Goal: Task Accomplishment & Management: Complete application form

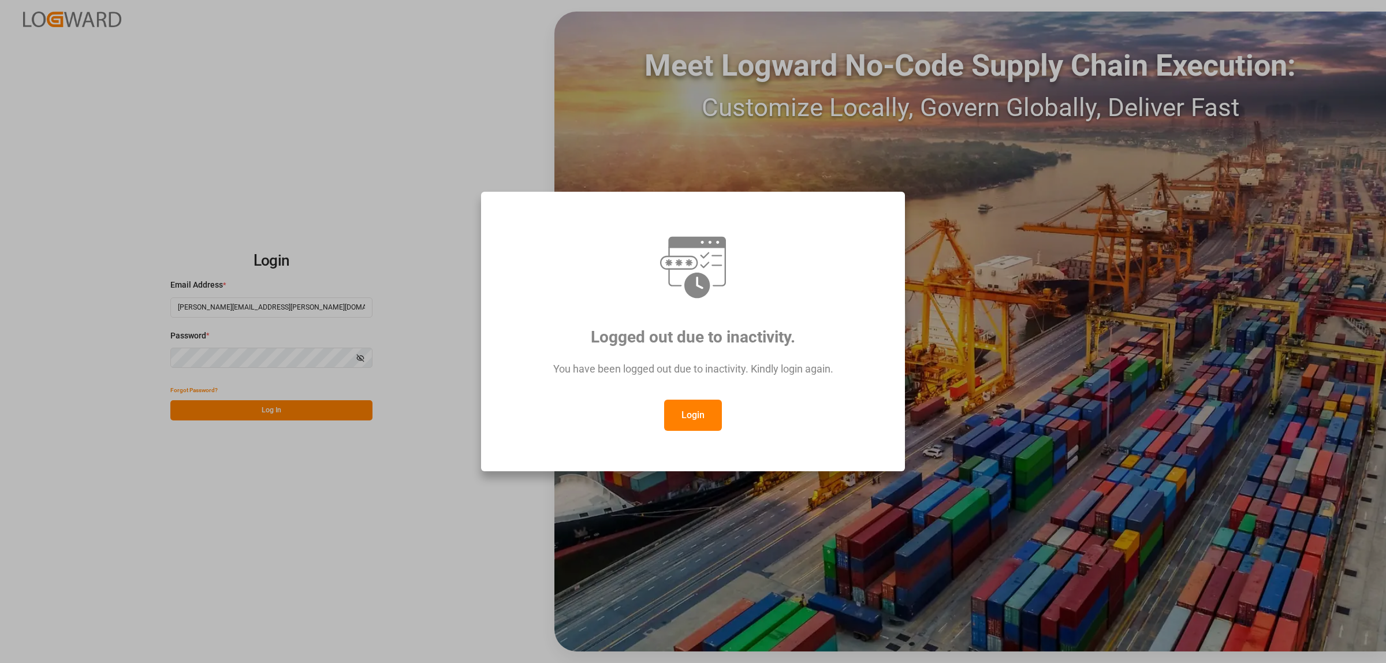
click at [691, 419] on button "Login" at bounding box center [693, 415] width 58 height 31
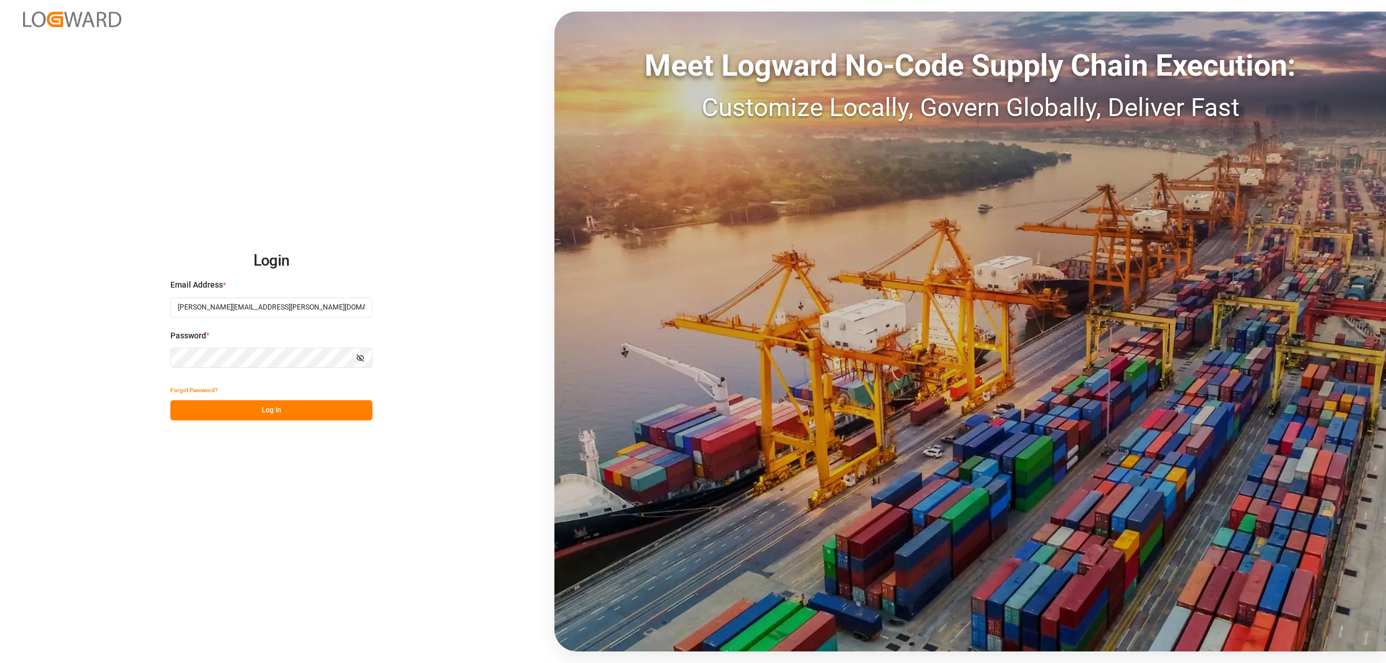
click at [295, 407] on button "Log In" at bounding box center [271, 410] width 202 height 20
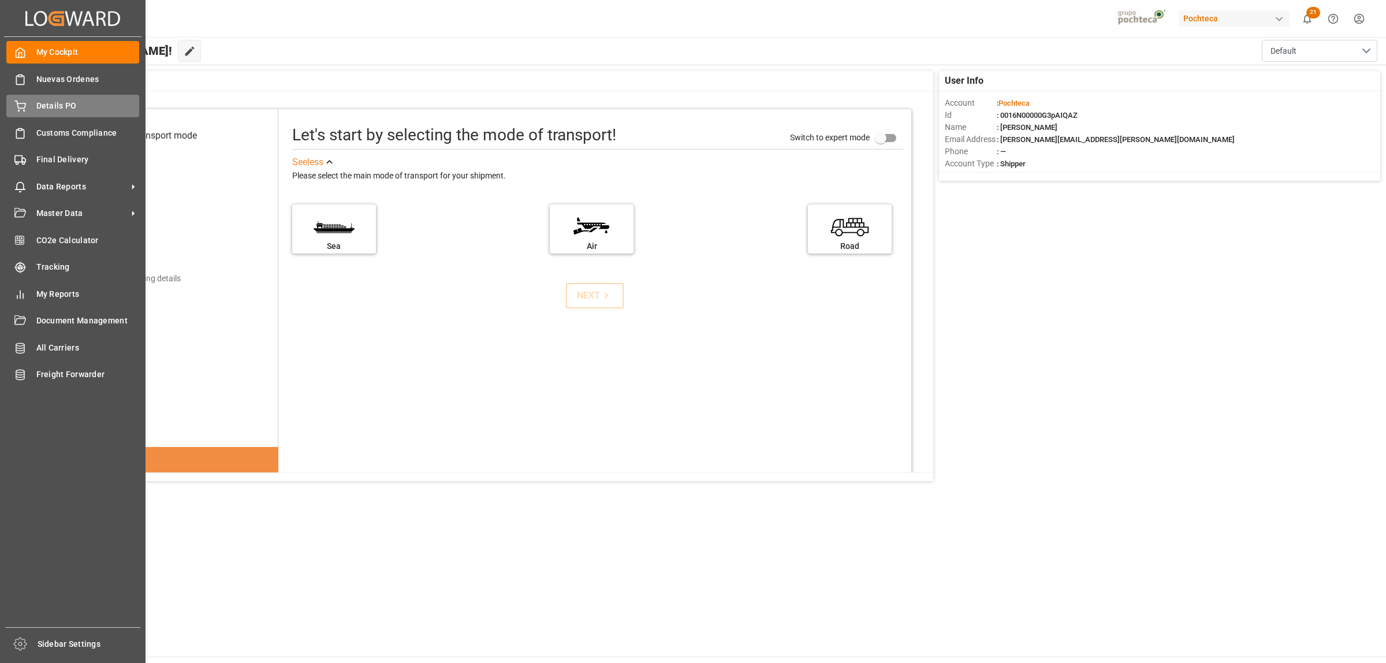
click at [53, 101] on span "Details PO" at bounding box center [87, 106] width 103 height 12
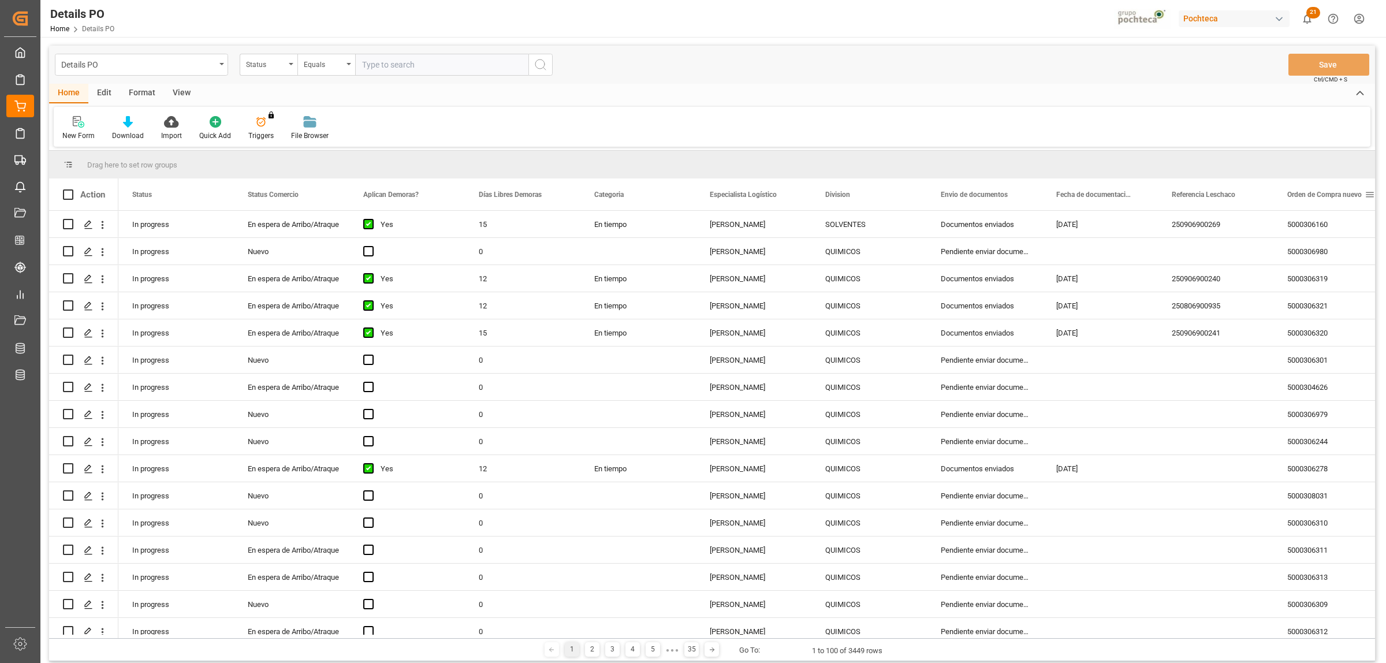
click at [1367, 191] on span at bounding box center [1370, 194] width 10 height 10
click at [1336, 192] on span "filter" at bounding box center [1331, 196] width 10 height 10
type input "5000307918"
click at [1330, 293] on button "Apply" at bounding box center [1325, 293] width 21 height 12
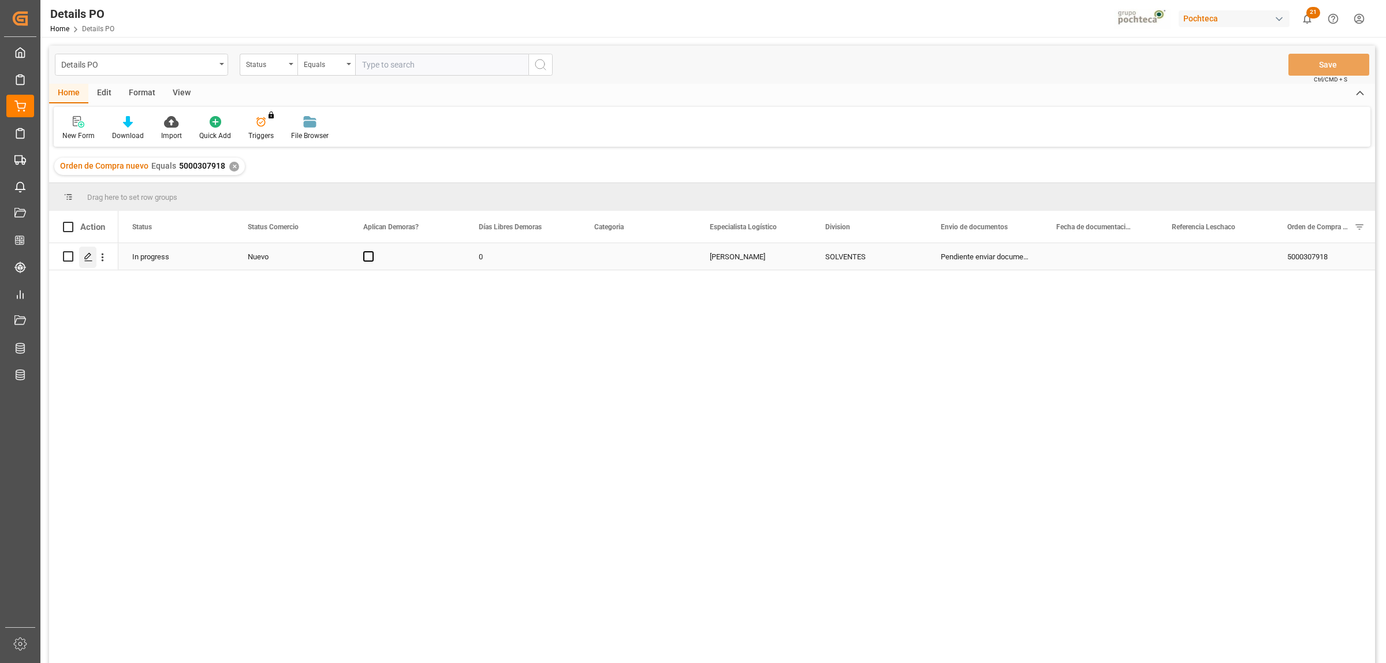
click at [85, 256] on icon "Press SPACE to select this row." at bounding box center [88, 256] width 9 height 9
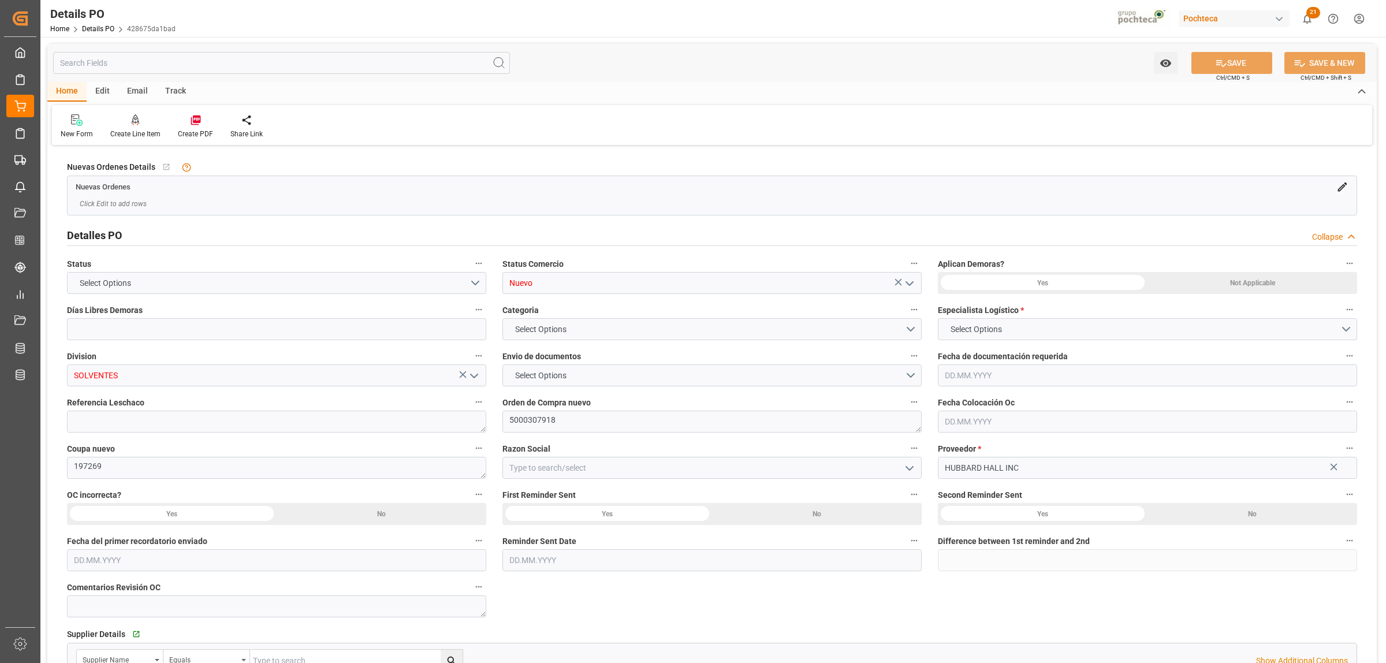
type input "0"
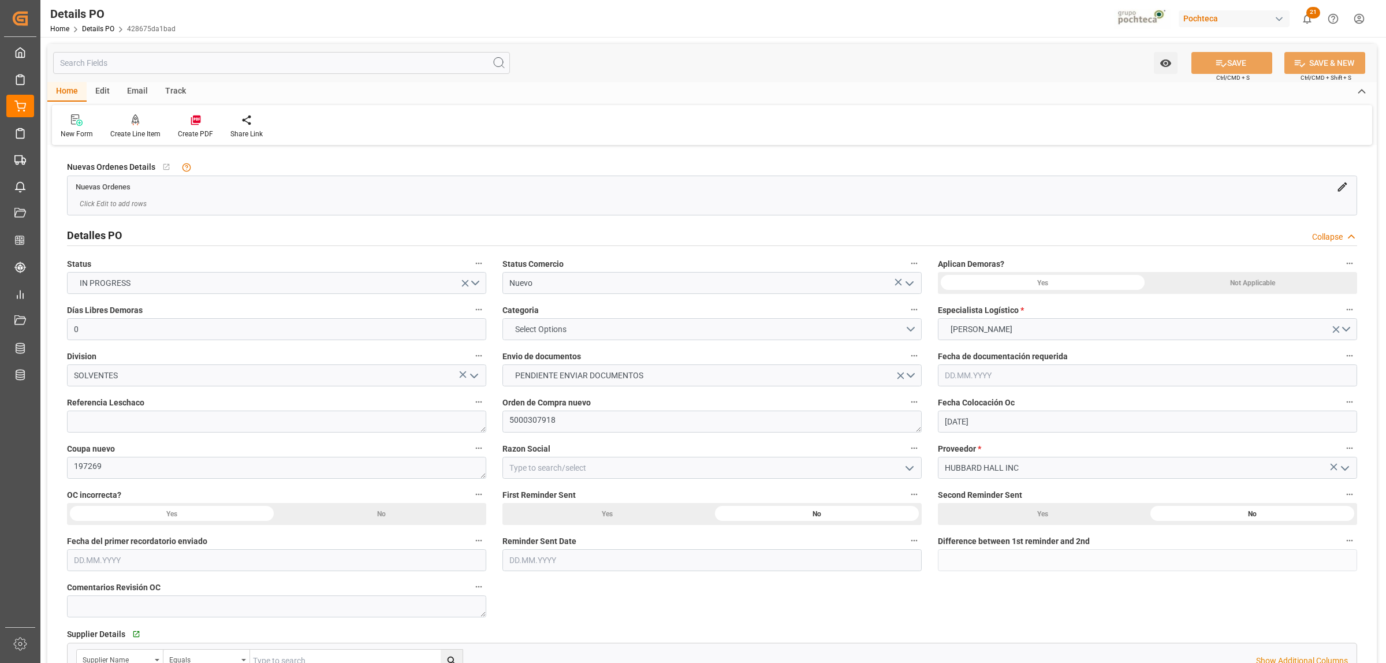
type input "[DATE]"
click at [914, 284] on icon "open menu" at bounding box center [910, 284] width 14 height 14
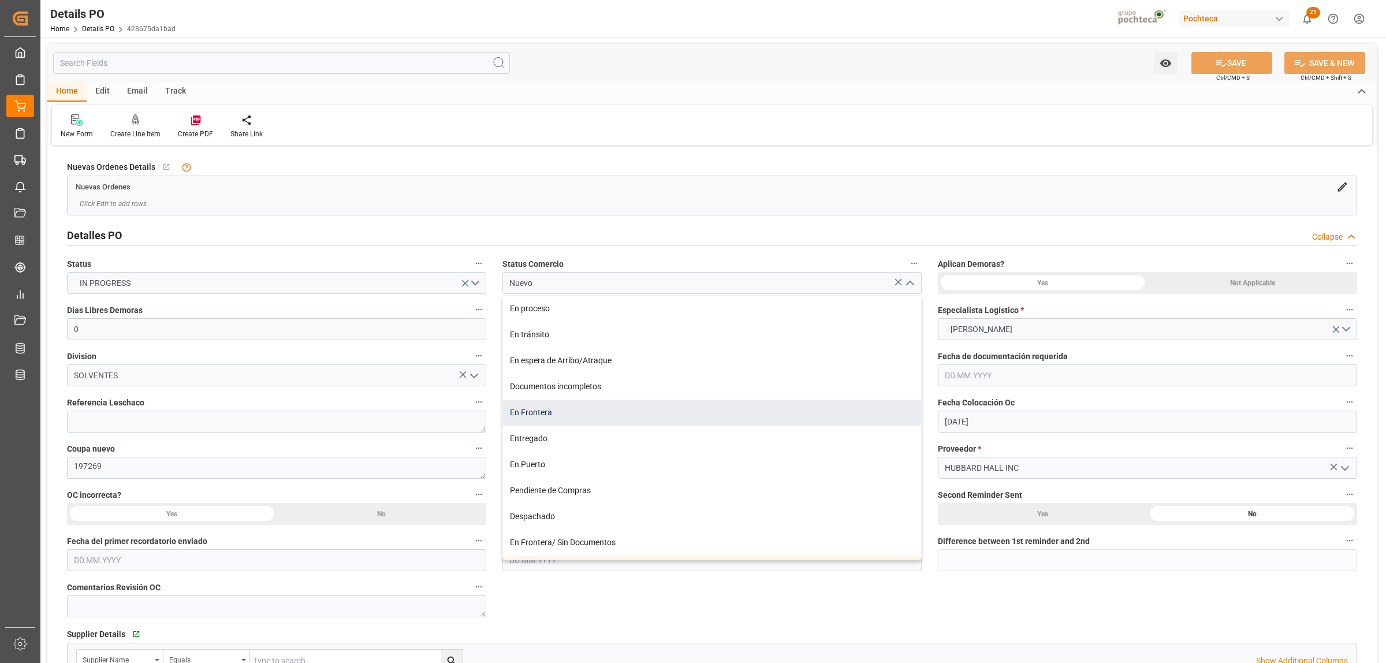
click at [563, 419] on div "En Frontera" at bounding box center [712, 413] width 418 height 26
type input "En Frontera"
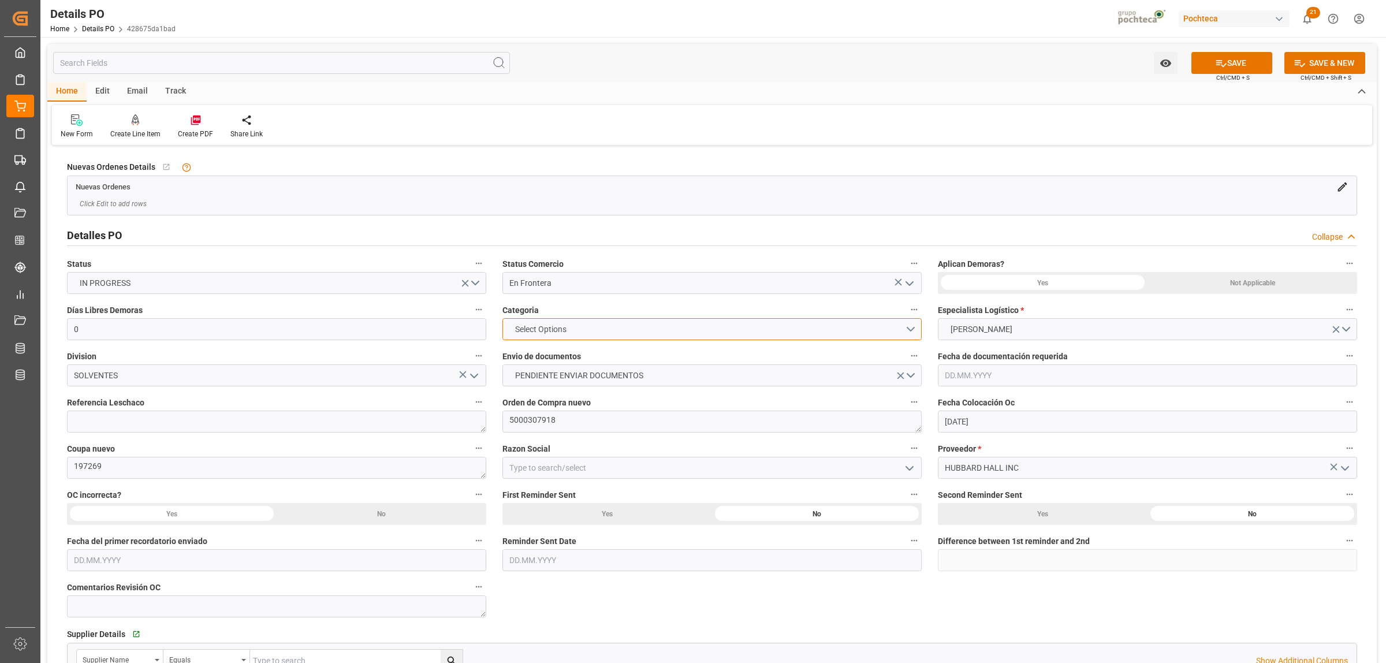
click at [914, 332] on button "Select Options" at bounding box center [711, 329] width 419 height 22
click at [559, 356] on div "EN TIEMPO" at bounding box center [712, 356] width 418 height 24
click at [558, 371] on span "PENDIENTE ENVIAR DOCUMENTOS" at bounding box center [579, 376] width 140 height 12
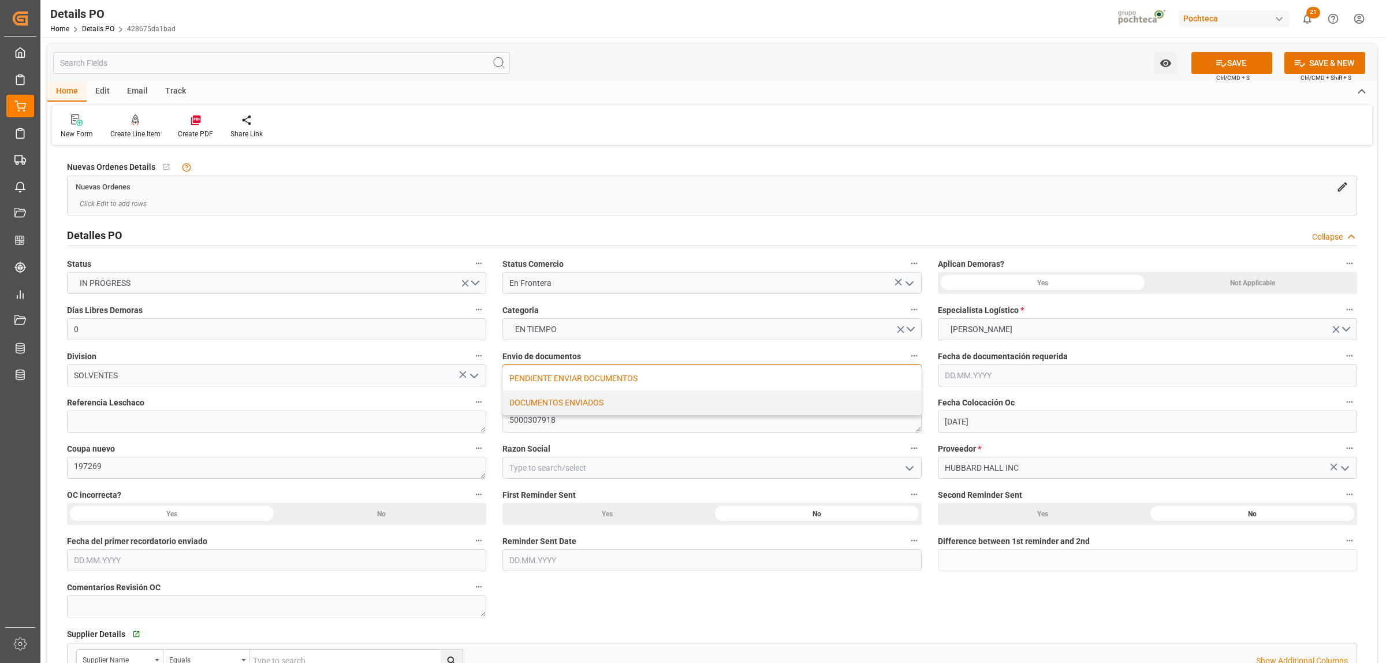
click at [555, 408] on div "DOCUMENTOS ENVIADOS" at bounding box center [712, 402] width 418 height 24
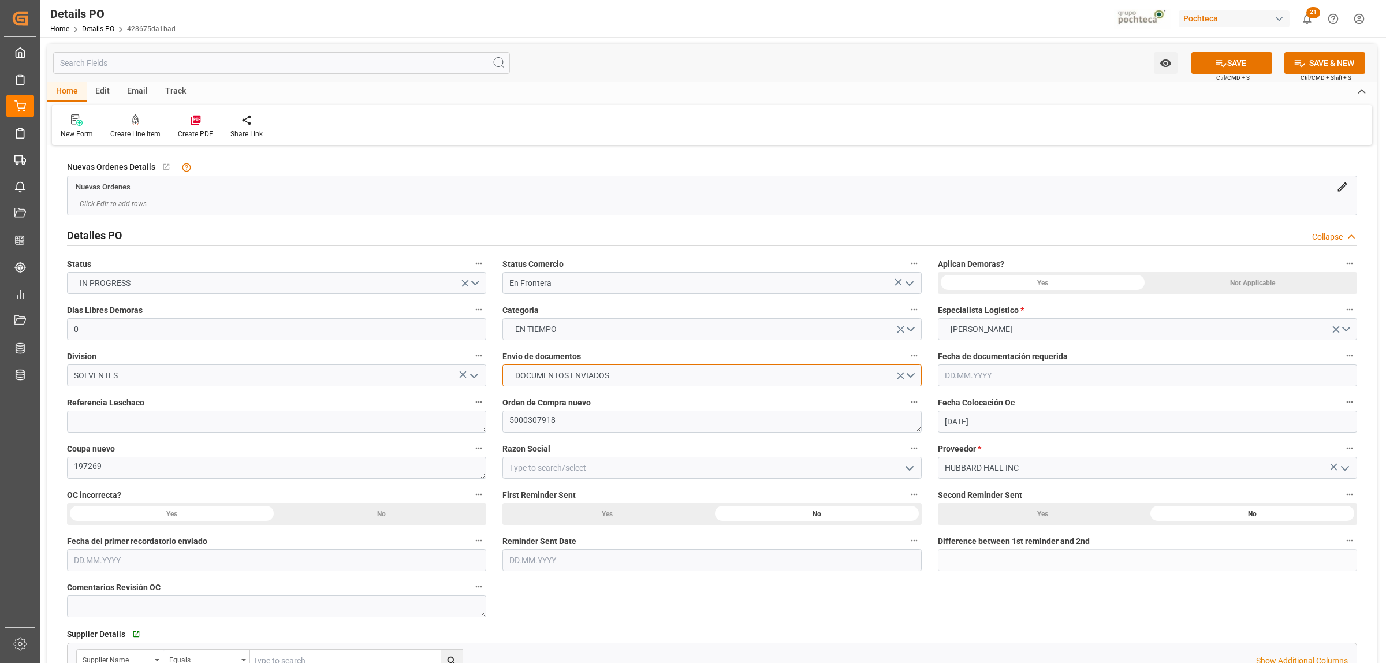
scroll to position [144, 0]
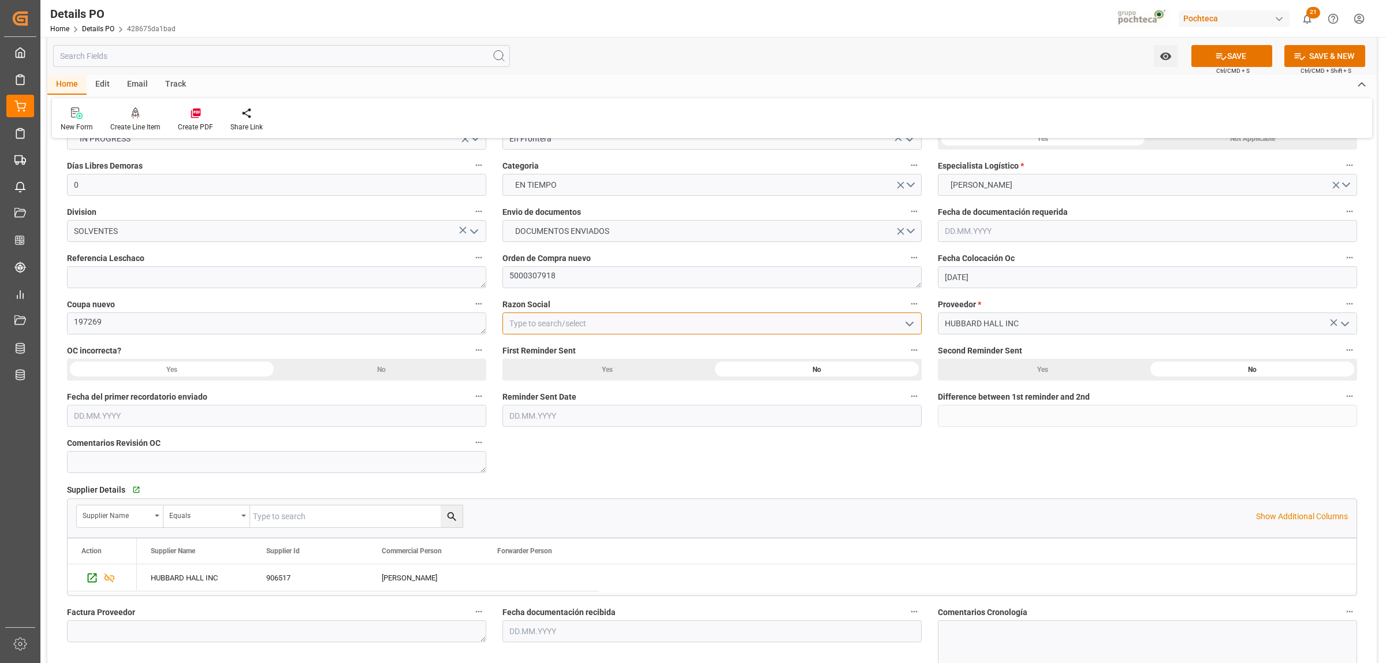
click at [917, 328] on input at bounding box center [711, 323] width 419 height 22
click at [911, 322] on icon "open menu" at bounding box center [910, 324] width 14 height 14
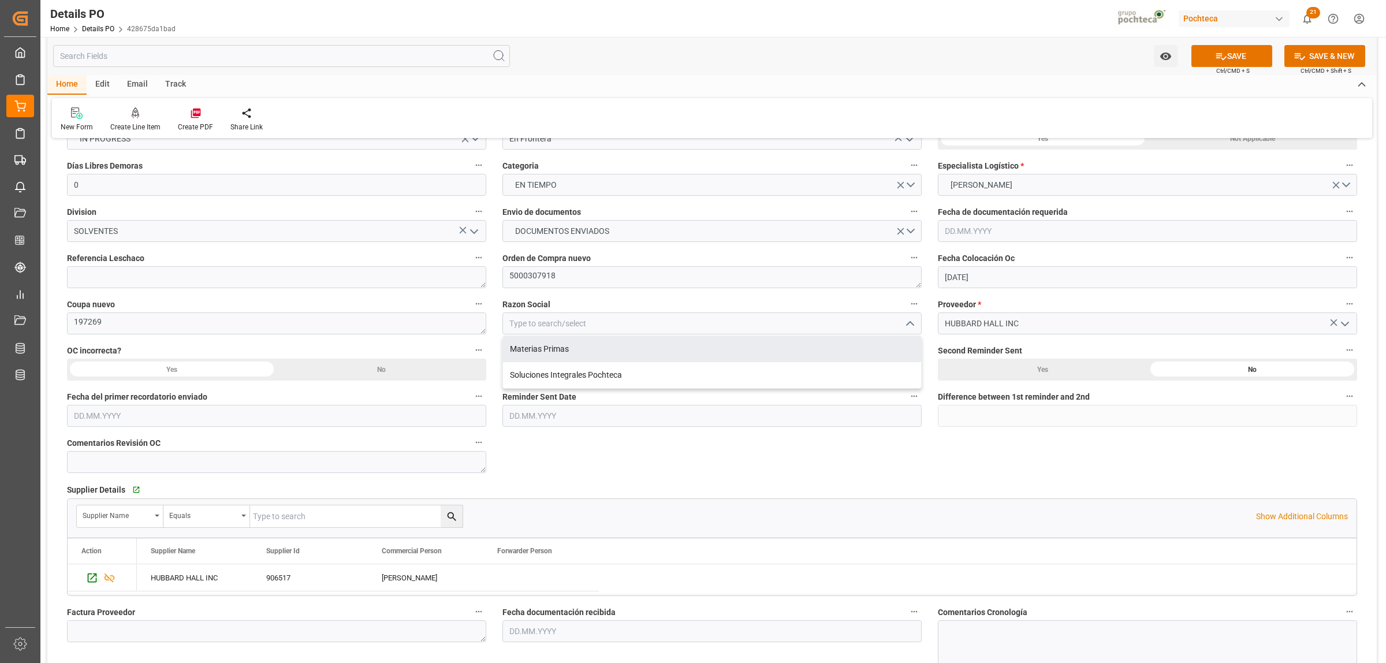
click at [550, 358] on div "Materias Primas" at bounding box center [712, 349] width 418 height 26
type input "Materias Primas"
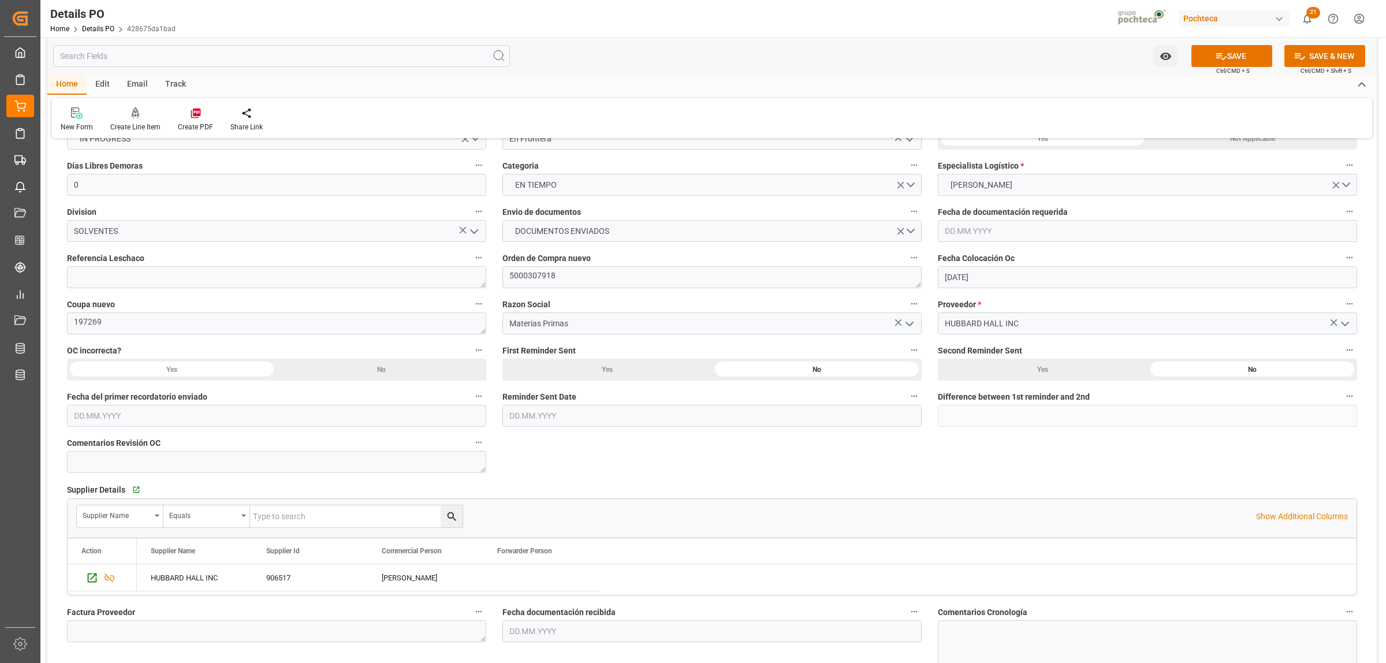
scroll to position [72, 0]
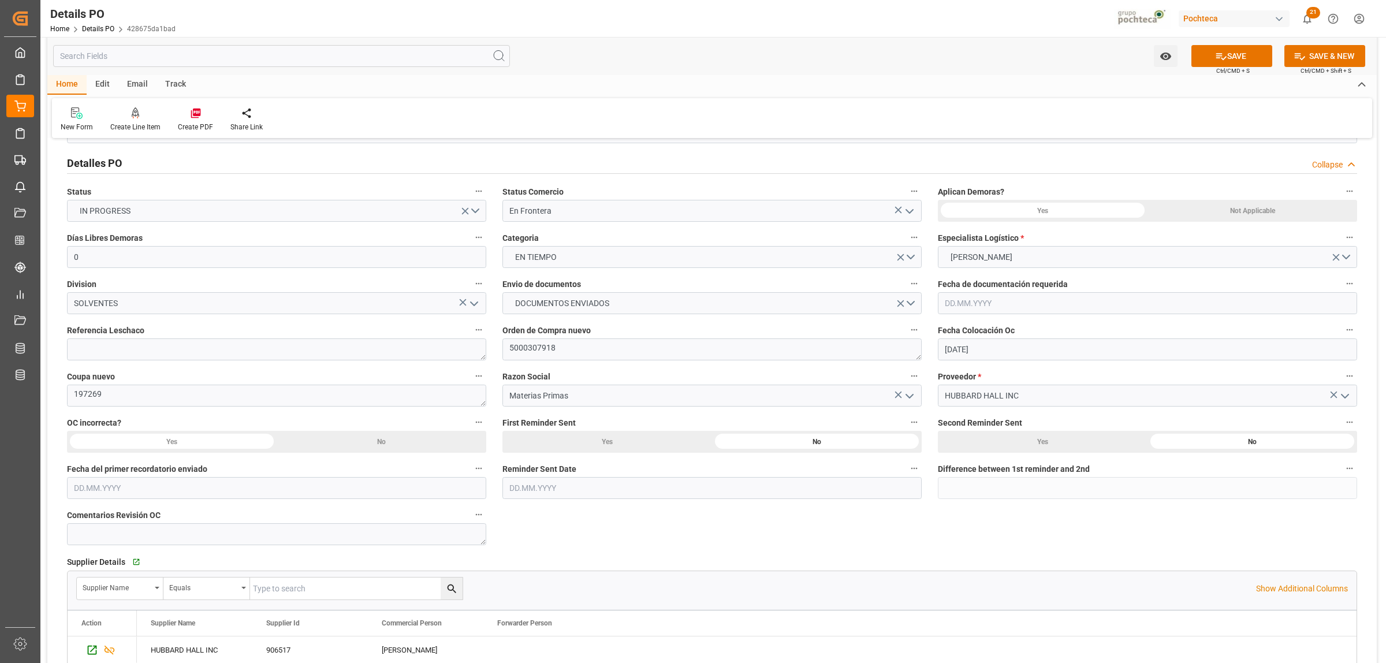
click at [1243, 217] on div "Not Applicable" at bounding box center [1252, 211] width 210 height 22
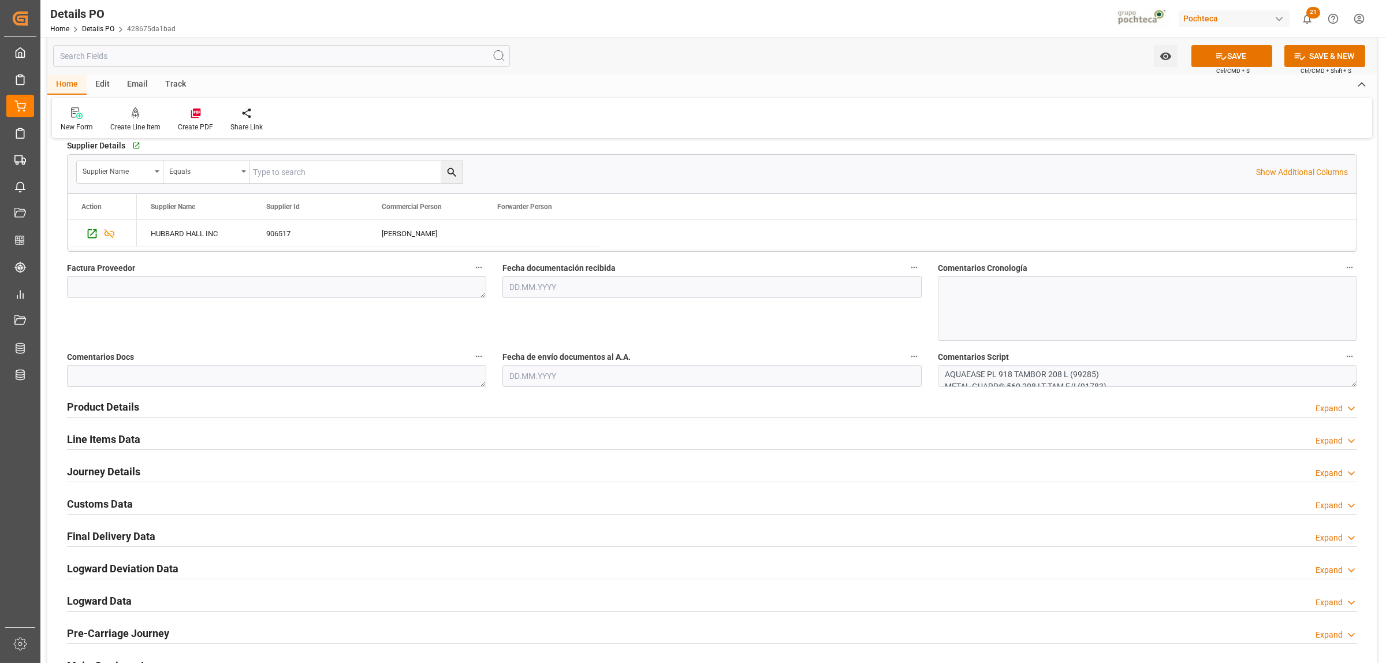
scroll to position [505, 0]
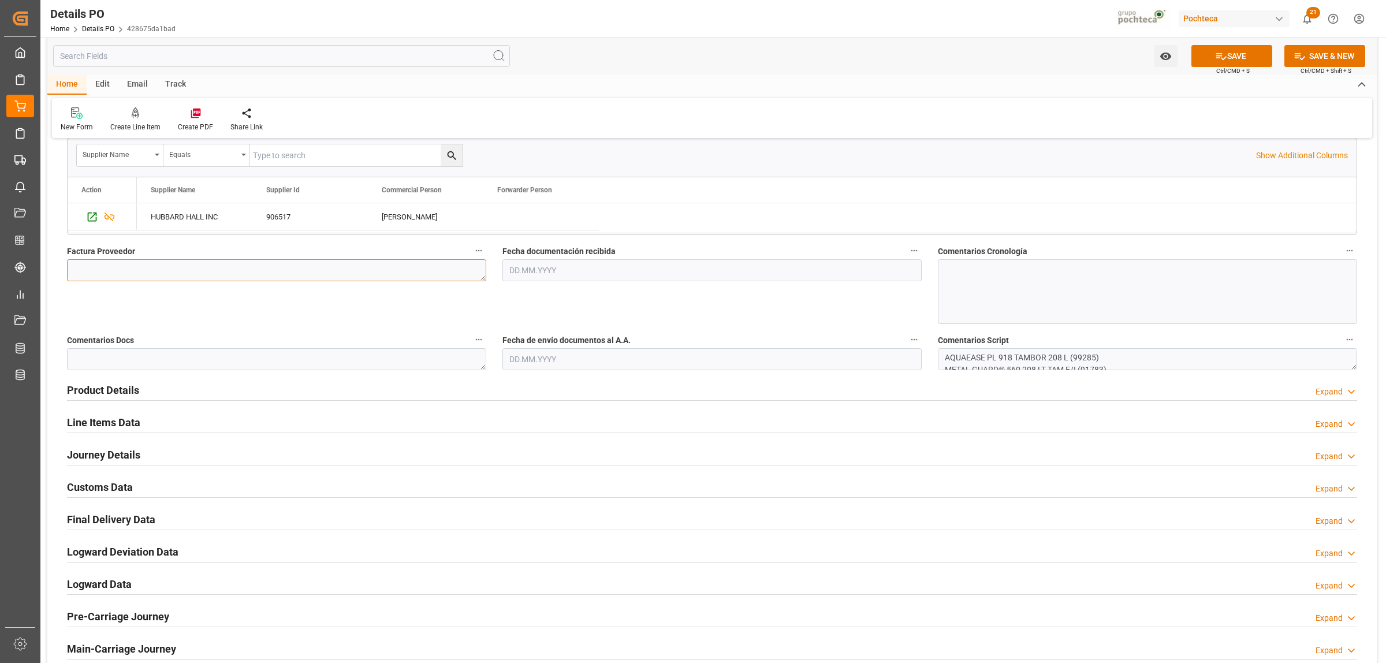
click at [140, 274] on textarea at bounding box center [276, 270] width 419 height 22
paste textarea "2577570"
type textarea "2577570"
click at [569, 271] on input "text" at bounding box center [711, 270] width 419 height 22
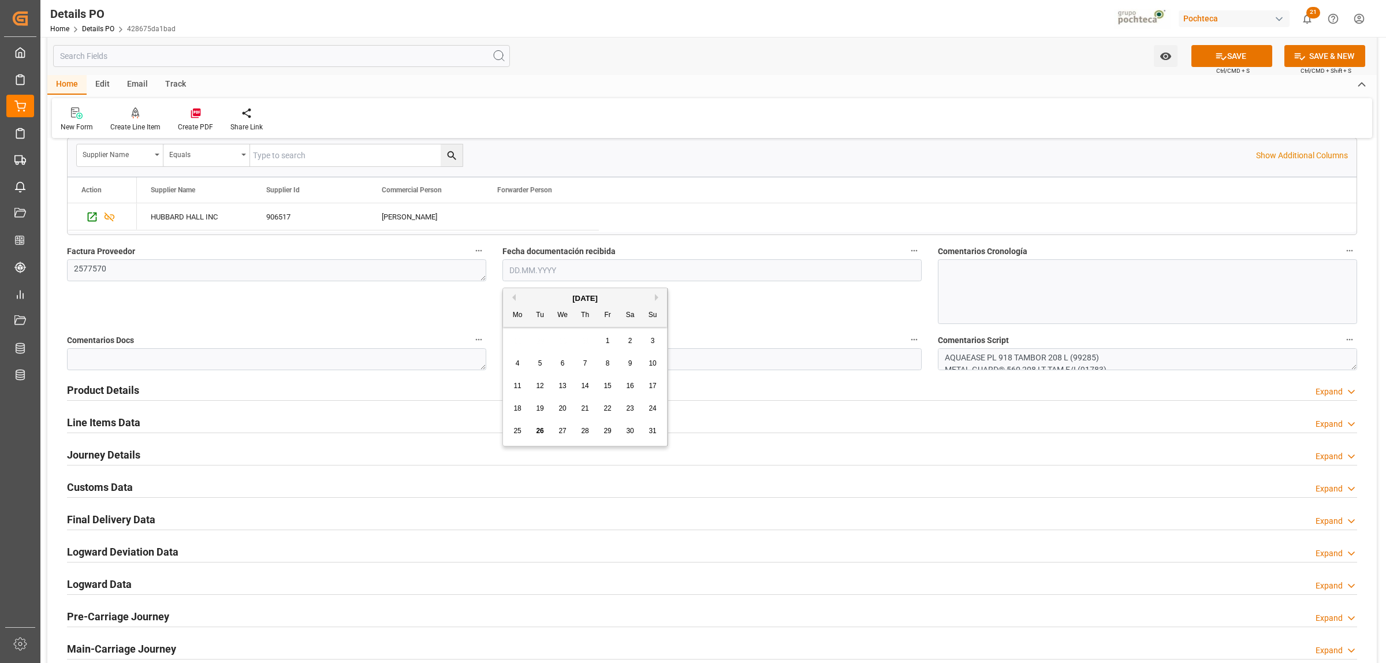
click at [517, 426] on div "25" at bounding box center [517, 431] width 14 height 14
type input "[DATE]"
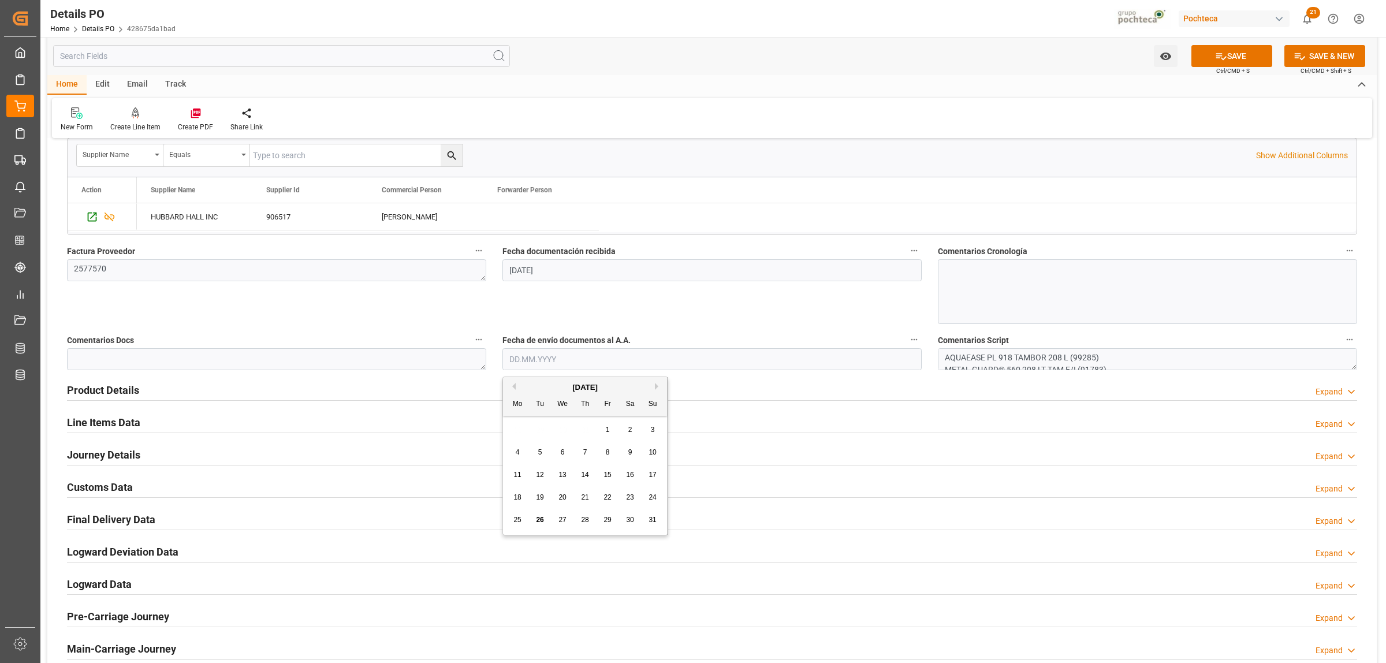
click at [532, 361] on input "text" at bounding box center [711, 359] width 419 height 22
click at [511, 523] on div "25" at bounding box center [517, 520] width 14 height 14
type input "[DATE]"
click at [133, 387] on h2 "Product Details" at bounding box center [103, 390] width 72 height 16
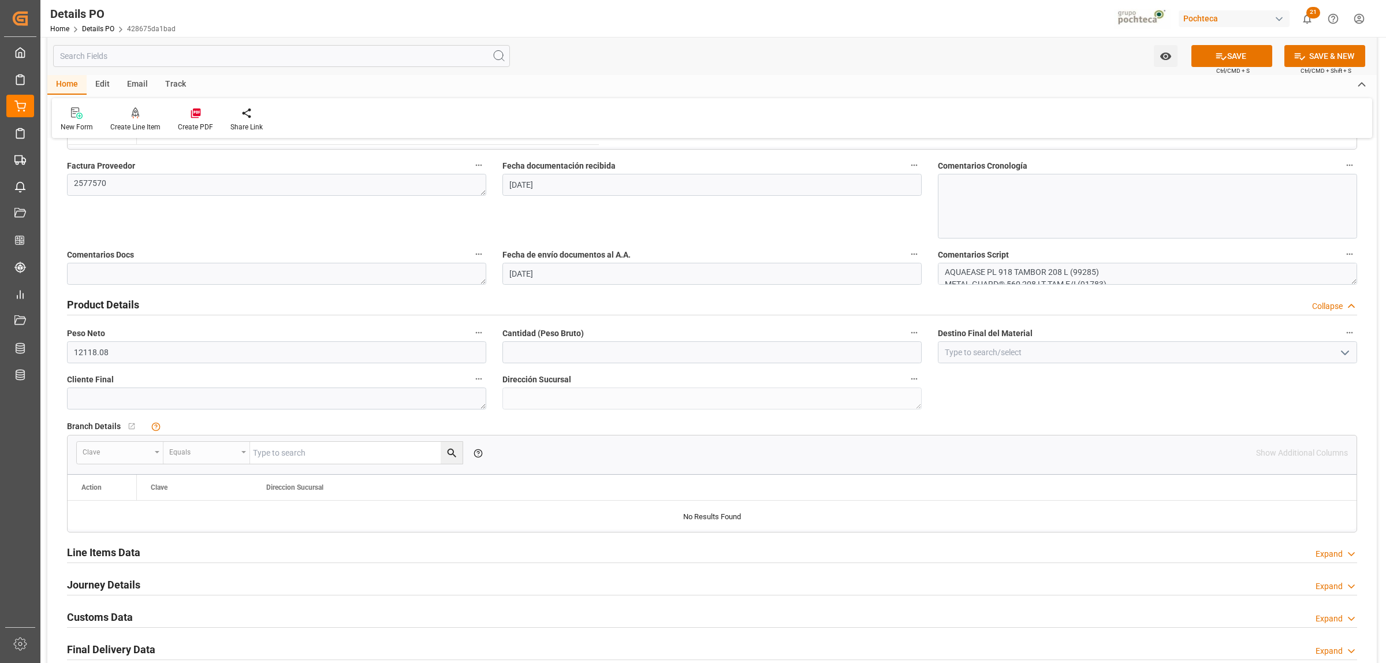
scroll to position [650, 0]
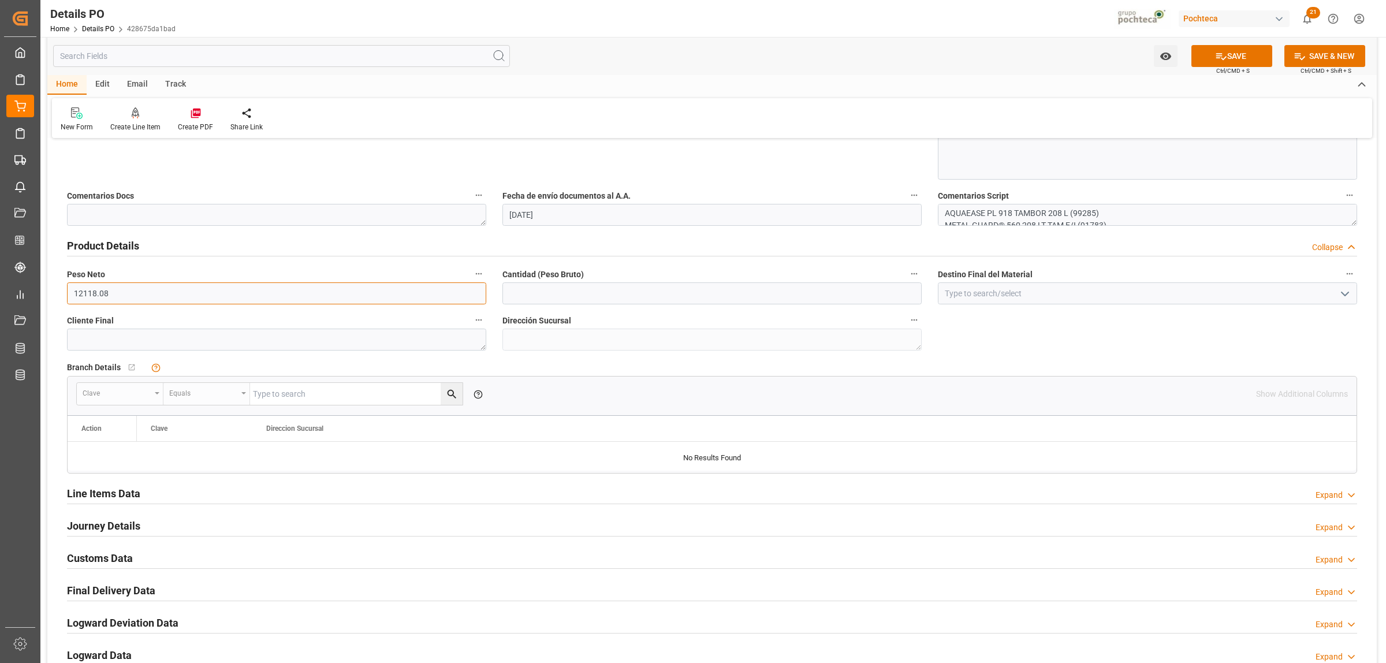
drag, startPoint x: 132, startPoint y: 292, endPoint x: 66, endPoint y: 288, distance: 65.4
click at [67, 288] on input "12118.08" at bounding box center [276, 293] width 419 height 22
click at [613, 299] on input "text" at bounding box center [711, 293] width 419 height 22
paste input "12118.08"
type input "12118.08"
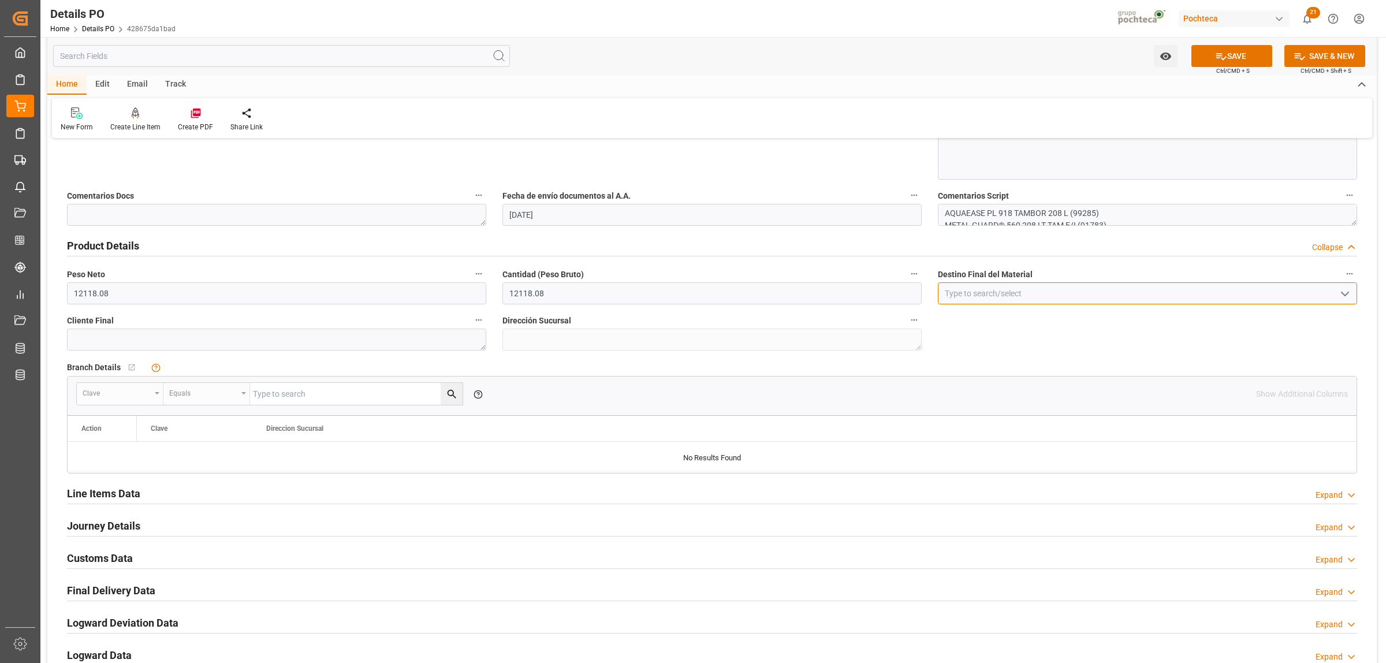
click at [966, 293] on input at bounding box center [1147, 293] width 419 height 22
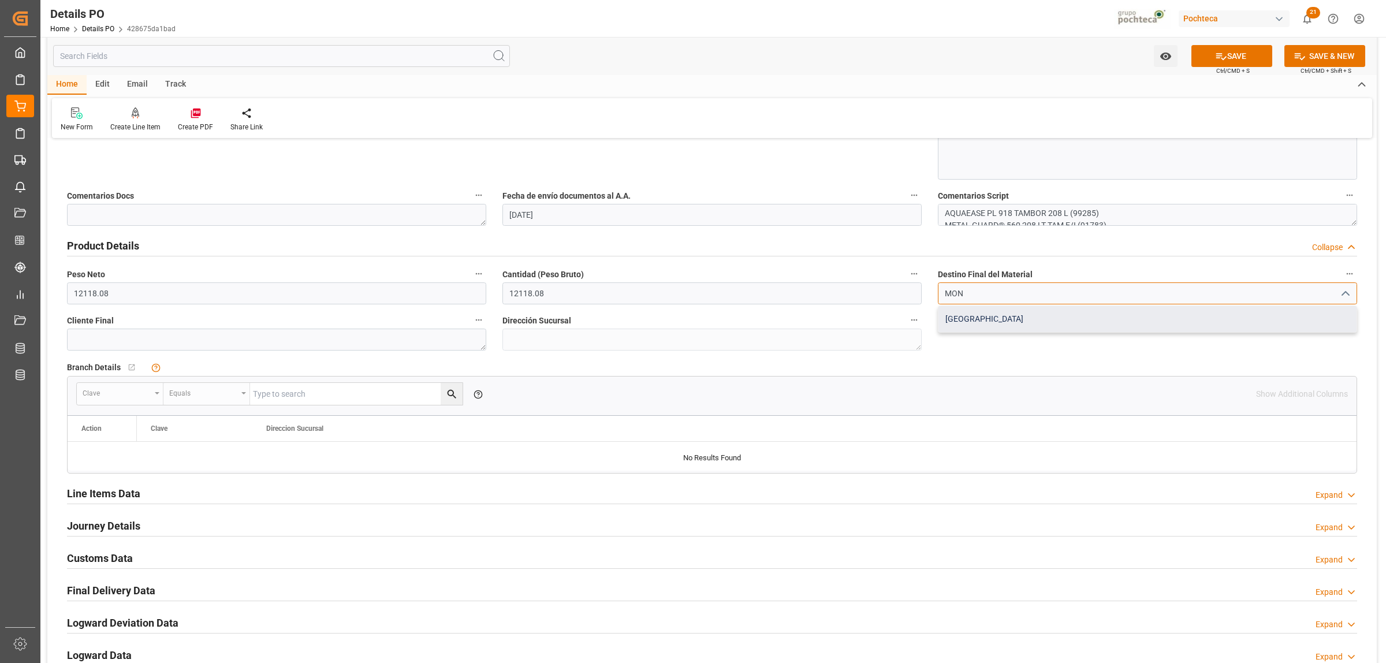
click at [973, 321] on div "[GEOGRAPHIC_DATA]" at bounding box center [1147, 319] width 418 height 26
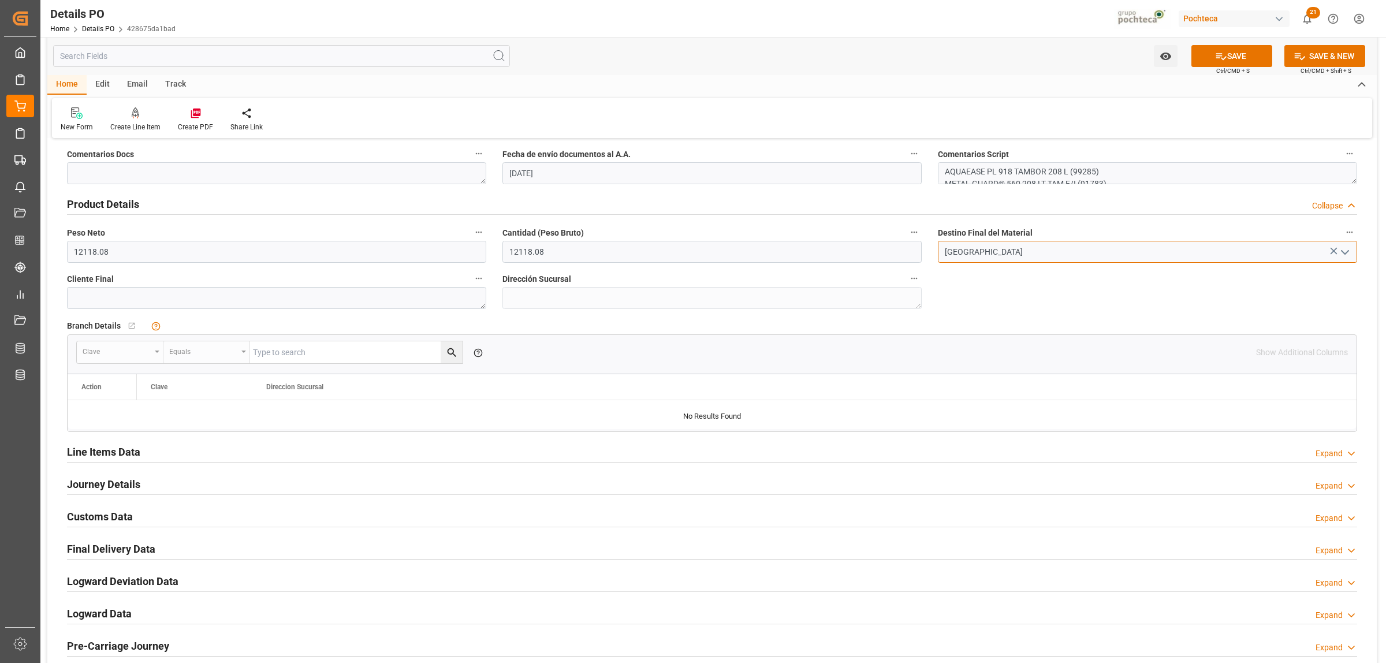
scroll to position [794, 0]
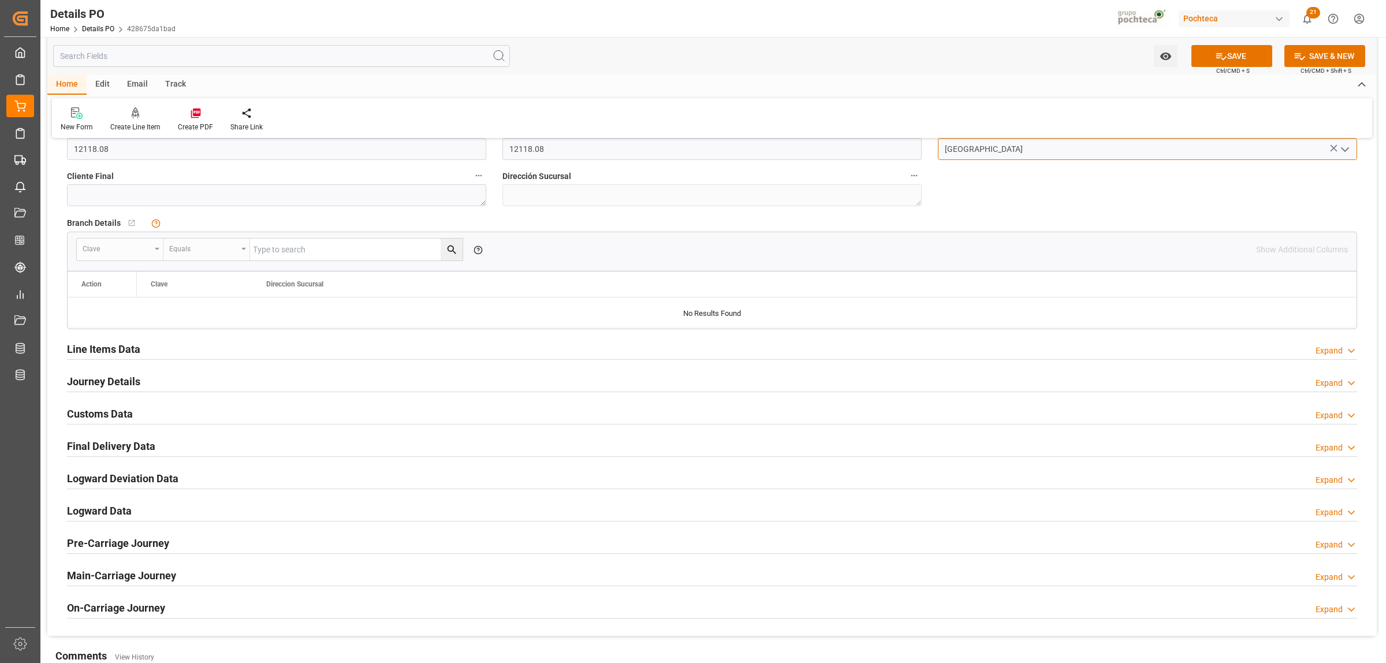
type input "[GEOGRAPHIC_DATA]"
click at [122, 382] on h2 "Journey Details" at bounding box center [103, 382] width 73 height 16
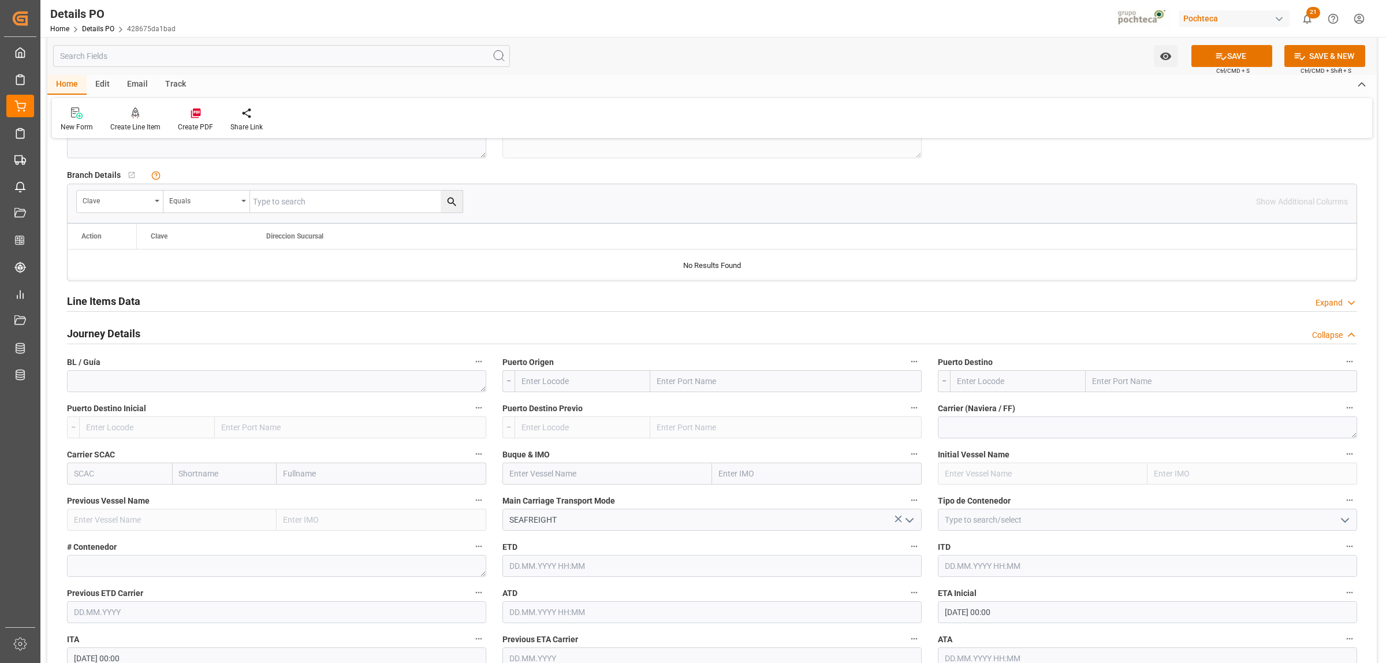
scroll to position [866, 0]
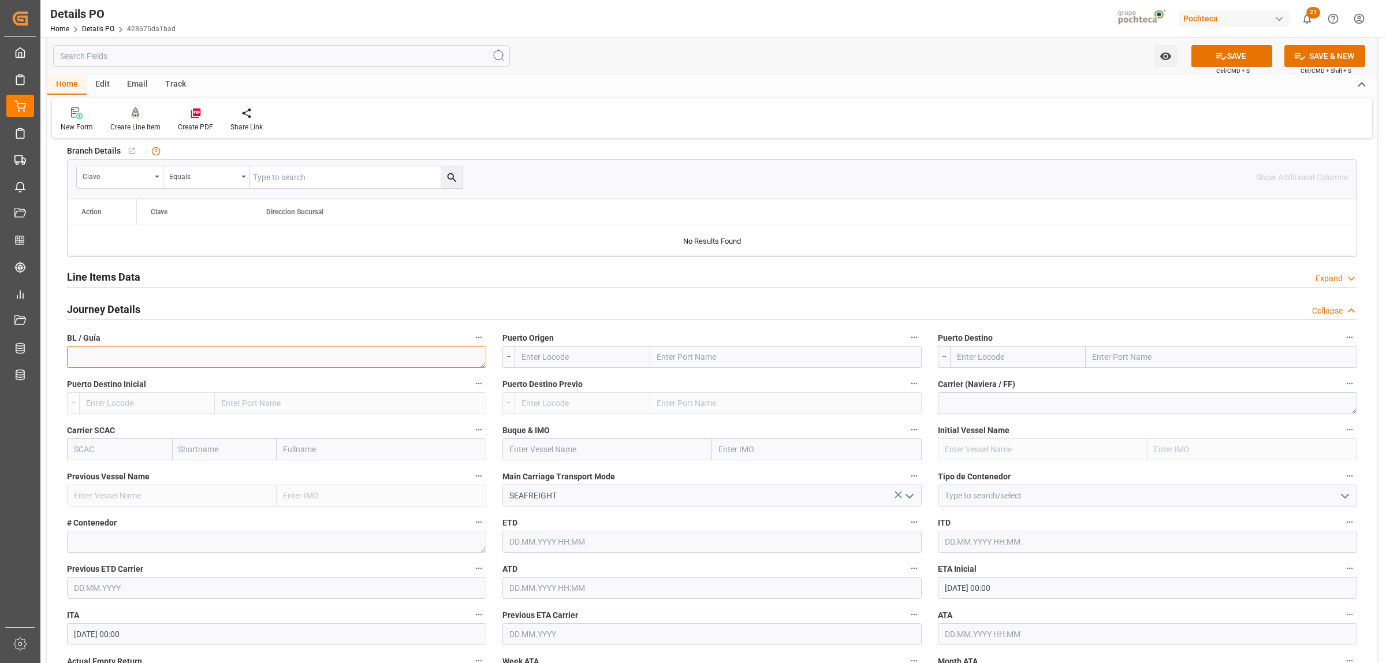
click at [208, 354] on textarea at bounding box center [276, 357] width 419 height 22
paste textarea "1517152"
type textarea "1517152"
click at [676, 353] on input "text" at bounding box center [785, 357] width 271 height 22
type input "LAREDO"
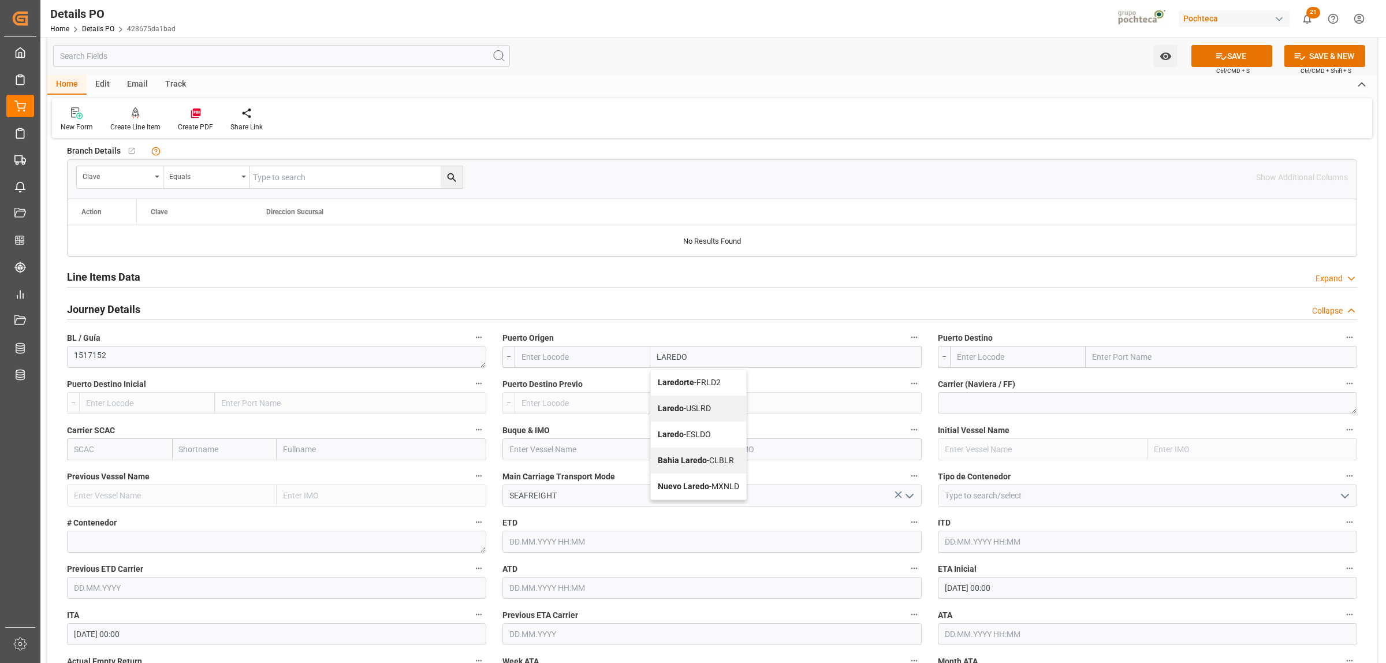
click at [677, 411] on b "Laredo" at bounding box center [671, 408] width 26 height 9
type input "USLRD"
type input "Laredo"
click at [1130, 351] on input "text" at bounding box center [1221, 357] width 271 height 22
type input "NUEVO LAREDO"
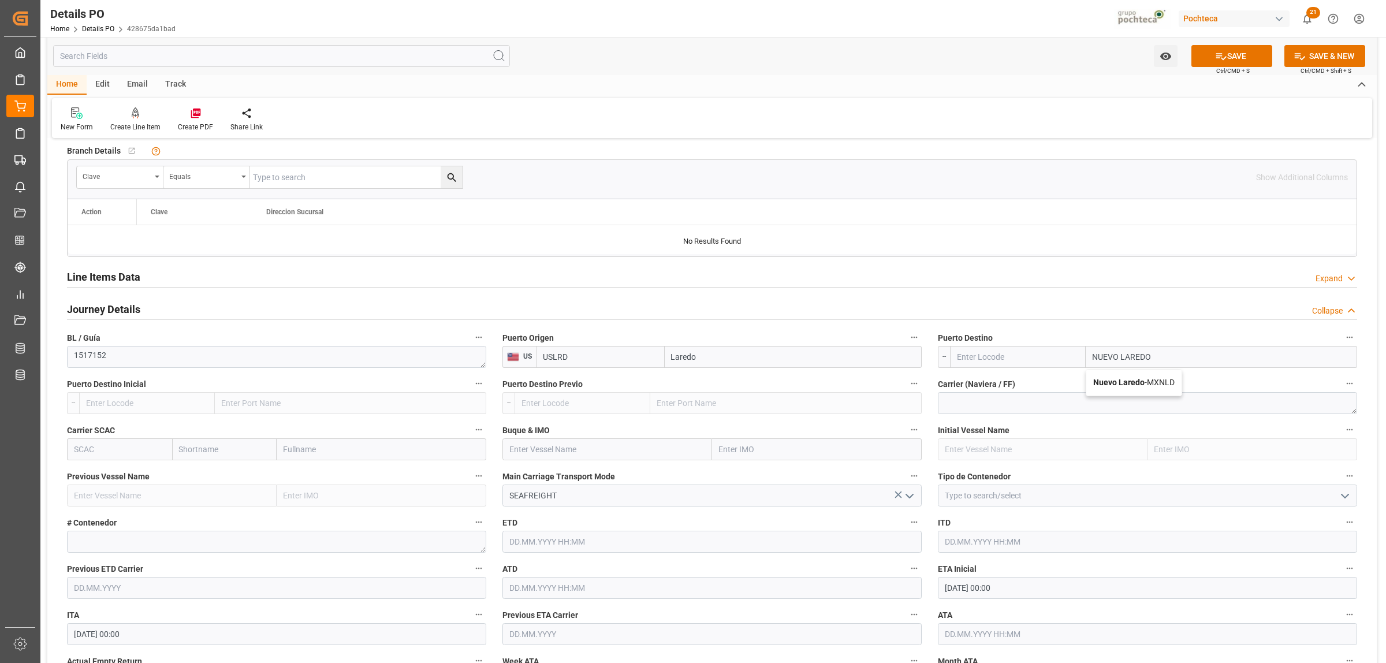
click at [1118, 384] on b "Nuevo Laredo" at bounding box center [1118, 382] width 51 height 9
type input "MXNLD"
drag, startPoint x: 1173, startPoint y: 356, endPoint x: 1105, endPoint y: 361, distance: 68.3
click at [1105, 361] on input "Nuevo Laredo" at bounding box center [1229, 357] width 256 height 22
type input "[GEOGRAPHIC_DATA]"
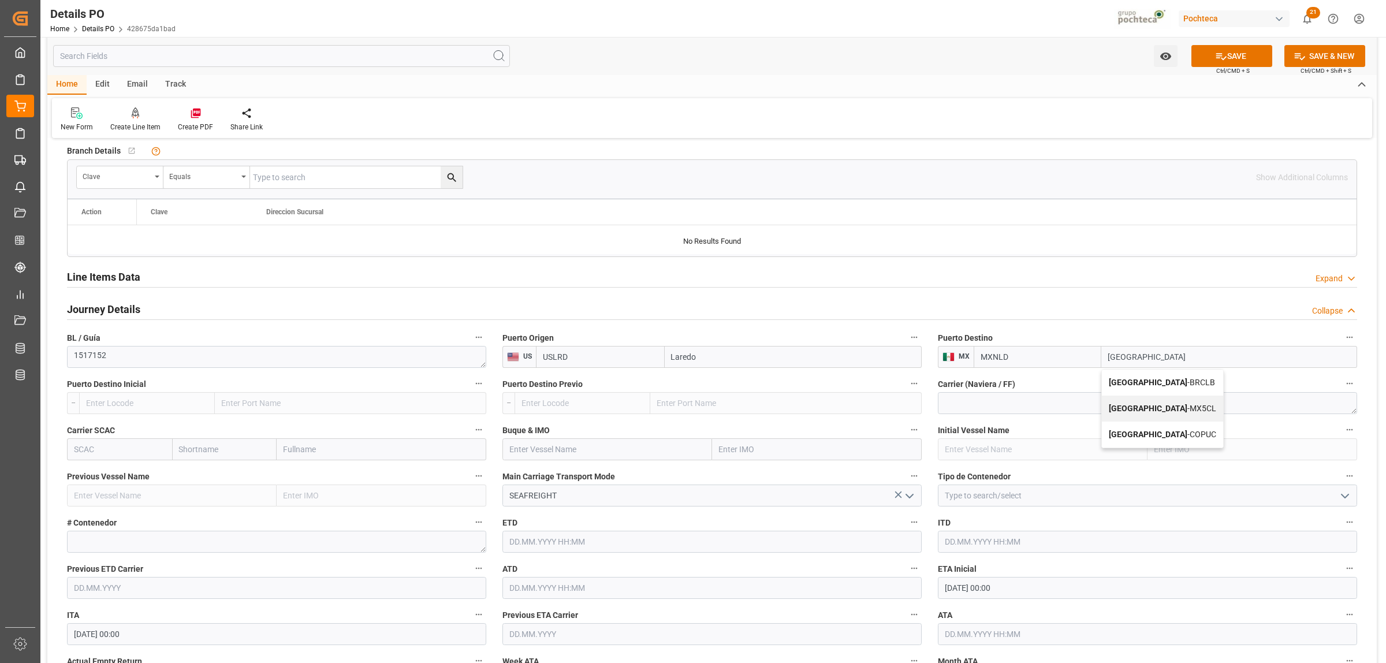
click at [1133, 407] on b "[GEOGRAPHIC_DATA]" at bounding box center [1148, 408] width 79 height 9
type input "MX5CL"
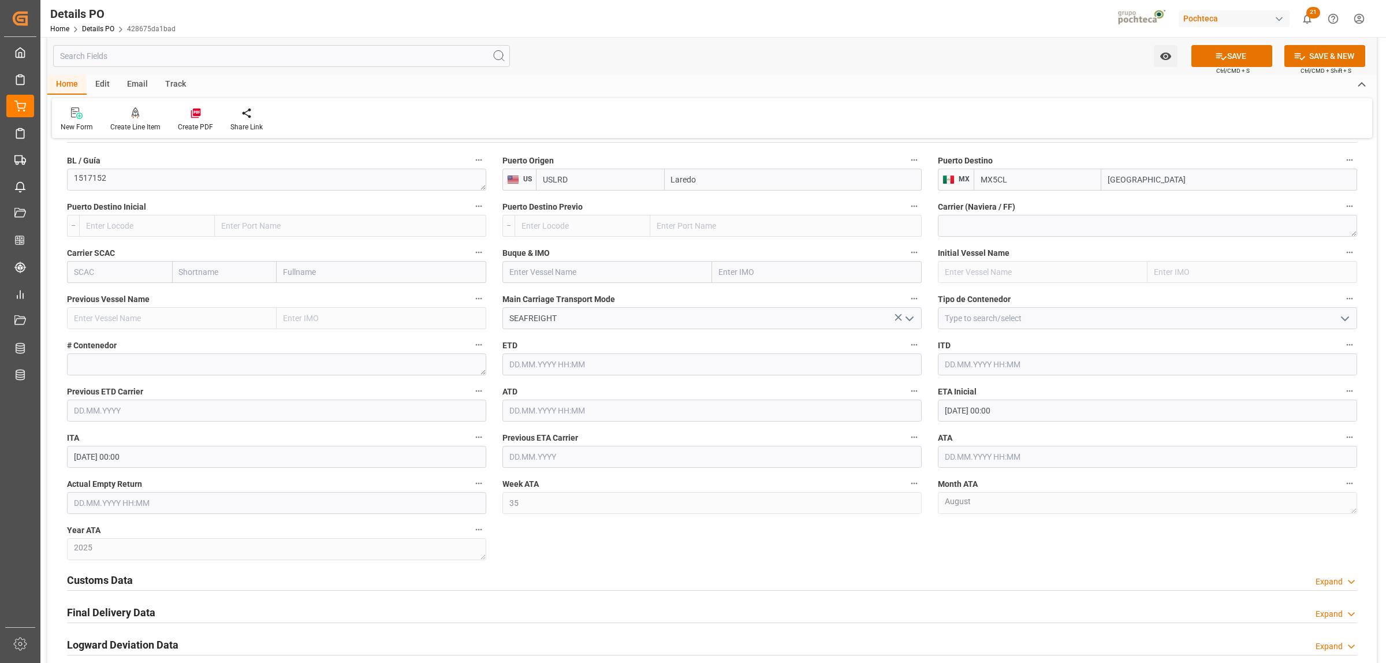
scroll to position [1083, 0]
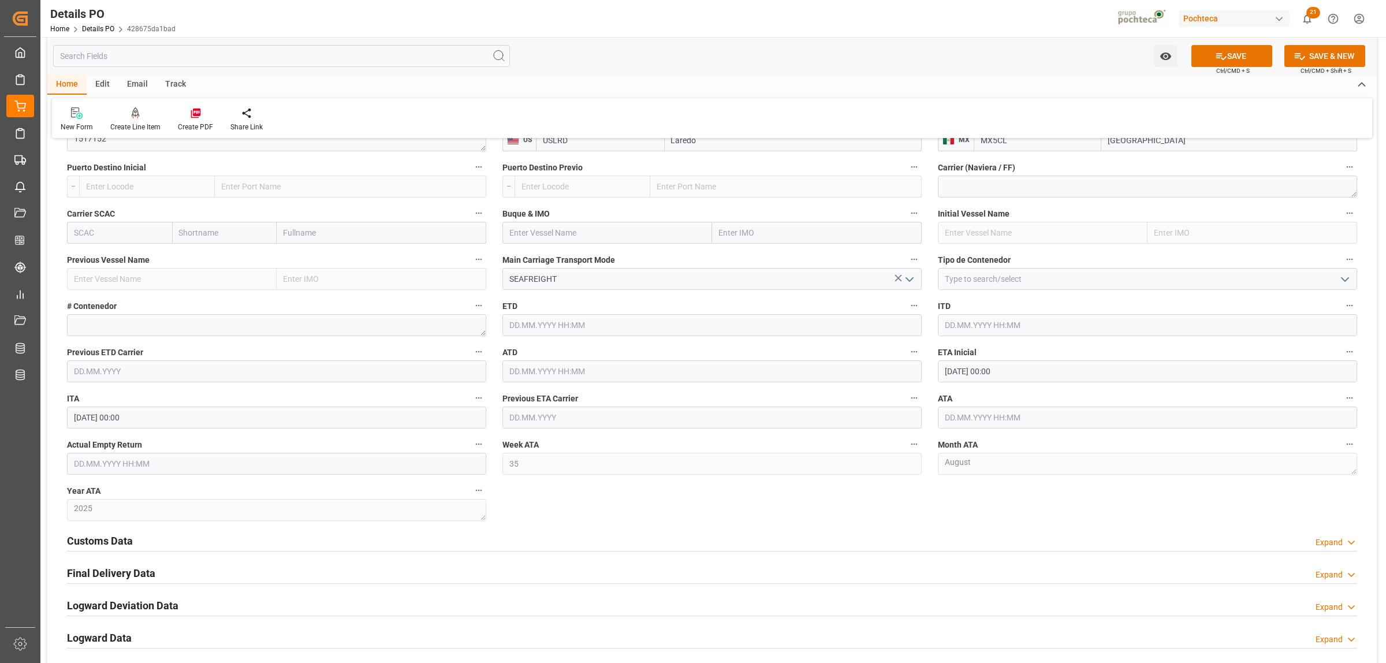
type input "[GEOGRAPHIC_DATA]"
click at [1347, 285] on icon "open menu" at bounding box center [1345, 280] width 14 height 14
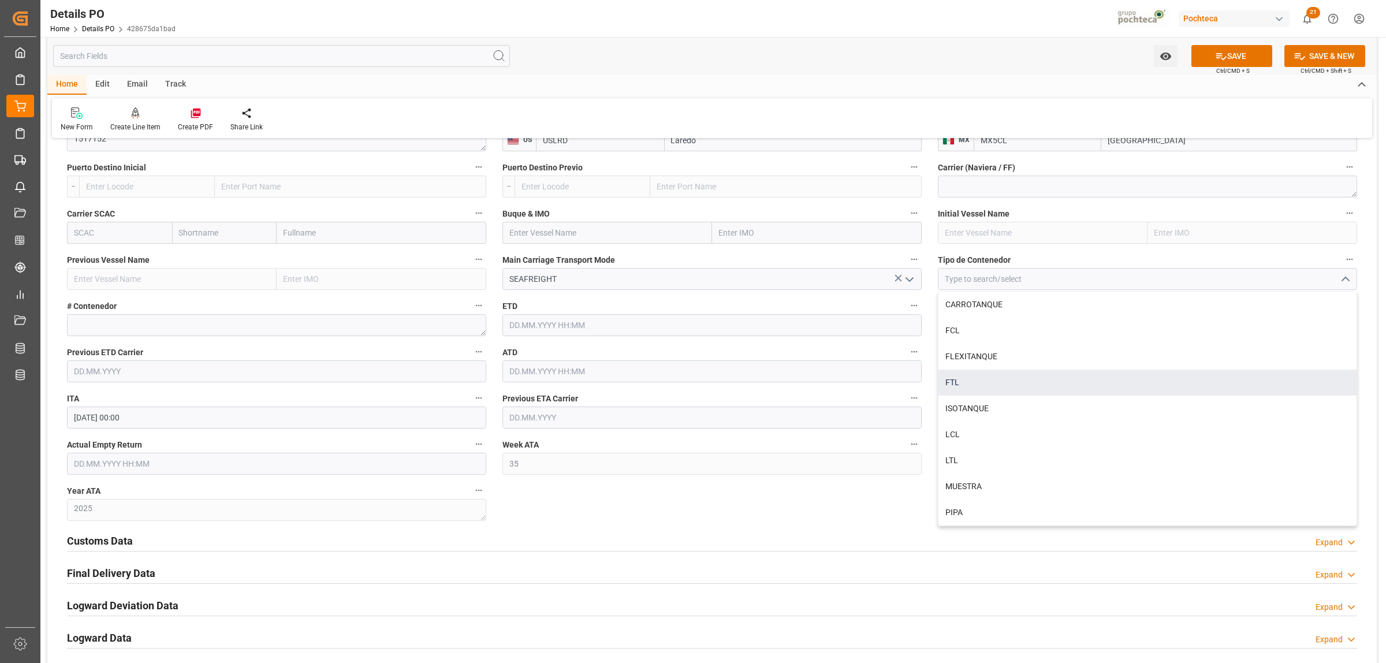
click at [993, 388] on div "FTL" at bounding box center [1147, 383] width 418 height 26
type input "FTL"
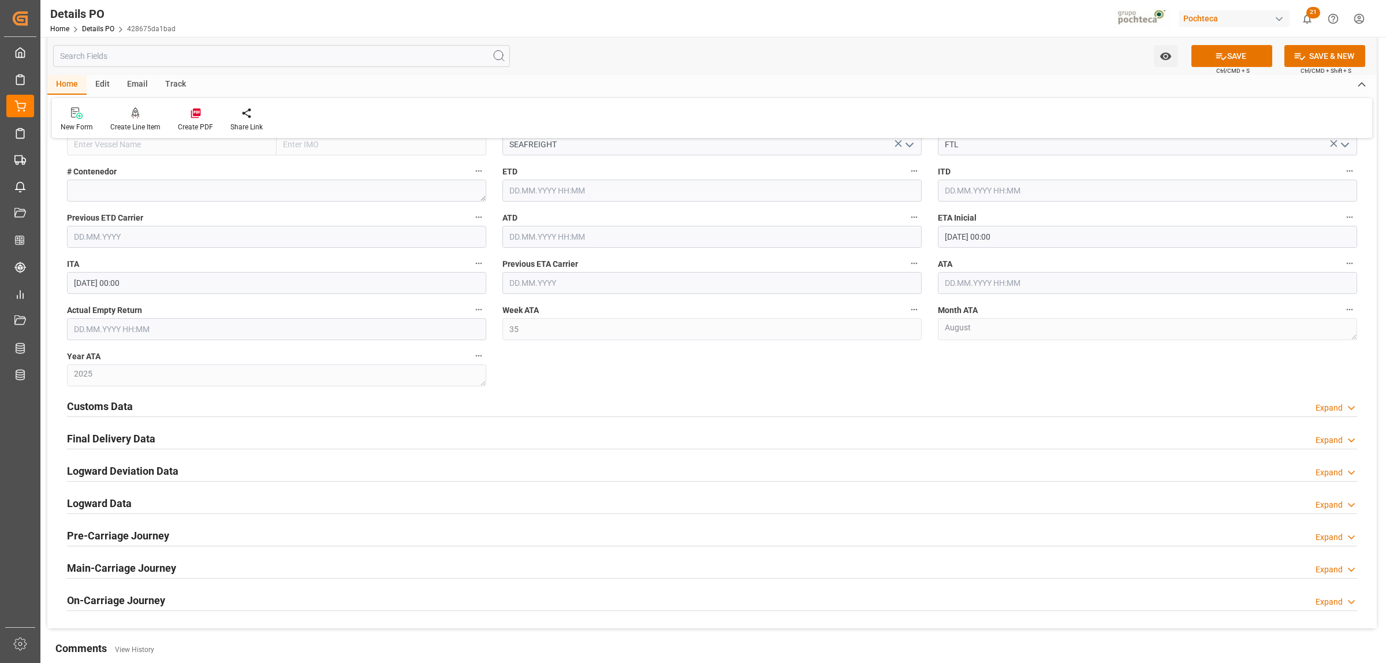
scroll to position [1227, 0]
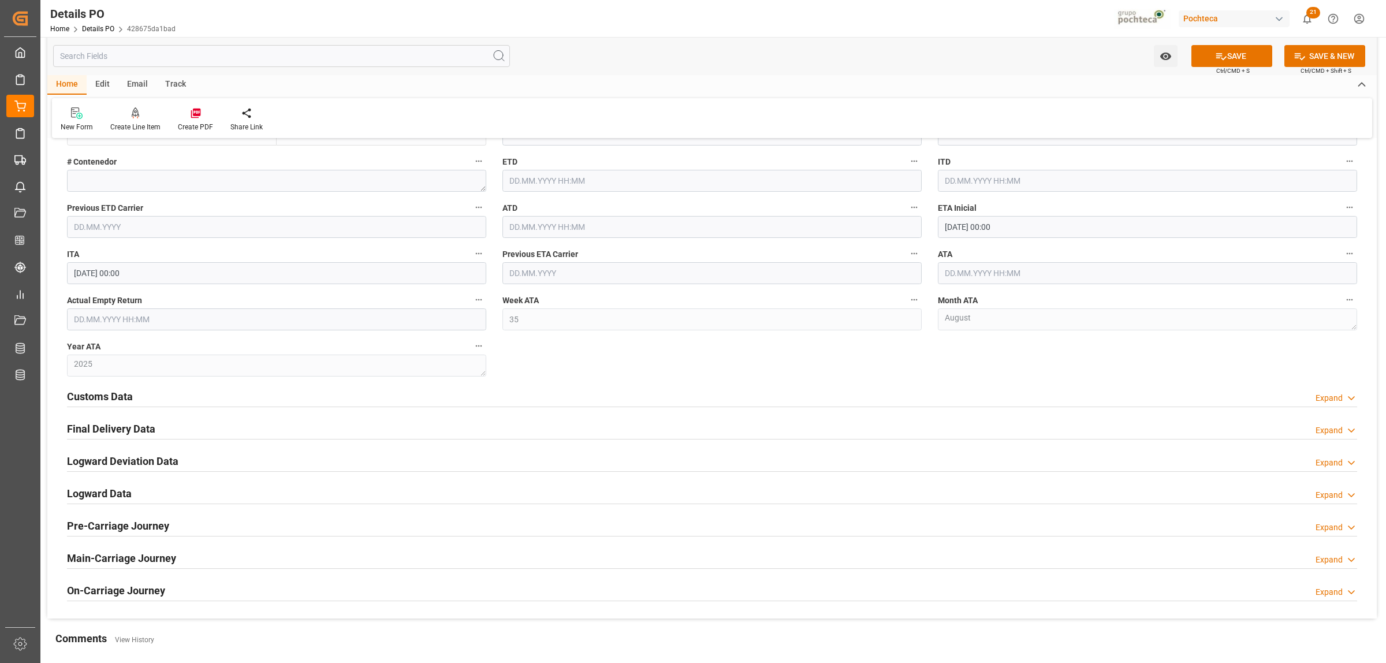
click at [114, 392] on h2 "Customs Data" at bounding box center [100, 397] width 66 height 16
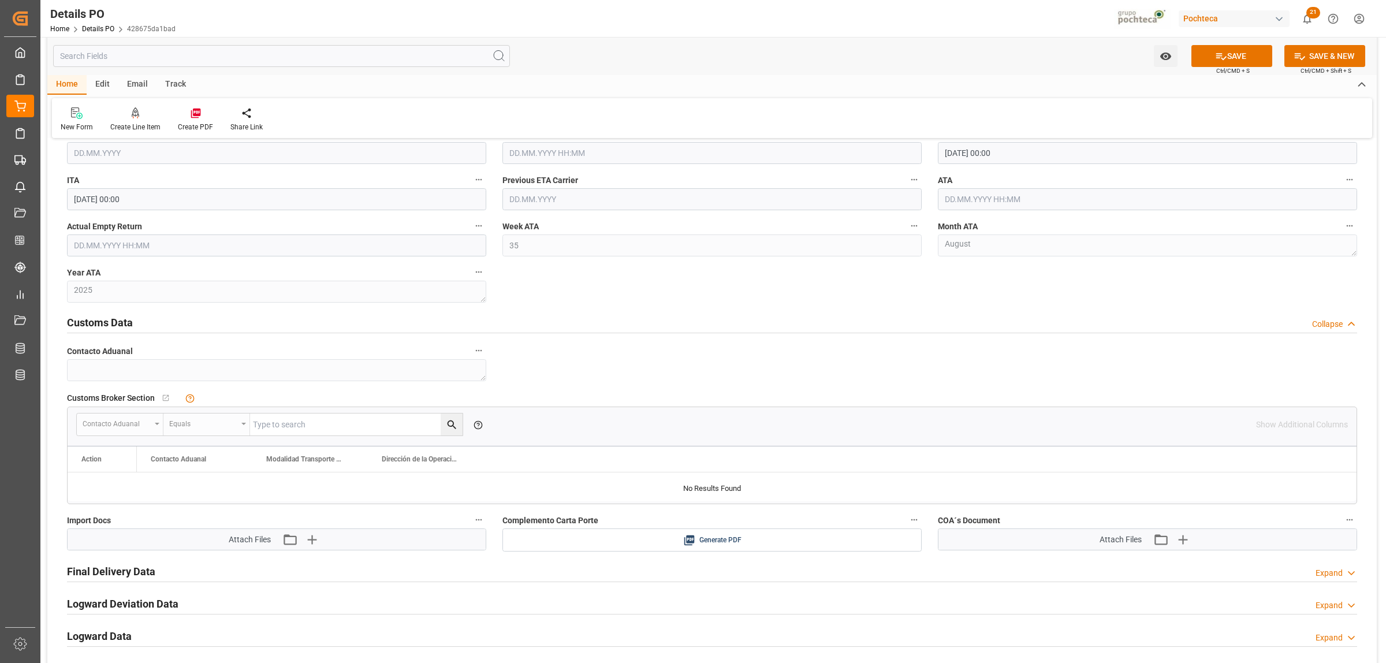
scroll to position [1371, 0]
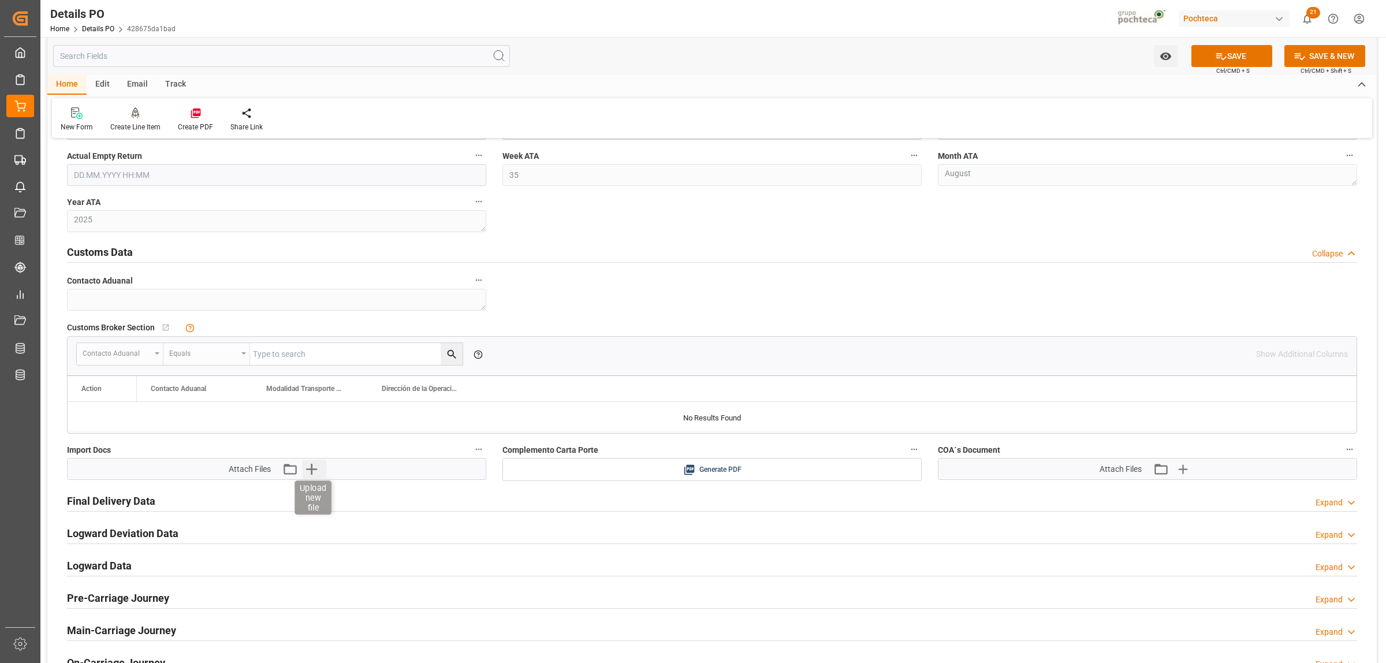
click at [312, 472] on icon "button" at bounding box center [311, 469] width 11 height 11
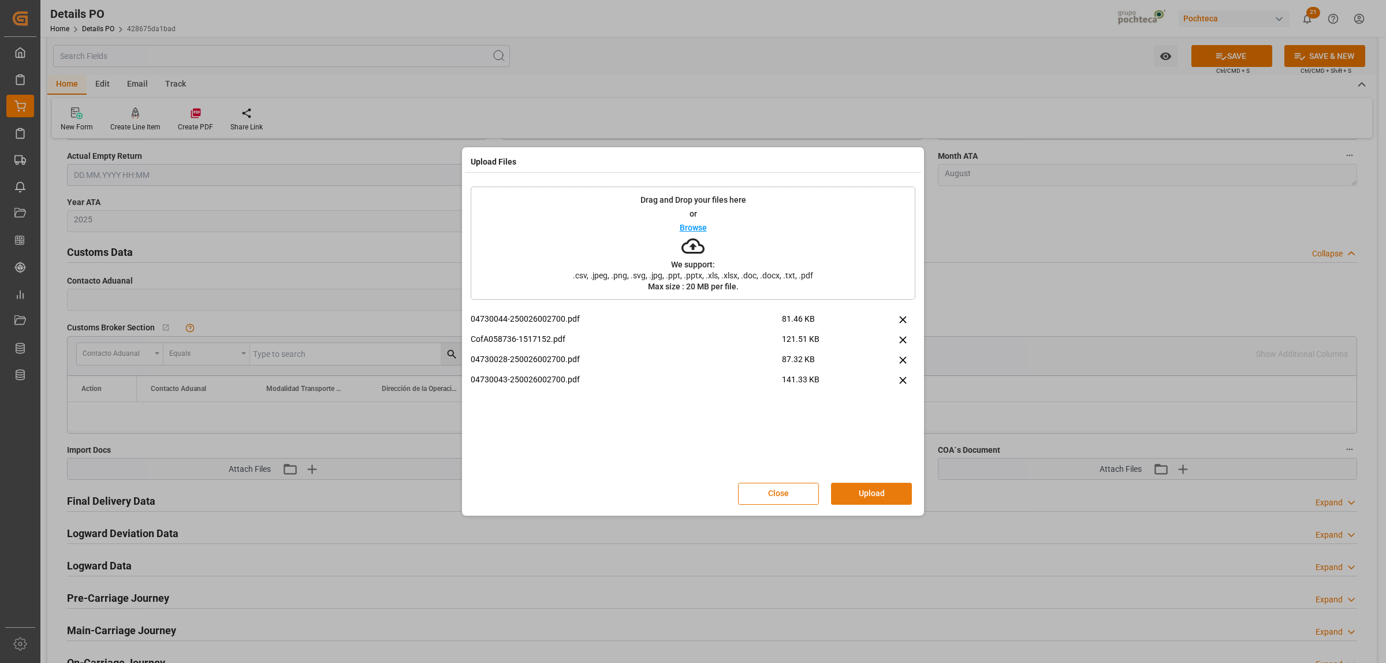
click at [873, 495] on button "Upload" at bounding box center [871, 494] width 81 height 22
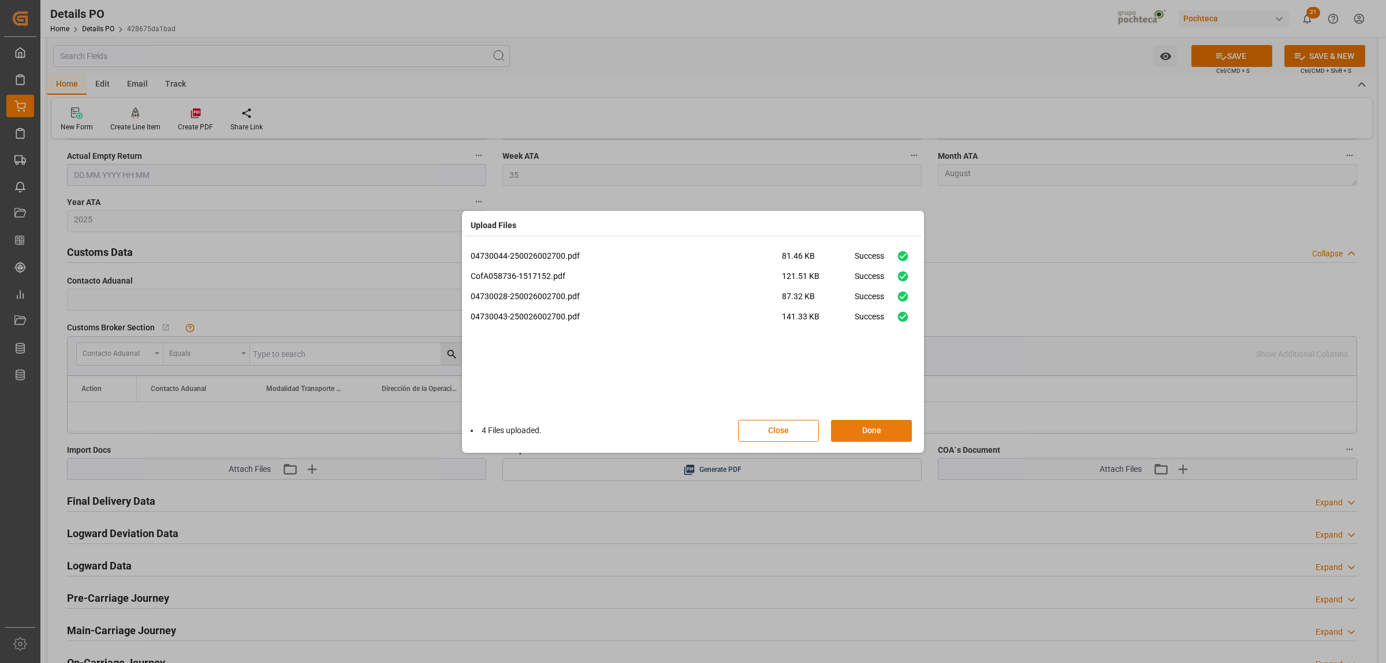
drag, startPoint x: 879, startPoint y: 427, endPoint x: 891, endPoint y: 425, distance: 11.8
click at [879, 426] on button "Done" at bounding box center [871, 431] width 81 height 22
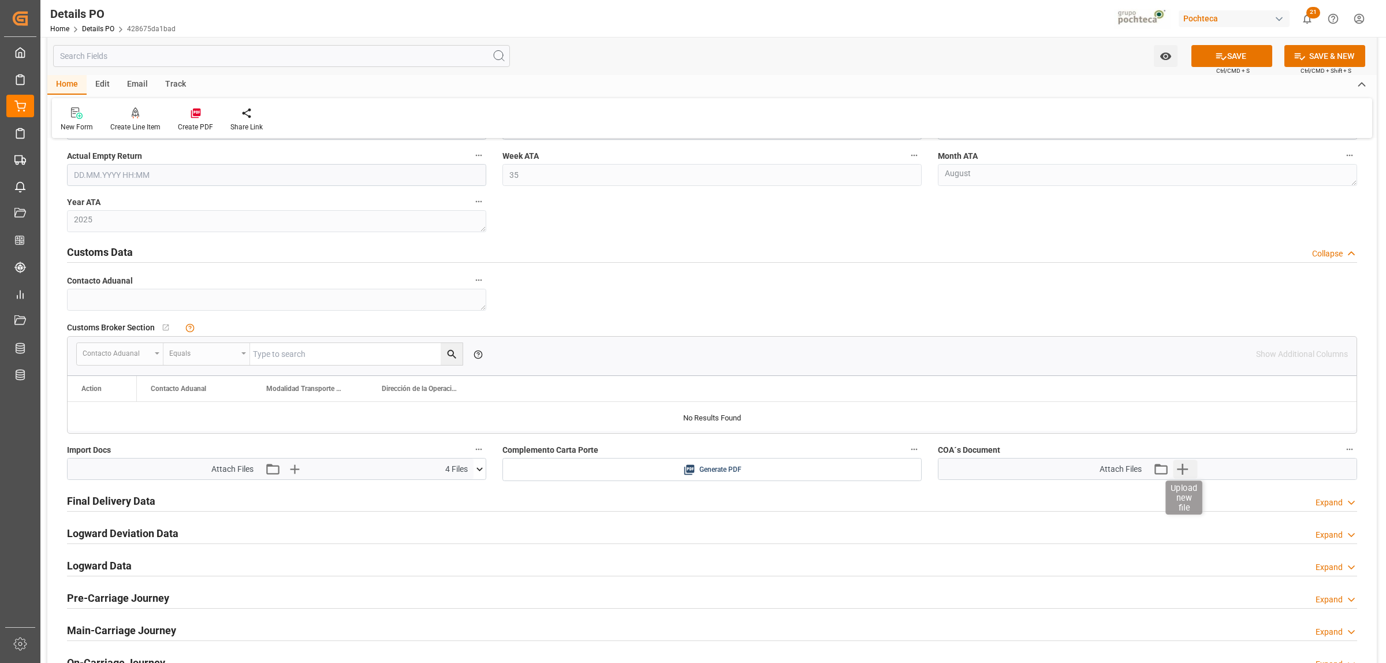
click at [1180, 468] on icon "button" at bounding box center [1182, 469] width 18 height 18
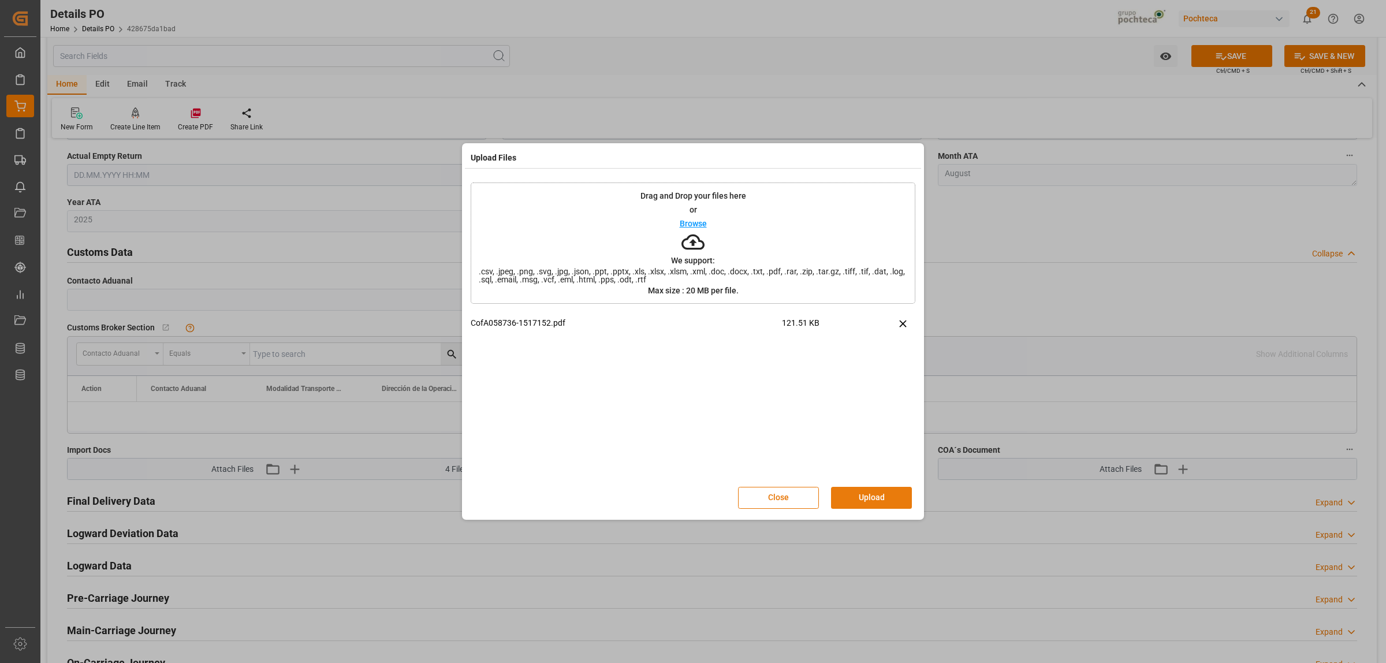
click at [875, 500] on button "Upload" at bounding box center [871, 498] width 81 height 22
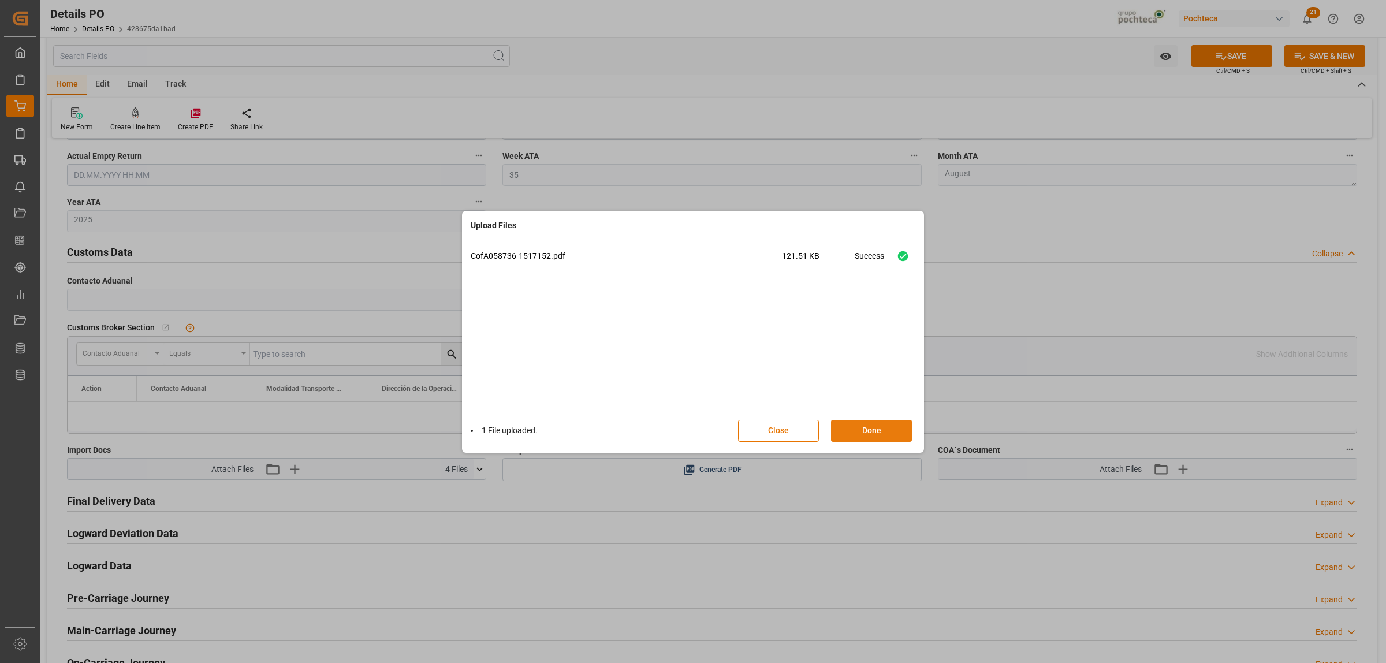
click at [879, 431] on button "Done" at bounding box center [871, 431] width 81 height 22
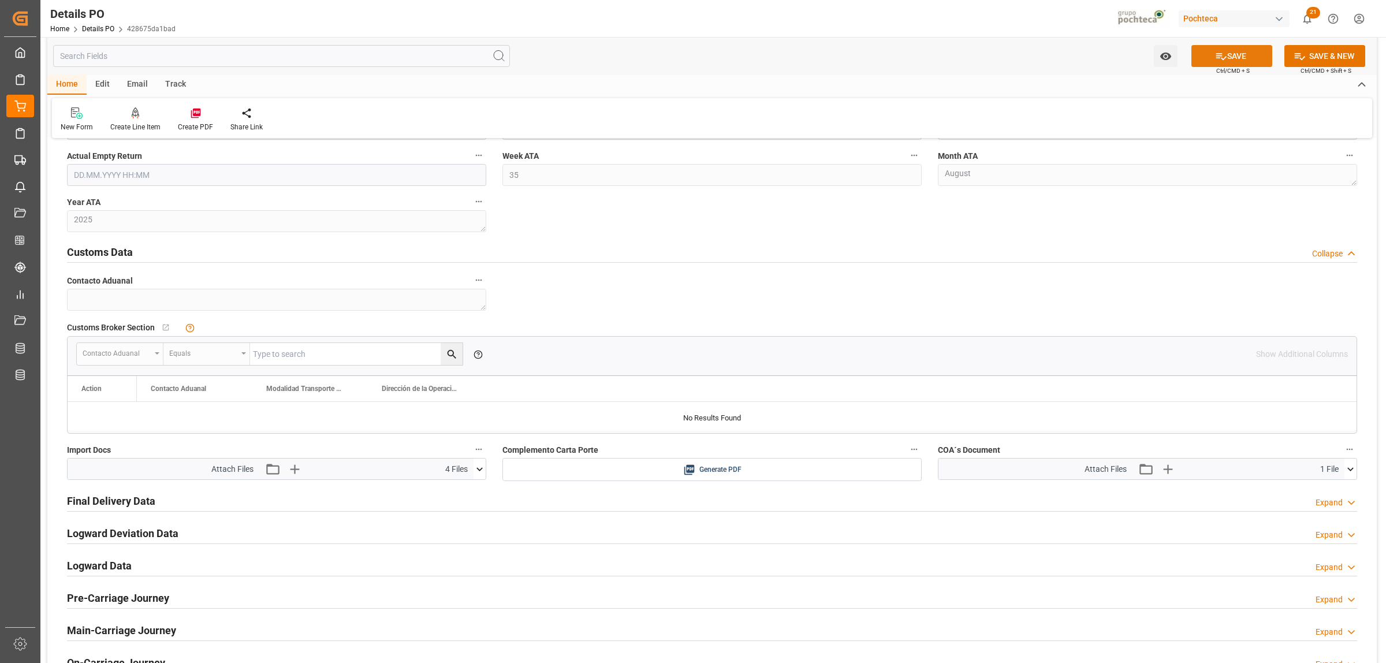
click at [1237, 62] on button "SAVE" at bounding box center [1231, 56] width 81 height 22
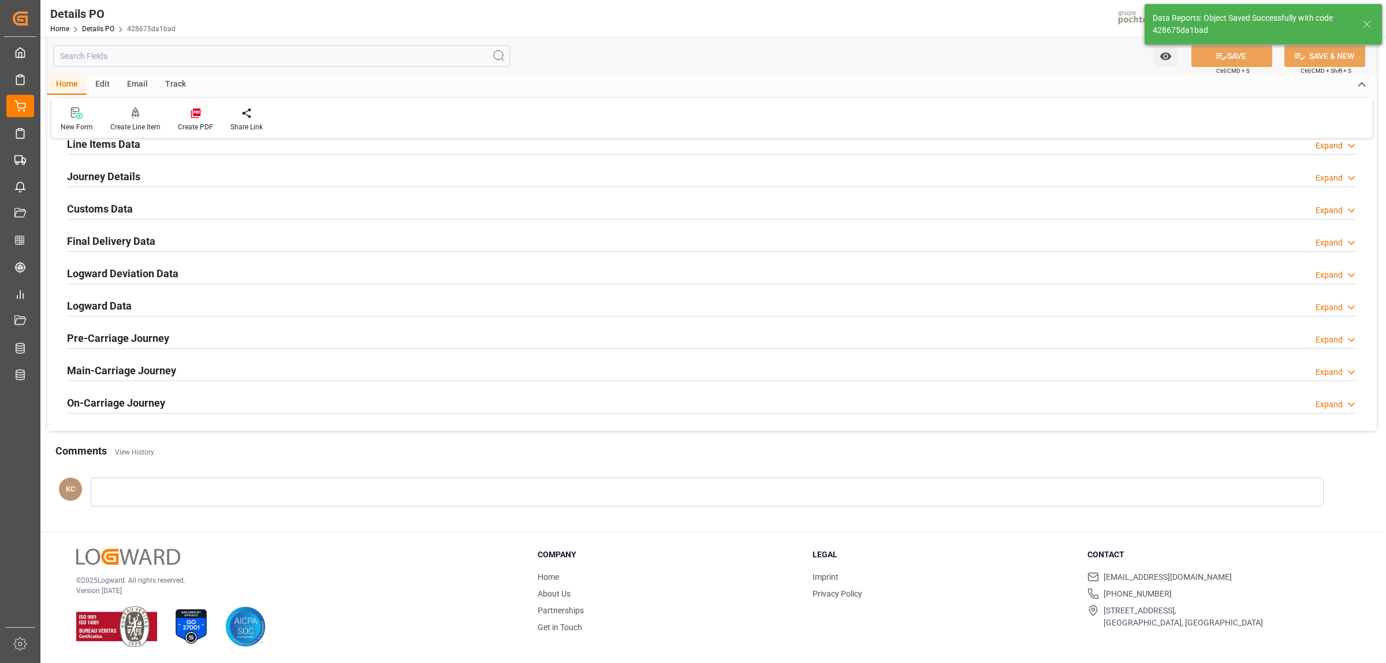
scroll to position [740, 0]
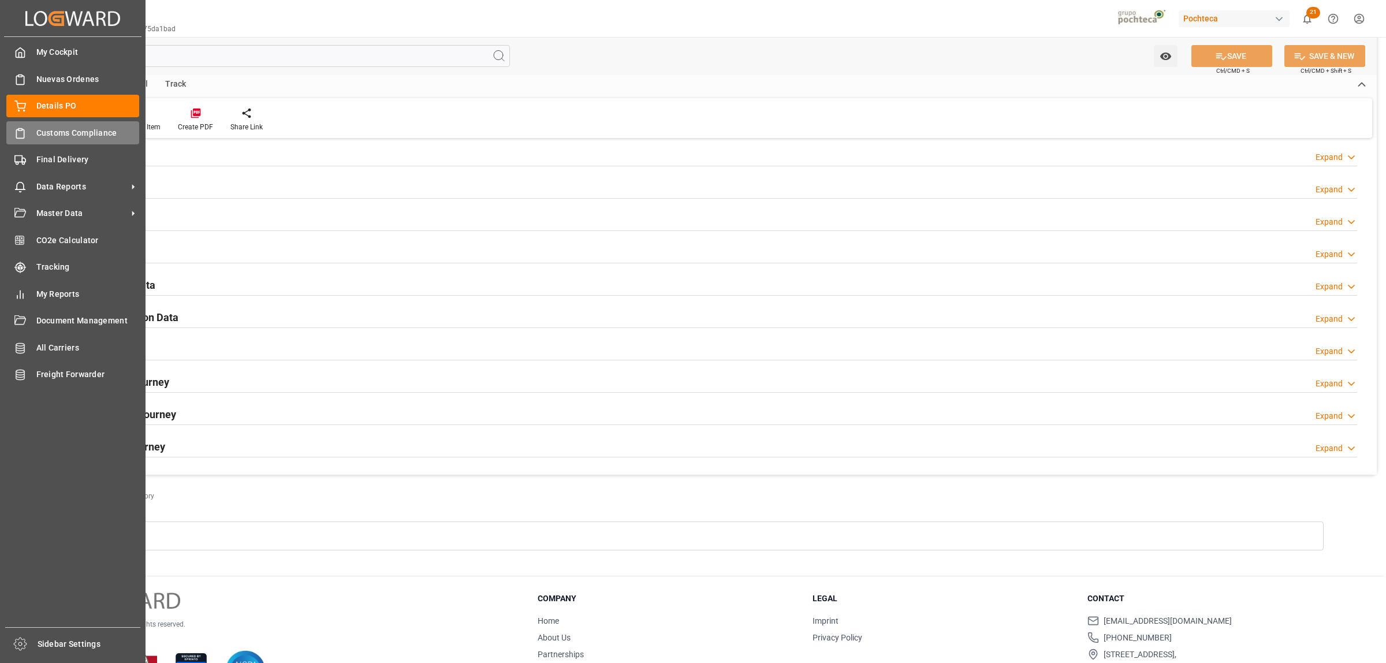
click at [71, 132] on span "Customs Compliance" at bounding box center [87, 133] width 103 height 12
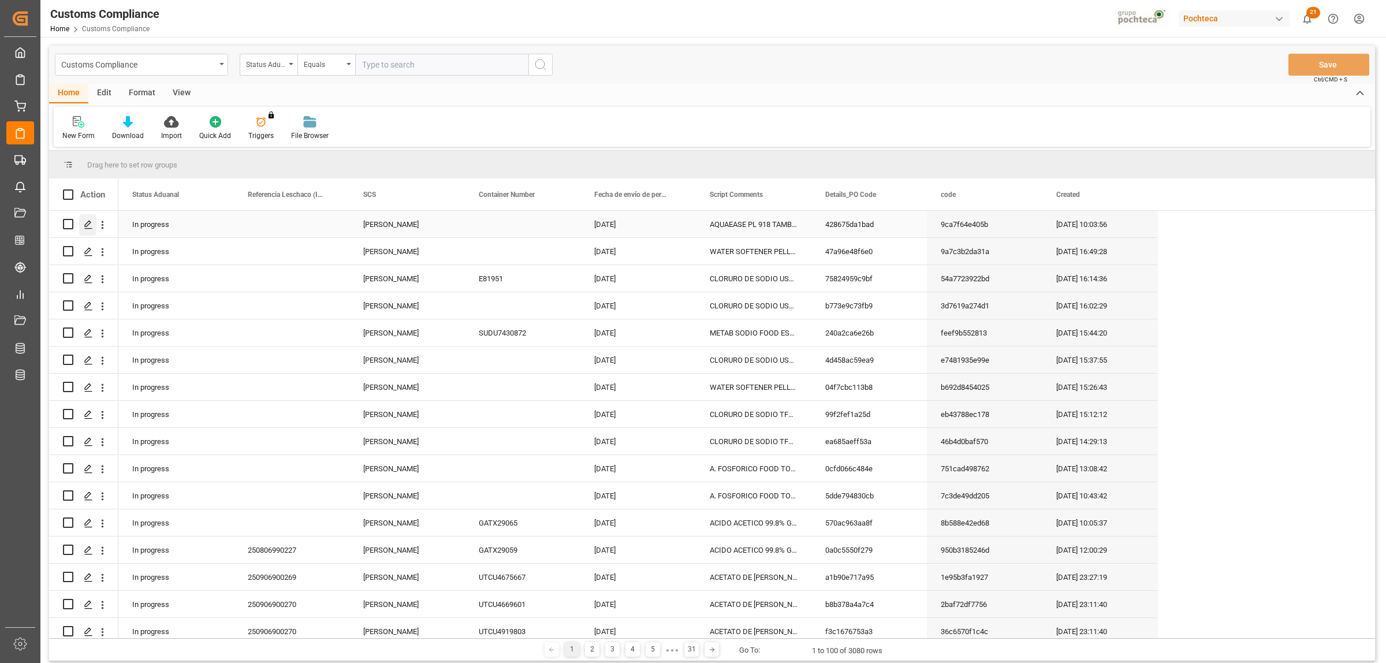
click at [90, 226] on icon "Press SPACE to select this row." at bounding box center [88, 224] width 9 height 9
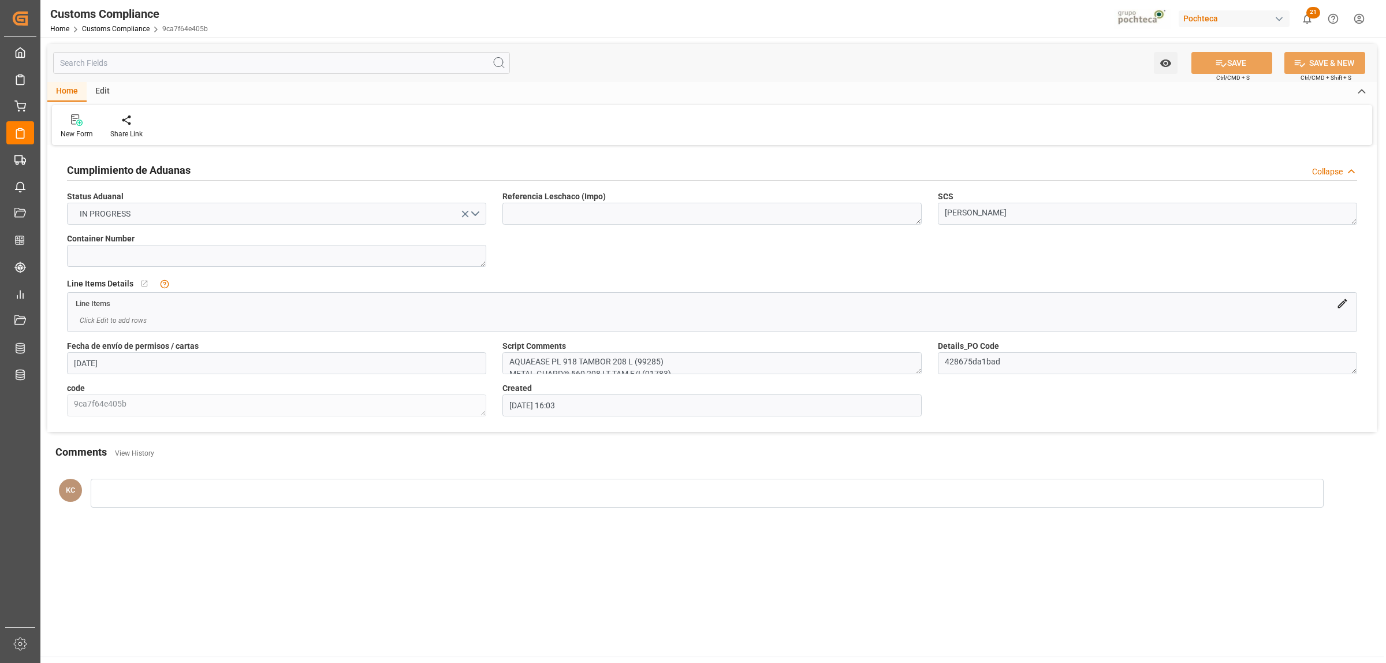
click at [1335, 304] on div "Line Items" at bounding box center [712, 301] width 1289 height 17
click at [1338, 308] on icon at bounding box center [1342, 303] width 9 height 9
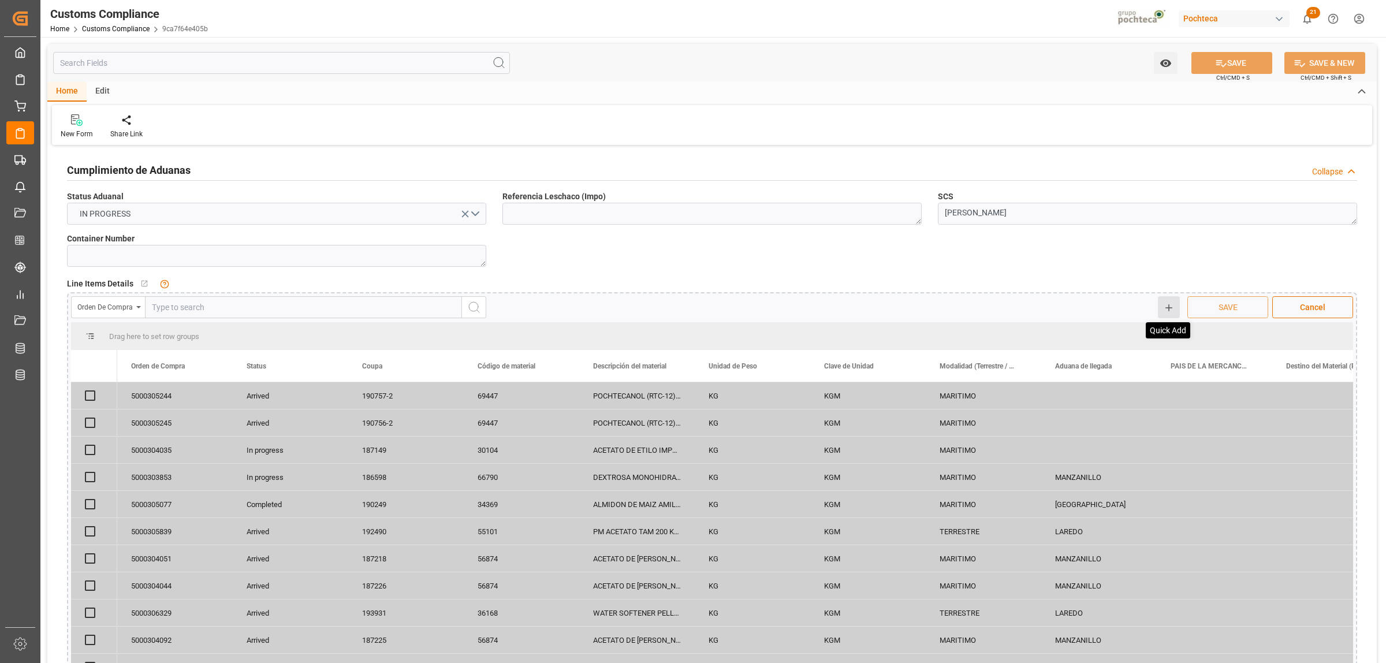
click at [1164, 306] on icon at bounding box center [1169, 308] width 10 height 10
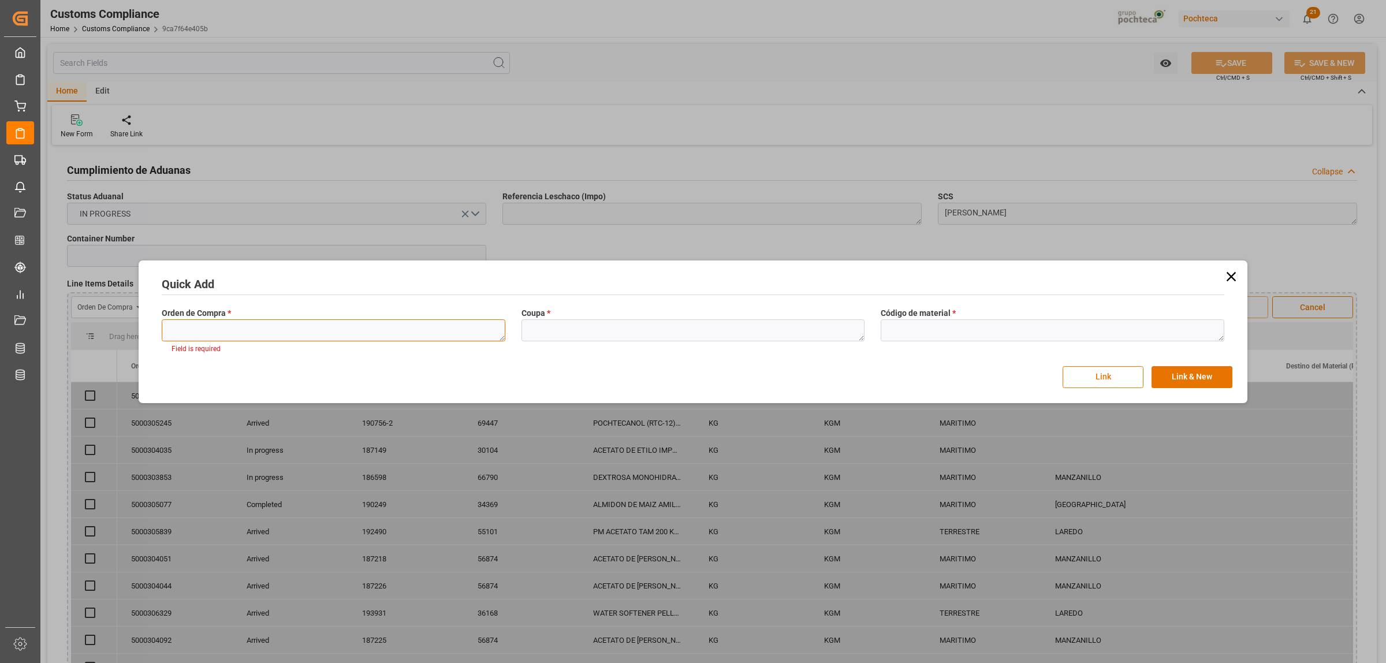
click at [345, 332] on textarea at bounding box center [334, 330] width 344 height 22
paste textarea "5000307918"
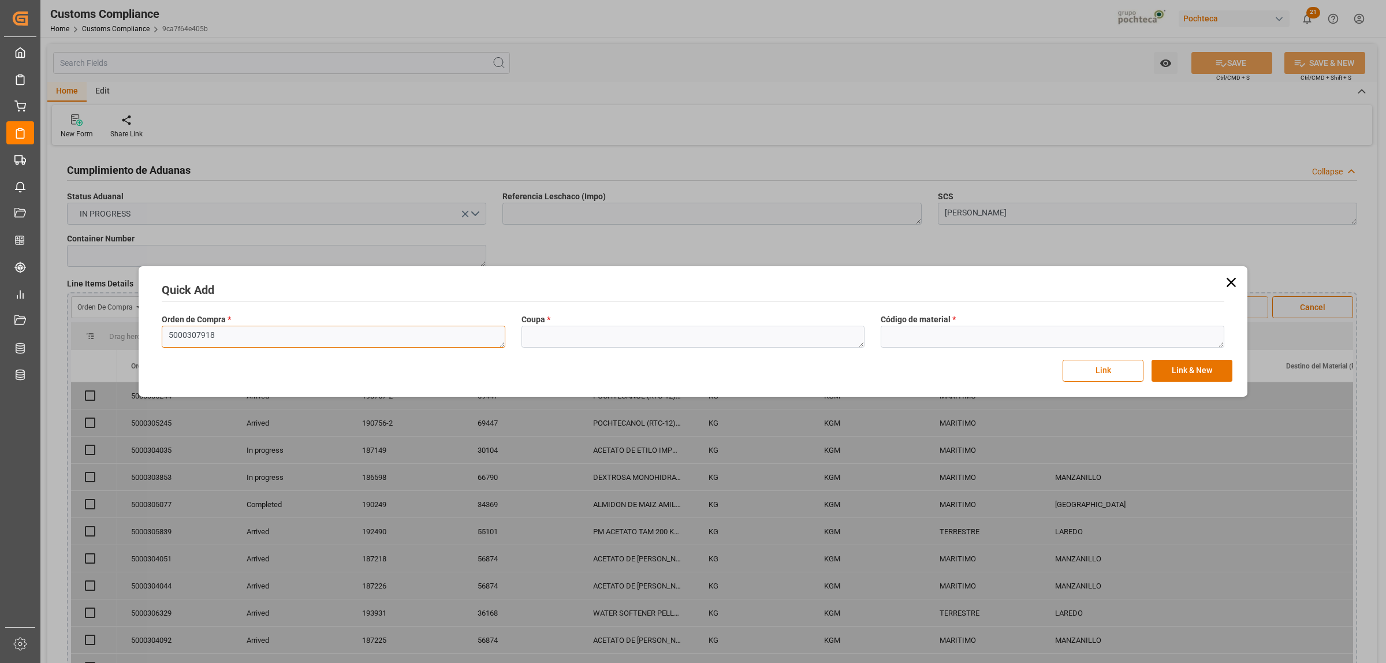
type textarea "5000307918"
click at [589, 333] on textarea at bounding box center [693, 337] width 344 height 22
paste textarea "197269"
type textarea "197269"
click at [950, 330] on textarea at bounding box center [1053, 337] width 344 height 22
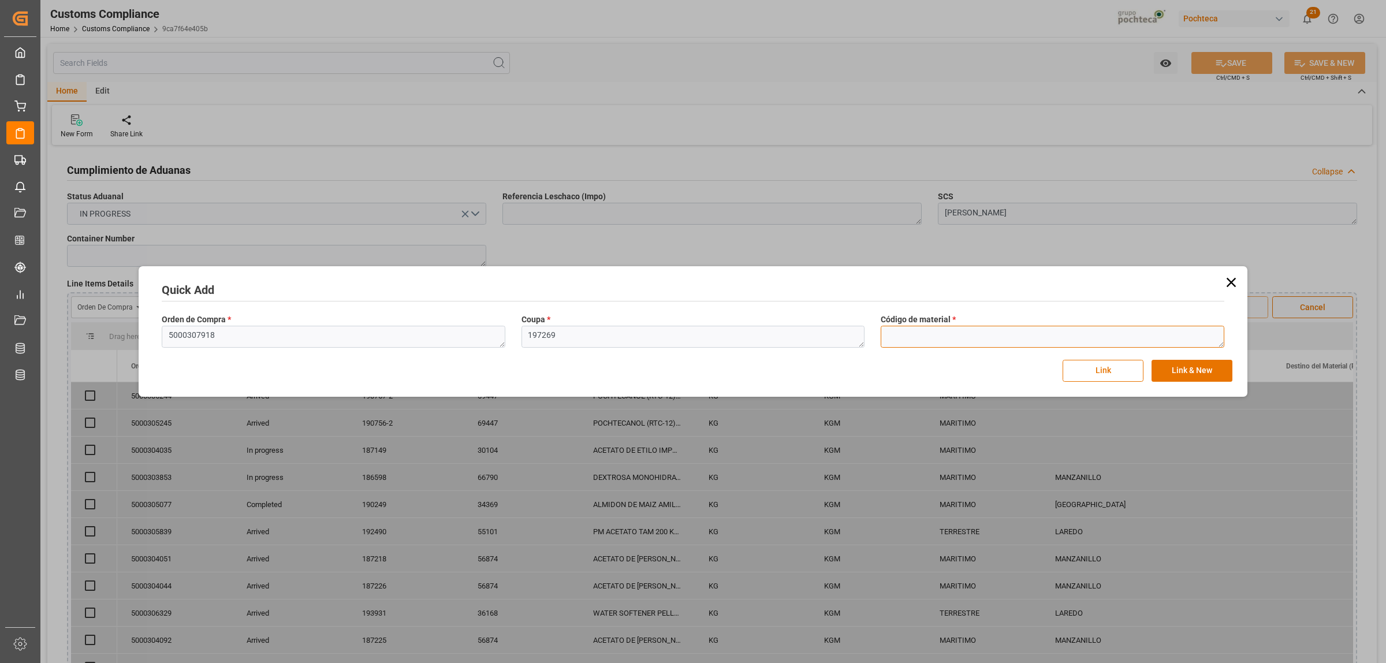
paste textarea "97190"
type textarea "97190"
click at [1178, 374] on button "Link & New" at bounding box center [1191, 371] width 81 height 22
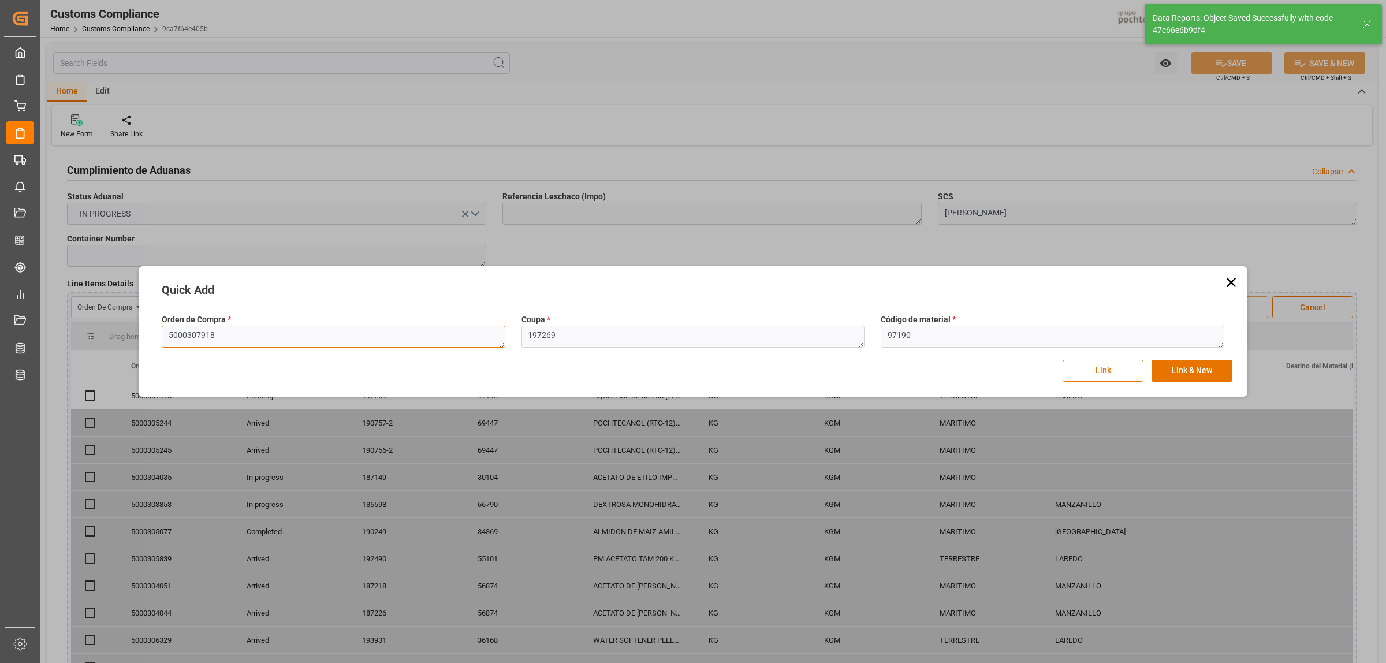
checkbox input "true"
drag, startPoint x: 241, startPoint y: 333, endPoint x: 158, endPoint y: 341, distance: 83.5
click at [158, 341] on div "Orden de Compra * 5000307918" at bounding box center [334, 331] width 360 height 42
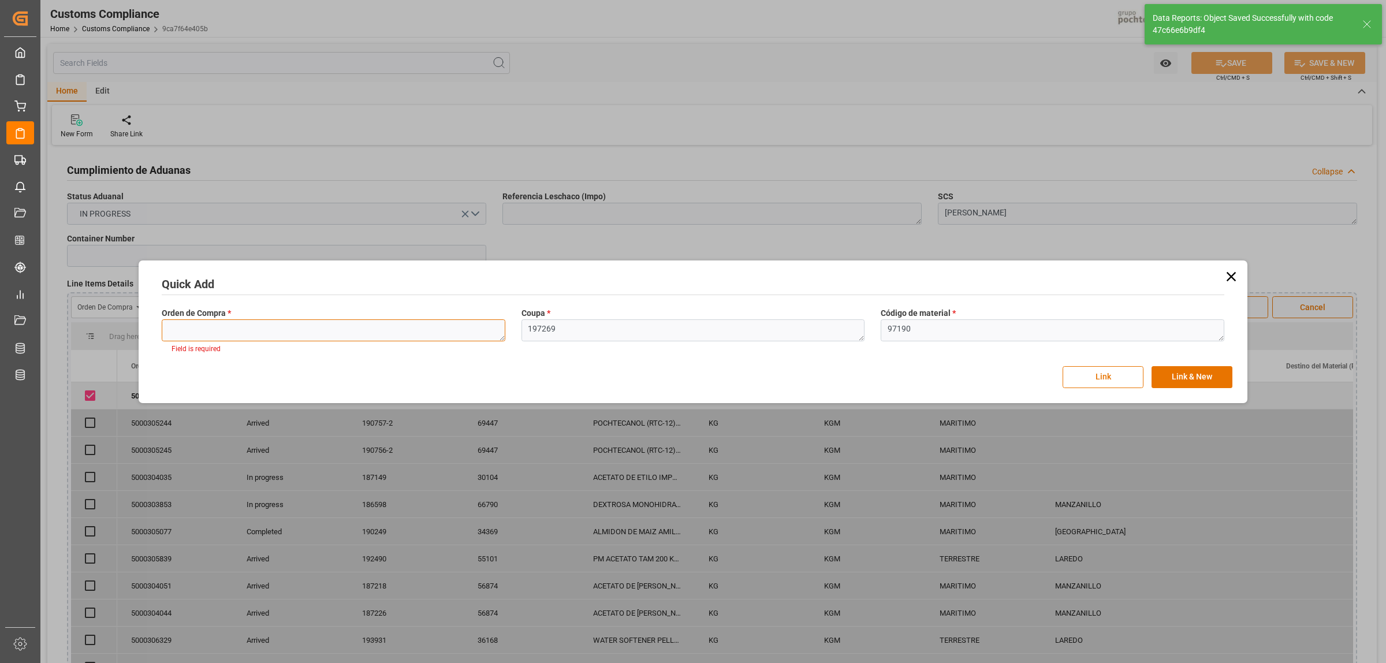
paste textarea "5000307918"
type textarea "5000307918"
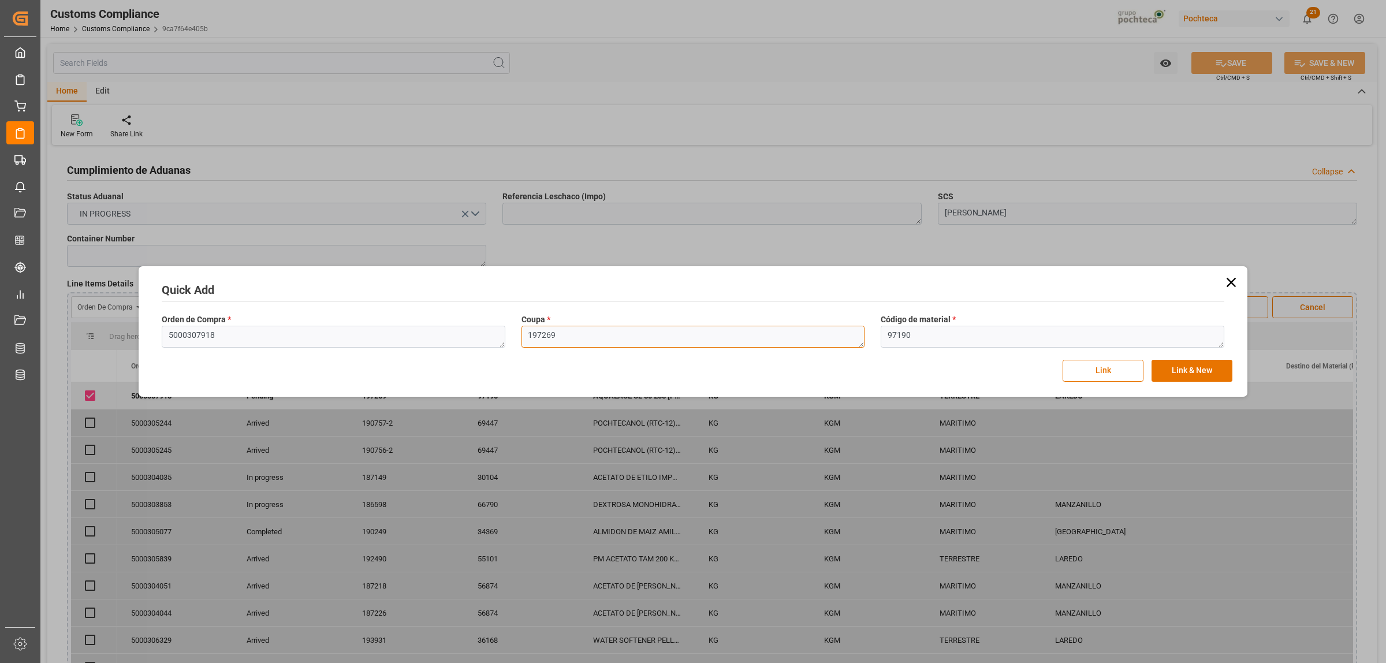
drag, startPoint x: 603, startPoint y: 337, endPoint x: 509, endPoint y: 336, distance: 94.1
click at [509, 336] on div "Orden de Compra * 5000307918 Coupa * 197269 Código de material * 97190" at bounding box center [693, 331] width 1079 height 42
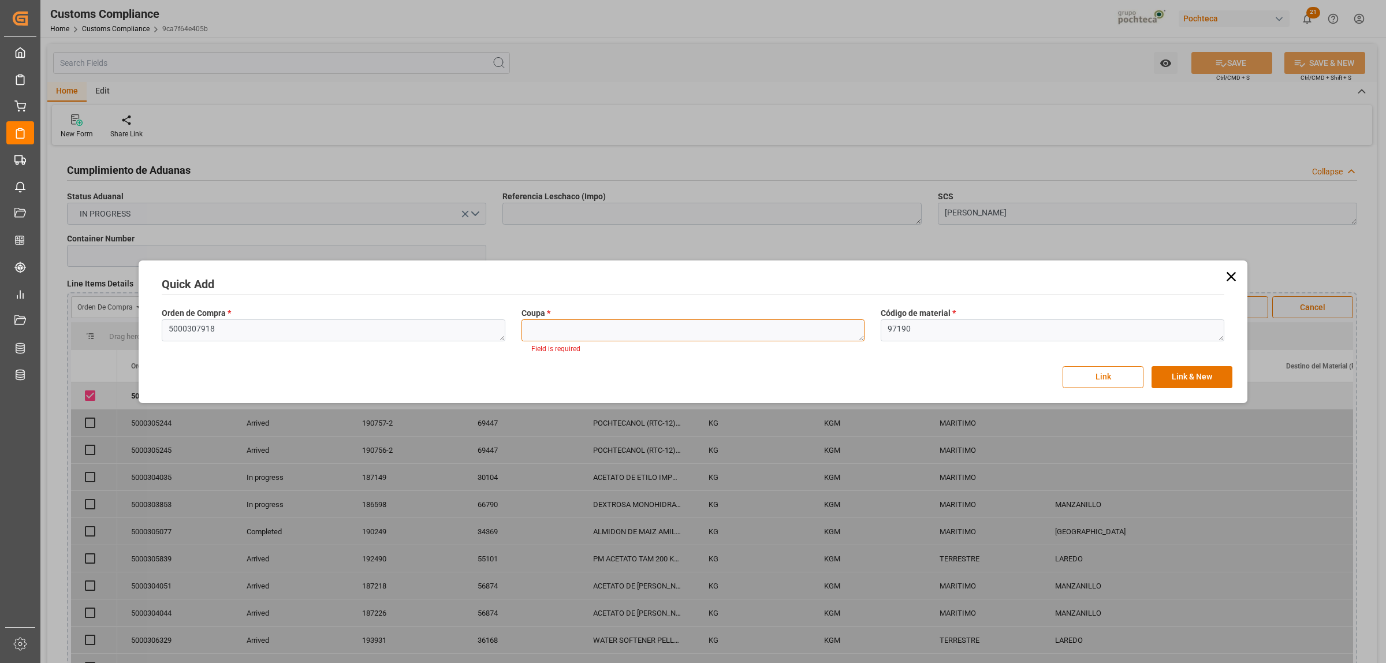
paste textarea "197269"
type textarea "197269"
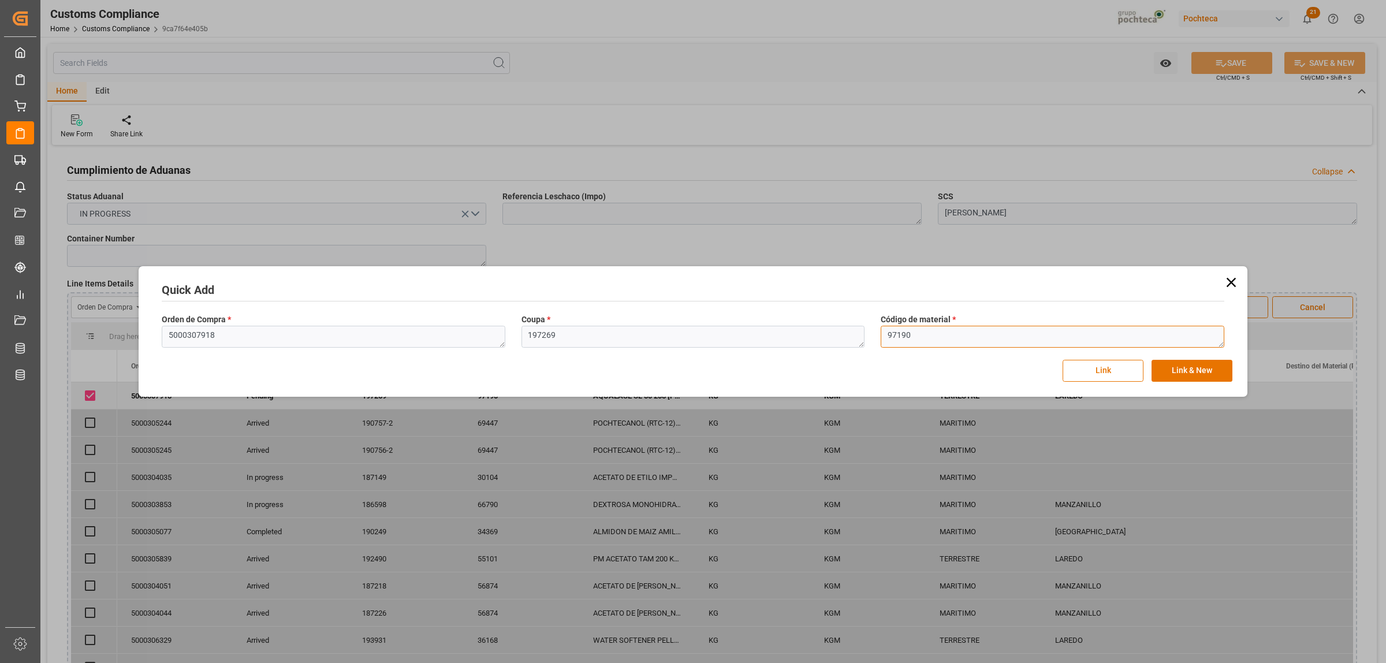
click at [905, 333] on textarea "97190" at bounding box center [1053, 337] width 344 height 22
drag, startPoint x: 918, startPoint y: 334, endPoint x: 870, endPoint y: 335, distance: 48.5
click at [870, 335] on div "Orden de Compra * 5000307918 Coupa * 197269 Código de material * 97190" at bounding box center [693, 331] width 1079 height 42
paste textarea "1456"
type textarea "91456"
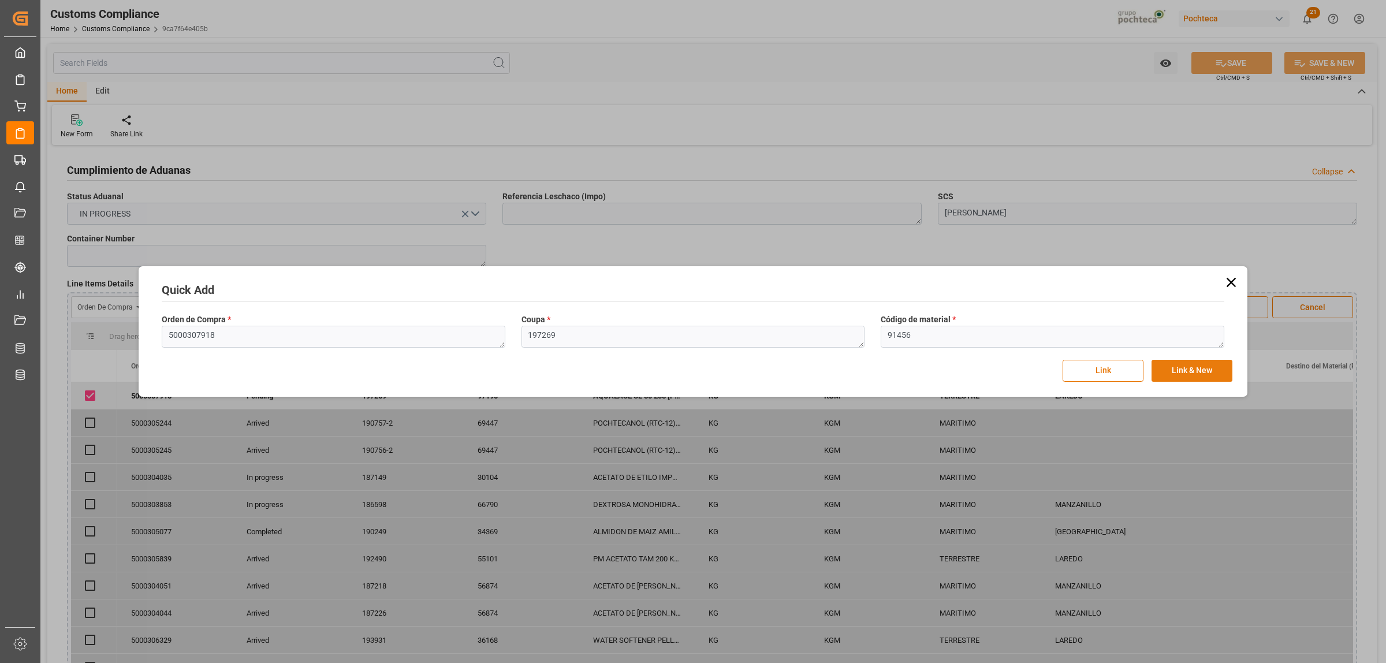
click at [1197, 374] on button "Link & New" at bounding box center [1191, 371] width 81 height 22
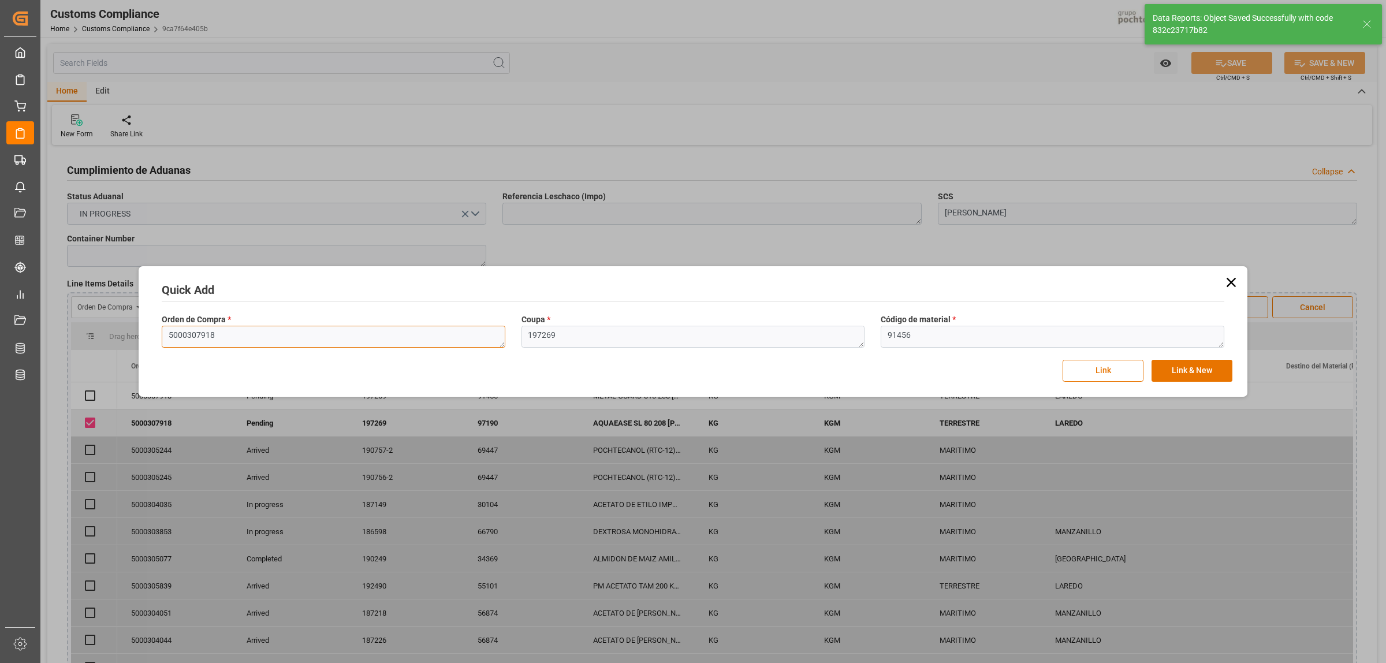
checkbox input "true"
drag, startPoint x: 223, startPoint y: 335, endPoint x: 166, endPoint y: 335, distance: 57.2
click at [166, 335] on textarea "5000307918" at bounding box center [334, 337] width 344 height 22
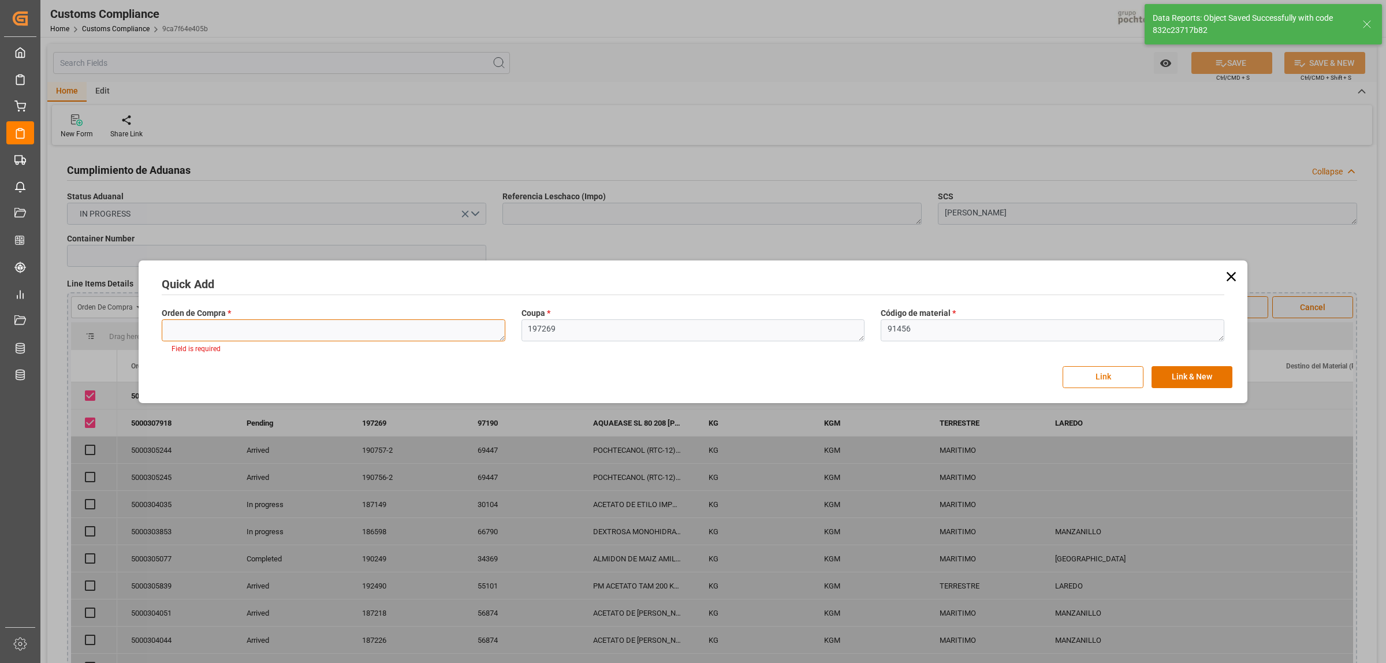
paste textarea "5000307918"
type textarea "5000307918"
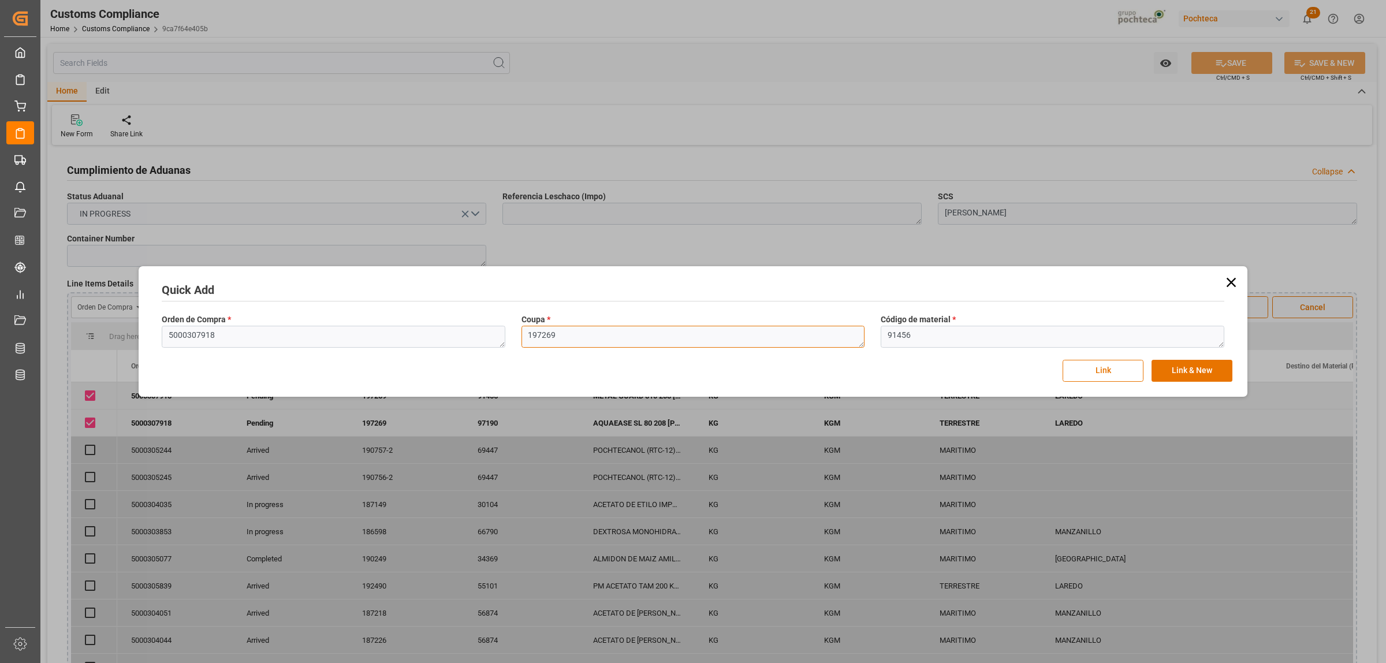
drag, startPoint x: 566, startPoint y: 335, endPoint x: 520, endPoint y: 335, distance: 46.2
click at [521, 335] on textarea "197269" at bounding box center [693, 337] width 344 height 22
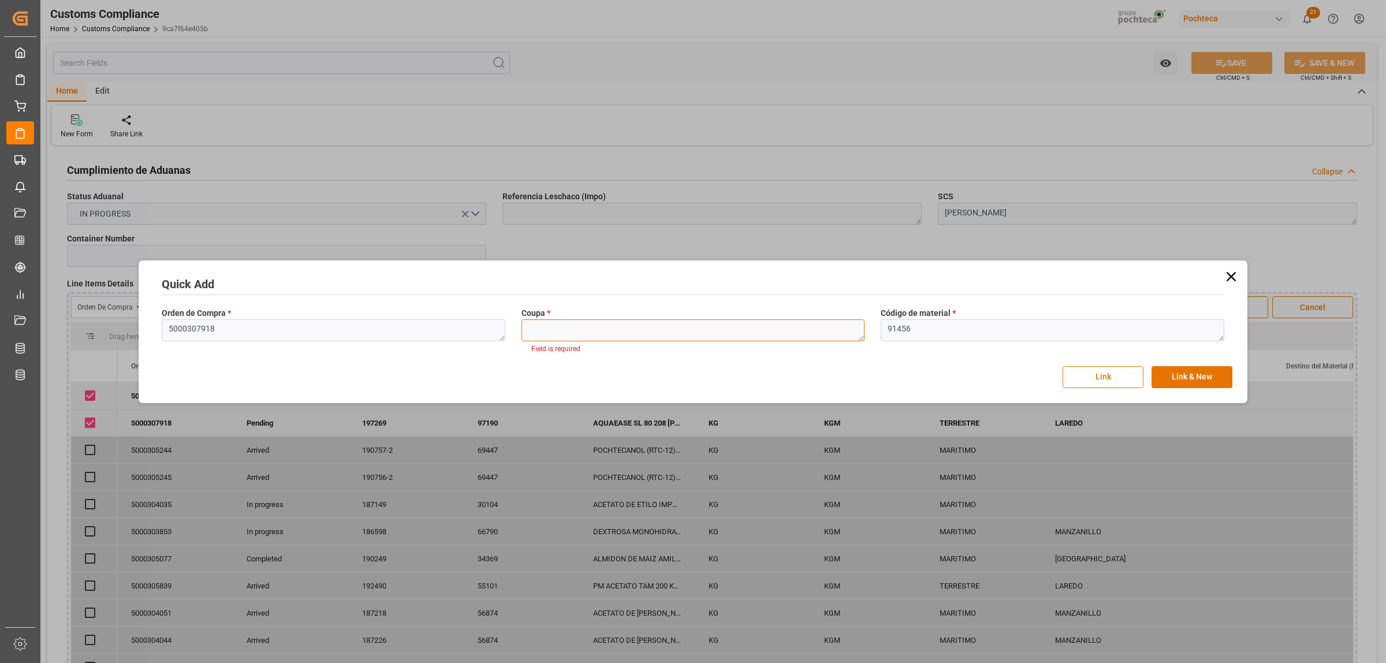
paste textarea "197269"
type textarea "197269"
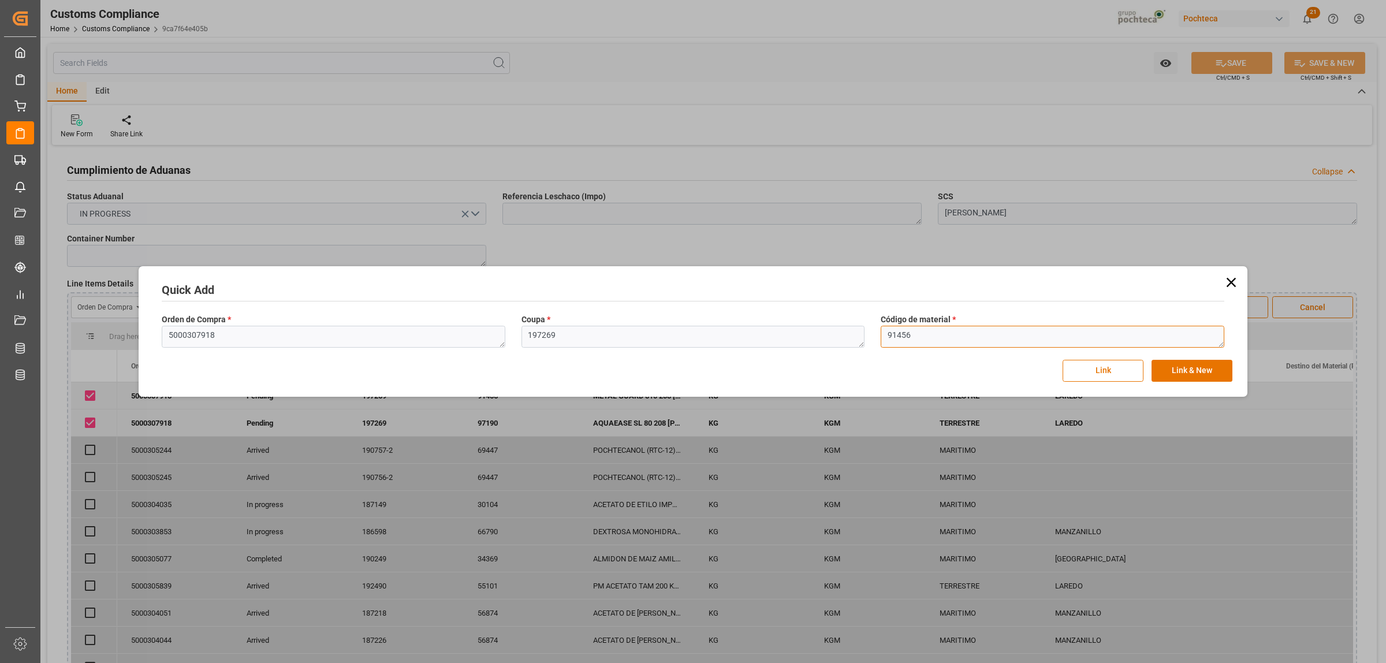
click at [919, 337] on textarea "91456" at bounding box center [1053, 337] width 344 height 22
drag, startPoint x: 918, startPoint y: 335, endPoint x: 886, endPoint y: 335, distance: 31.8
click at [886, 335] on textarea "91456" at bounding box center [1053, 337] width 344 height 22
paste textarea "0767"
type textarea "90767"
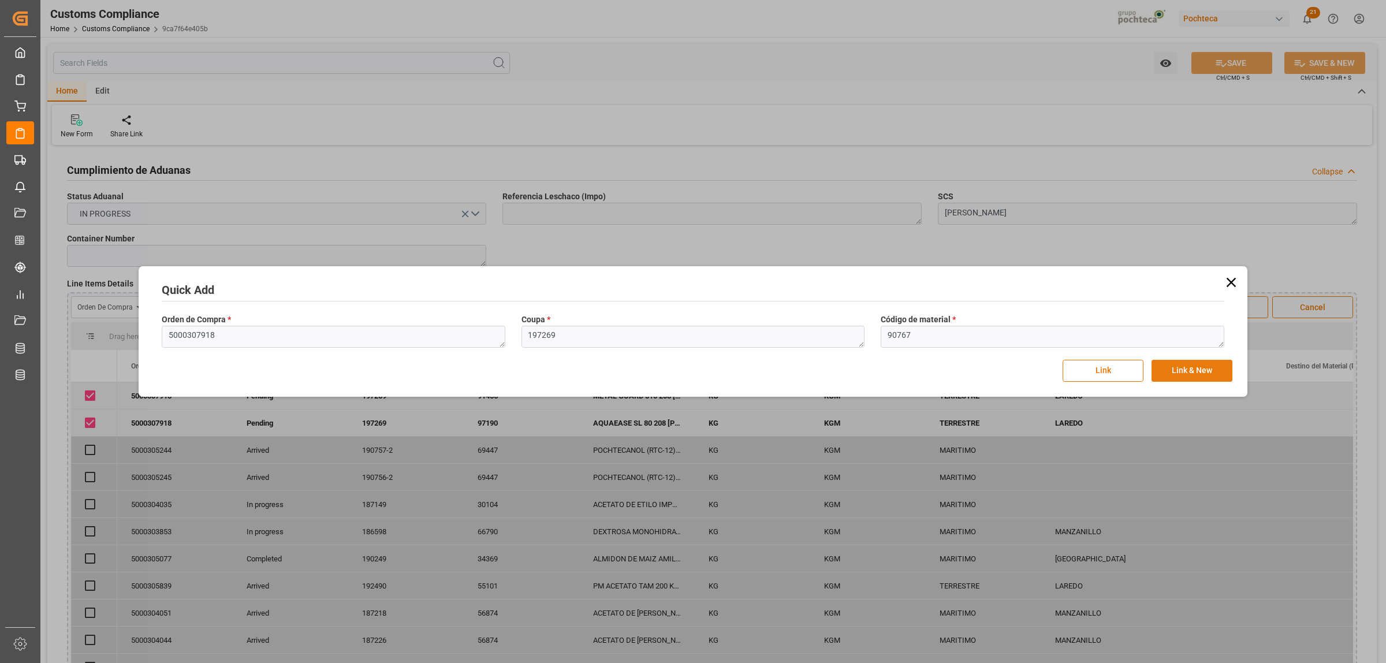
click at [1190, 379] on button "Link & New" at bounding box center [1191, 371] width 81 height 22
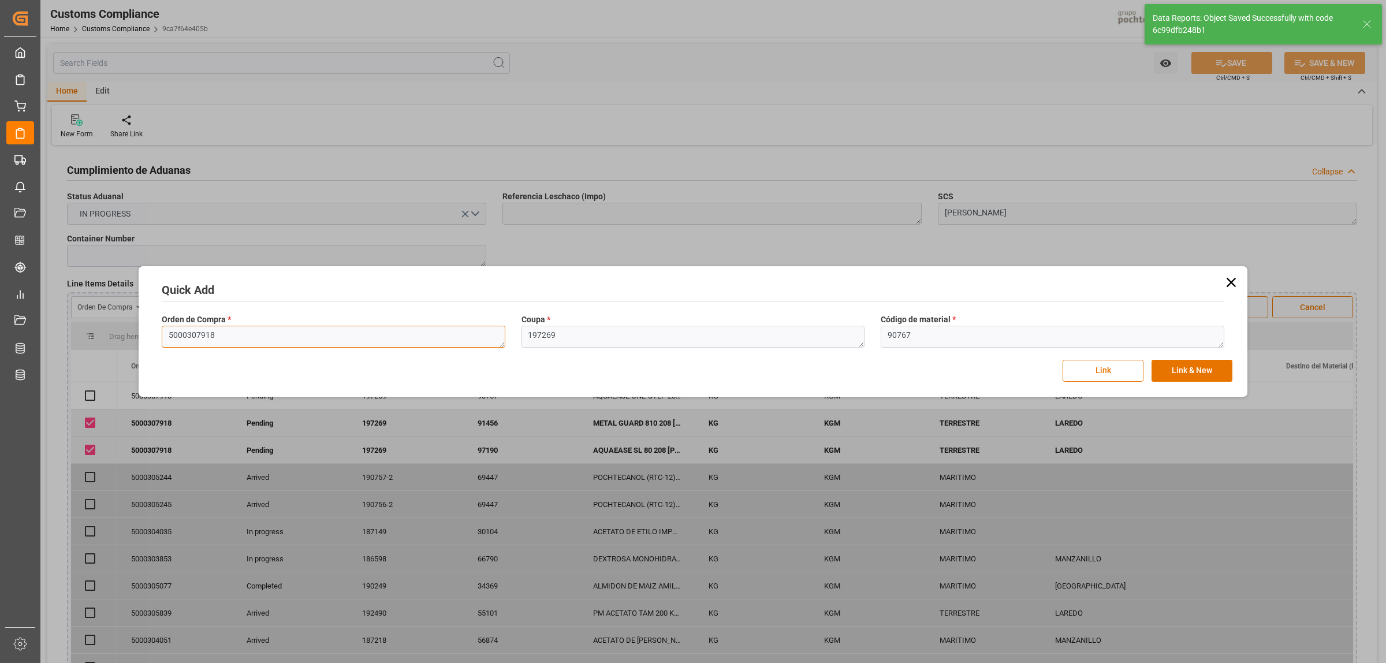
checkbox input "true"
drag, startPoint x: 283, startPoint y: 334, endPoint x: 159, endPoint y: 348, distance: 125.0
click at [159, 348] on div "Orden de Compra * 5000307918" at bounding box center [334, 331] width 360 height 42
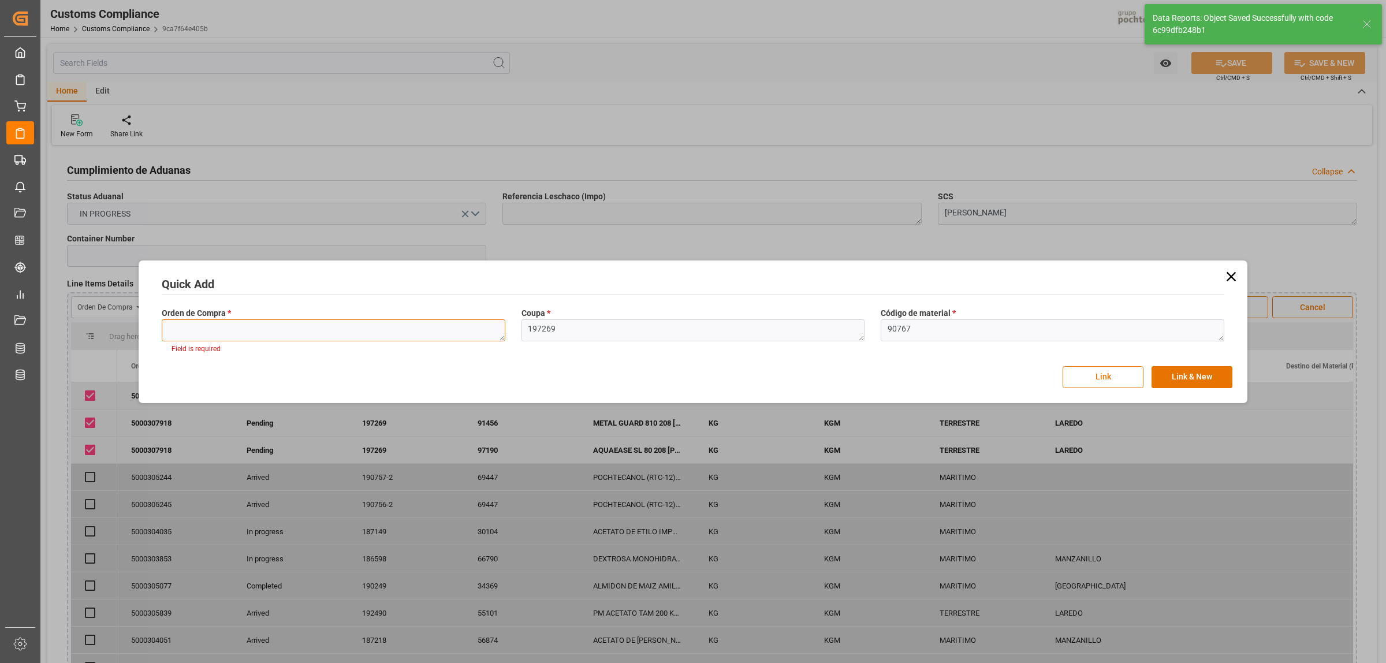
paste textarea "5000307918"
type textarea "5000307918"
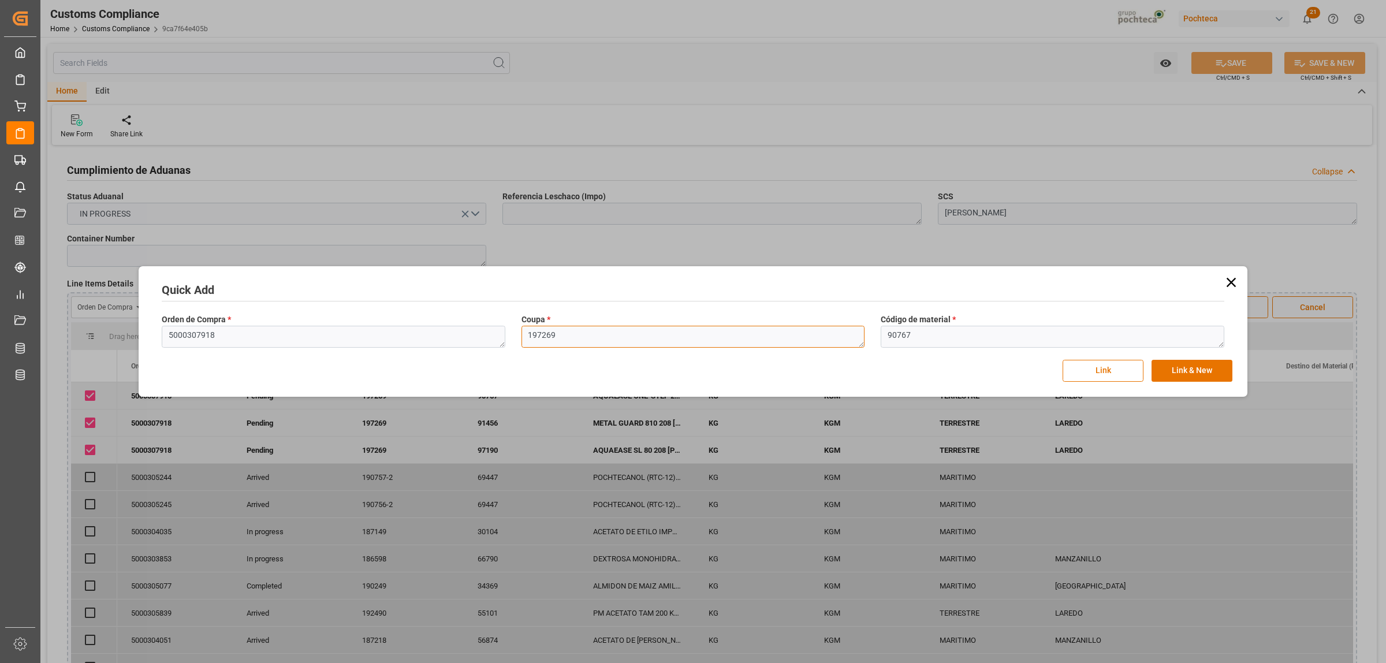
drag, startPoint x: 566, startPoint y: 338, endPoint x: 505, endPoint y: 338, distance: 60.6
click at [506, 338] on div "Orden de Compra * 5000307918 Coupa * 197269 Código de material * 90767" at bounding box center [693, 331] width 1079 height 42
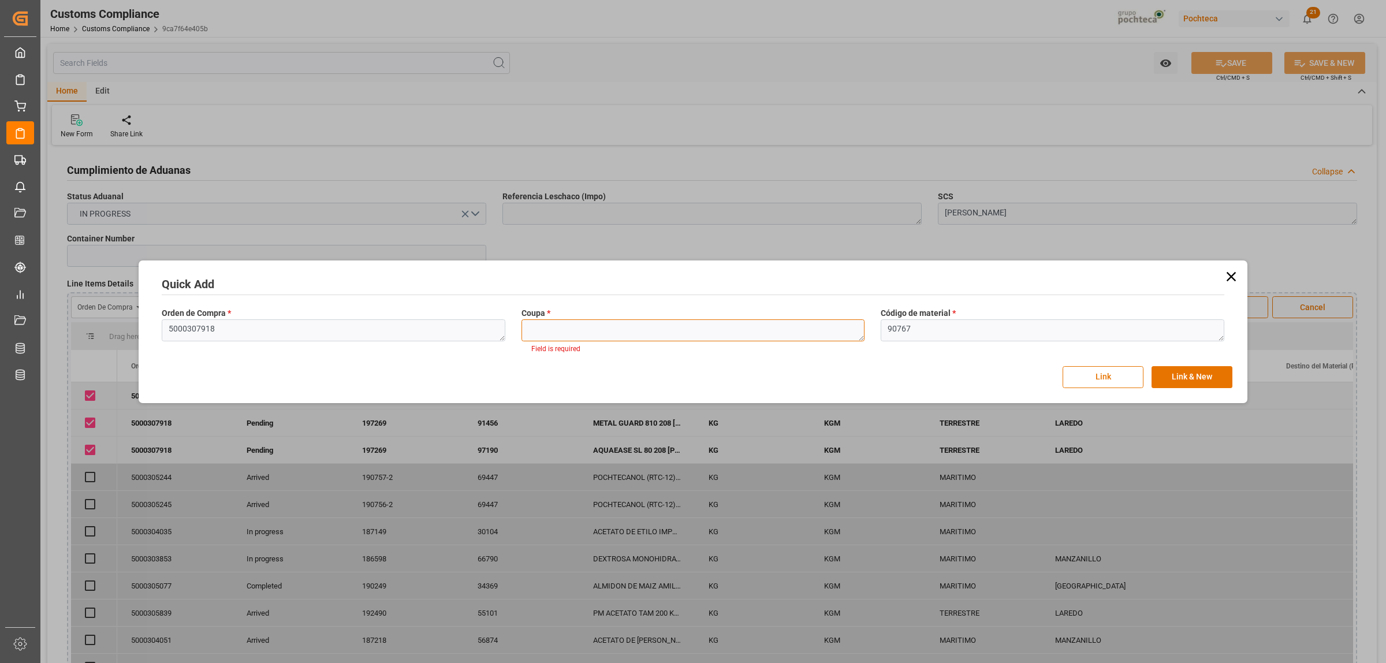
paste textarea "197269"
type textarea "197269"
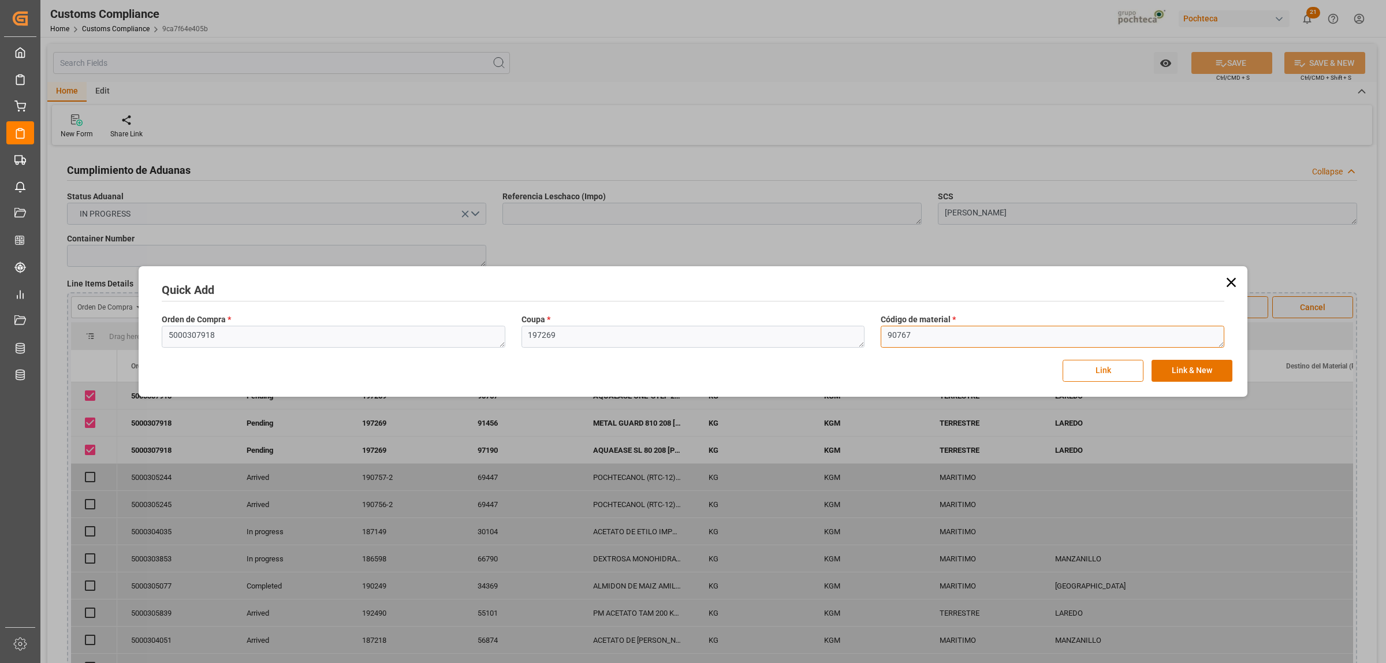
drag, startPoint x: 899, startPoint y: 329, endPoint x: 911, endPoint y: 331, distance: 12.2
click at [901, 329] on textarea "90767" at bounding box center [1053, 337] width 344 height 22
drag, startPoint x: 913, startPoint y: 332, endPoint x: 879, endPoint y: 333, distance: 33.5
click at [879, 333] on div "Código de material * 90767" at bounding box center [1053, 331] width 360 height 42
paste textarea "1495"
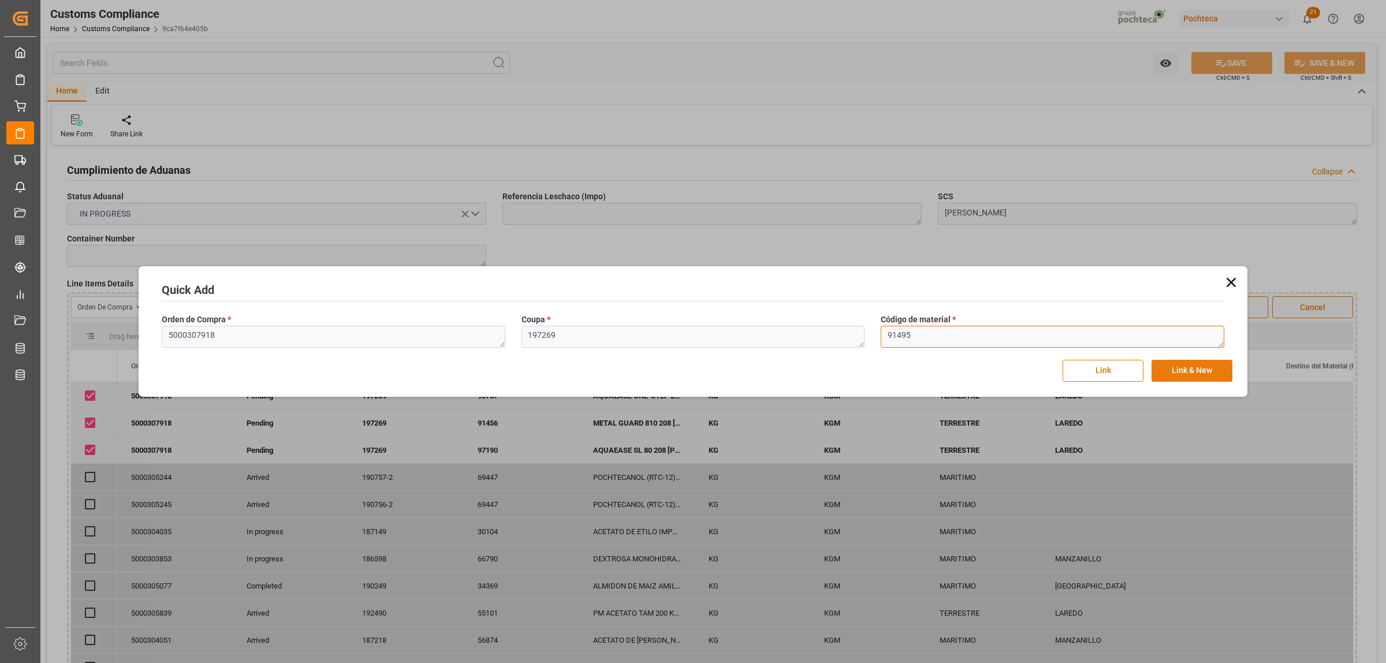
type textarea "91495"
click at [1154, 370] on button "Link & New" at bounding box center [1191, 371] width 81 height 22
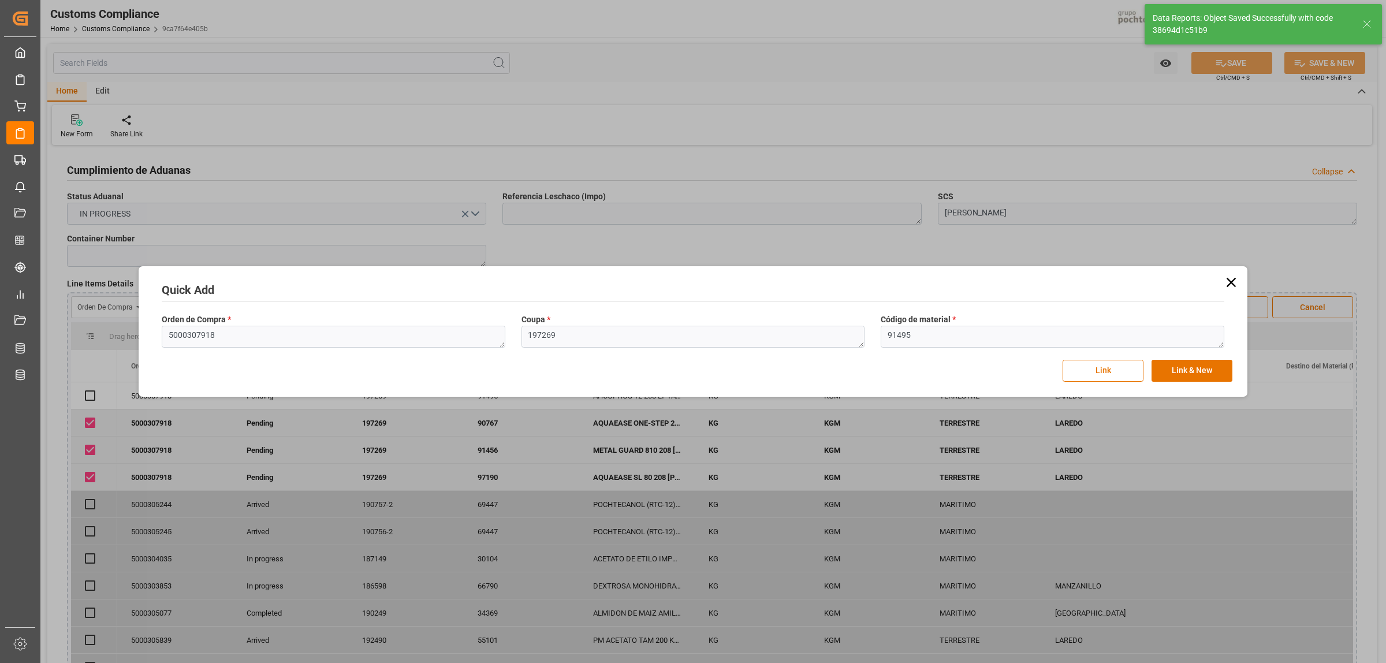
checkbox input "true"
drag, startPoint x: 219, startPoint y: 338, endPoint x: 150, endPoint y: 333, distance: 69.5
click at [151, 333] on div "Quick Add Orden de Compra * 5000307918 Coupa * 197269 Código de material * 9149…" at bounding box center [692, 331] width 1103 height 125
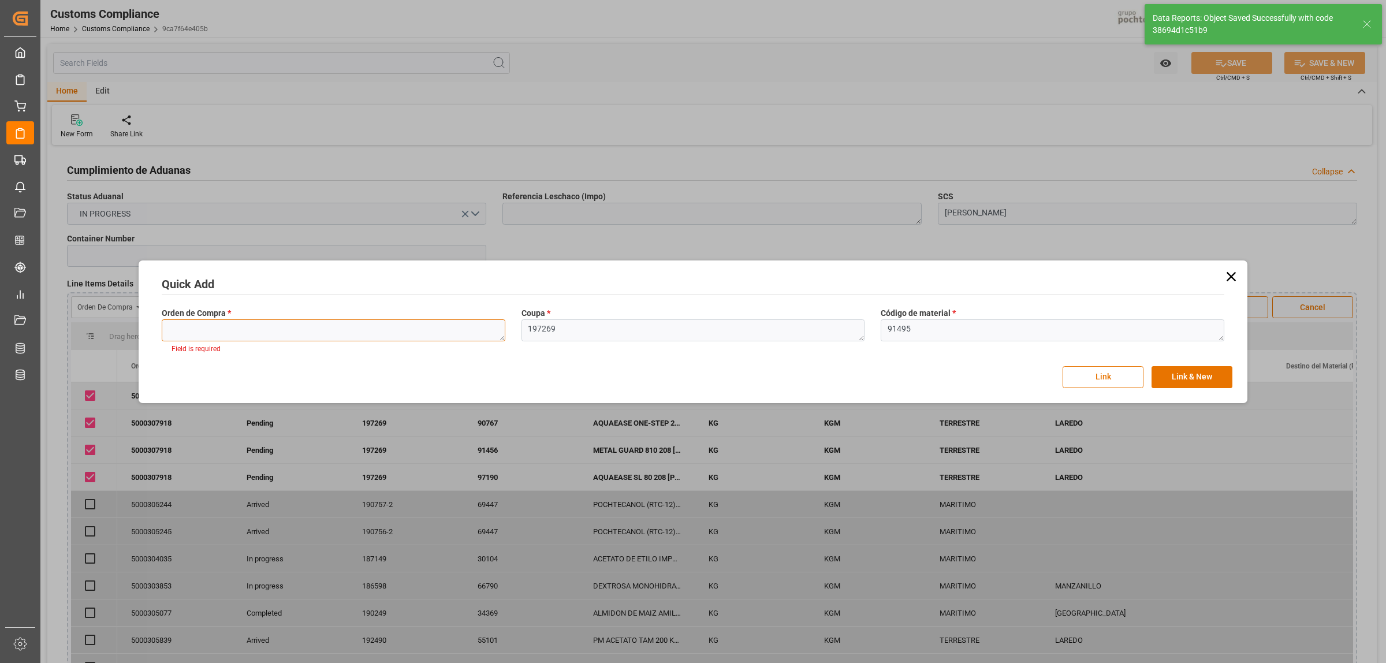
paste textarea "5000307918"
type textarea "5000307918"
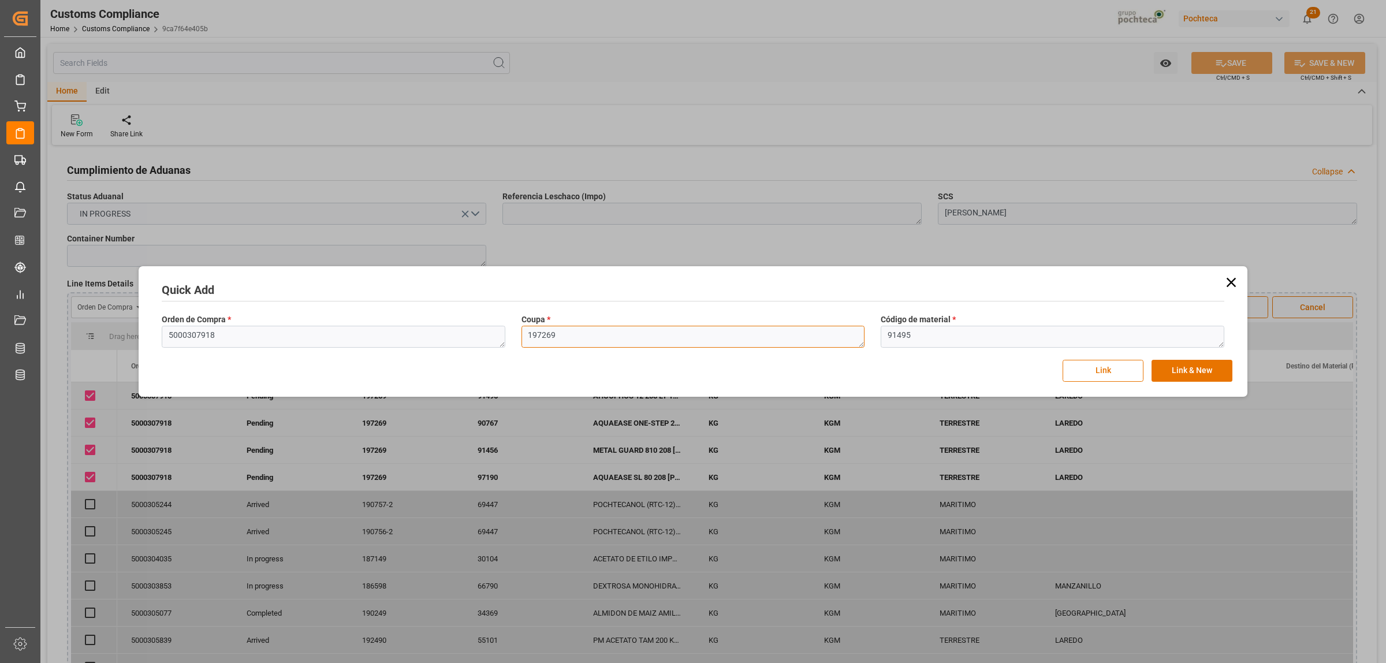
drag, startPoint x: 582, startPoint y: 338, endPoint x: 505, endPoint y: 338, distance: 76.8
click at [505, 338] on div "Orden de Compra * 5000307918 Coupa * 197269 Código de material * 91495" at bounding box center [693, 331] width 1079 height 42
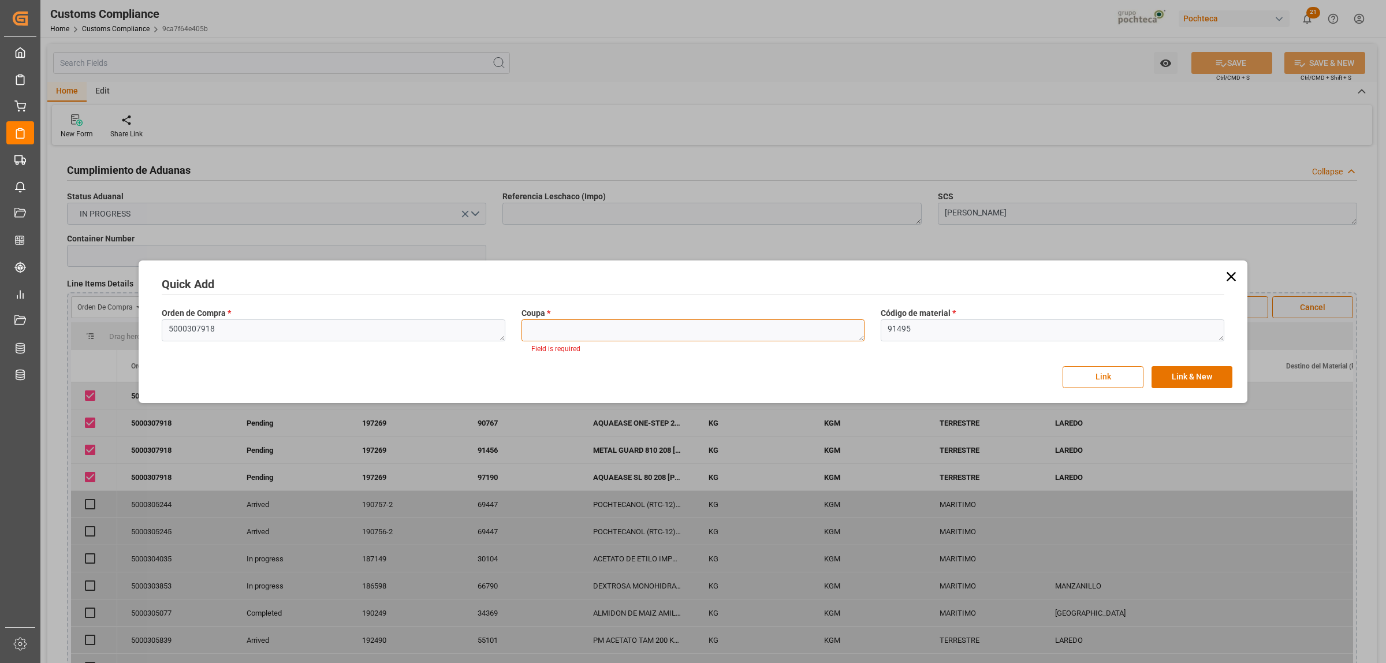
paste textarea "197269"
type textarea "197269"
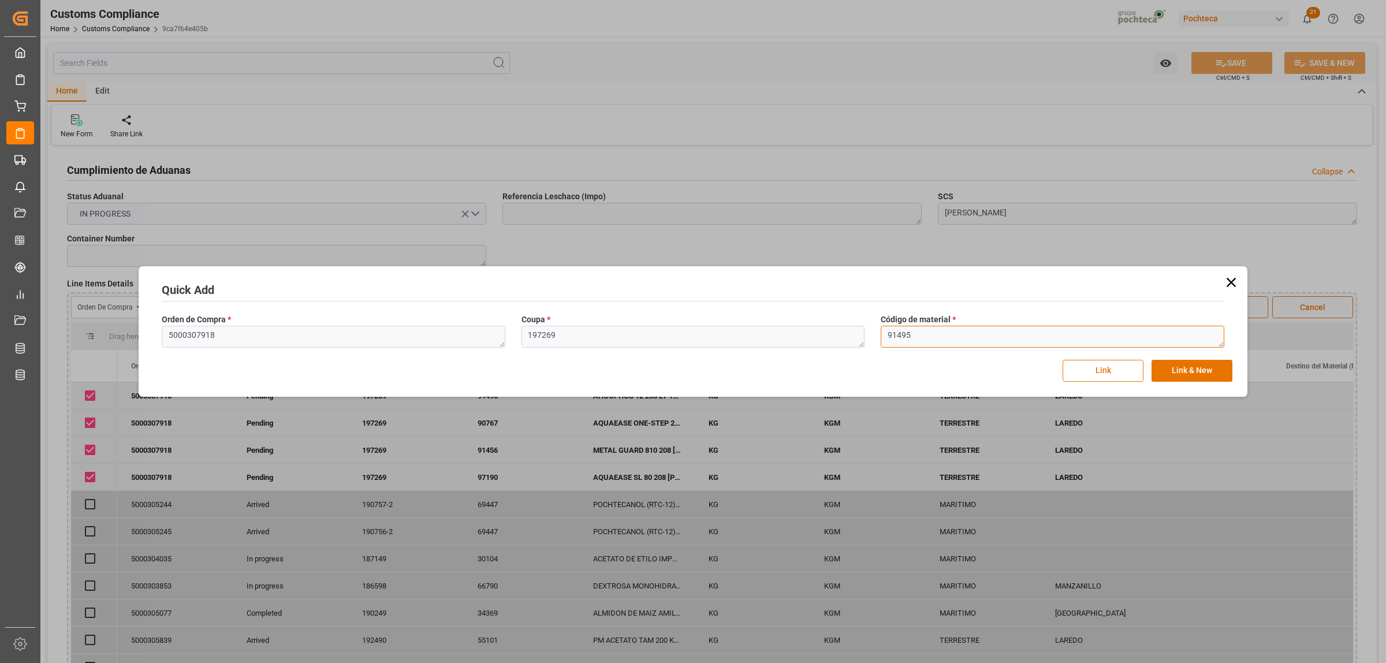
click at [911, 337] on textarea "91495" at bounding box center [1053, 337] width 344 height 22
drag, startPoint x: 892, startPoint y: 335, endPoint x: 864, endPoint y: 334, distance: 27.7
click at [864, 334] on div "Orden de Compra * 5000307918 Coupa * 197269 Código de material * 91495" at bounding box center [693, 331] width 1079 height 42
paste textarea "783"
type textarea "91783"
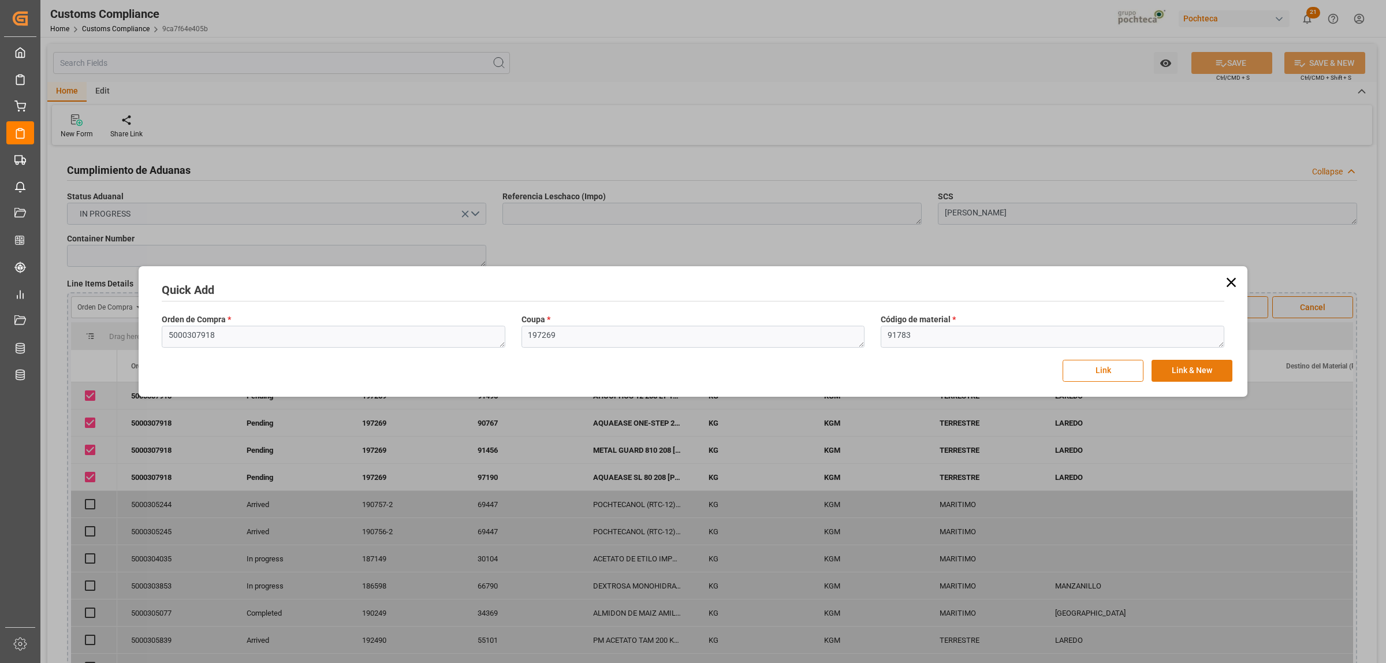
click at [1173, 371] on button "Link & New" at bounding box center [1191, 371] width 81 height 22
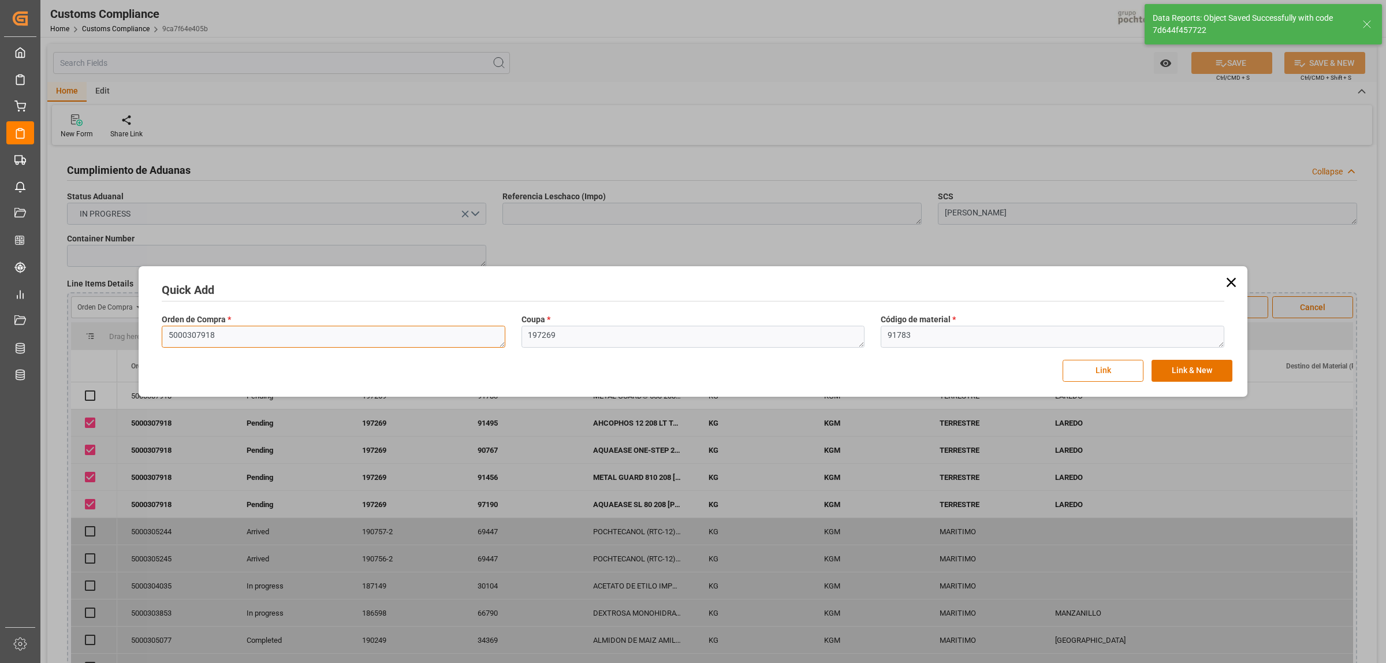
checkbox input "true"
drag, startPoint x: 188, startPoint y: 344, endPoint x: 159, endPoint y: 345, distance: 28.9
click at [159, 345] on div "Orden de Compra * 5000307918" at bounding box center [334, 331] width 360 height 42
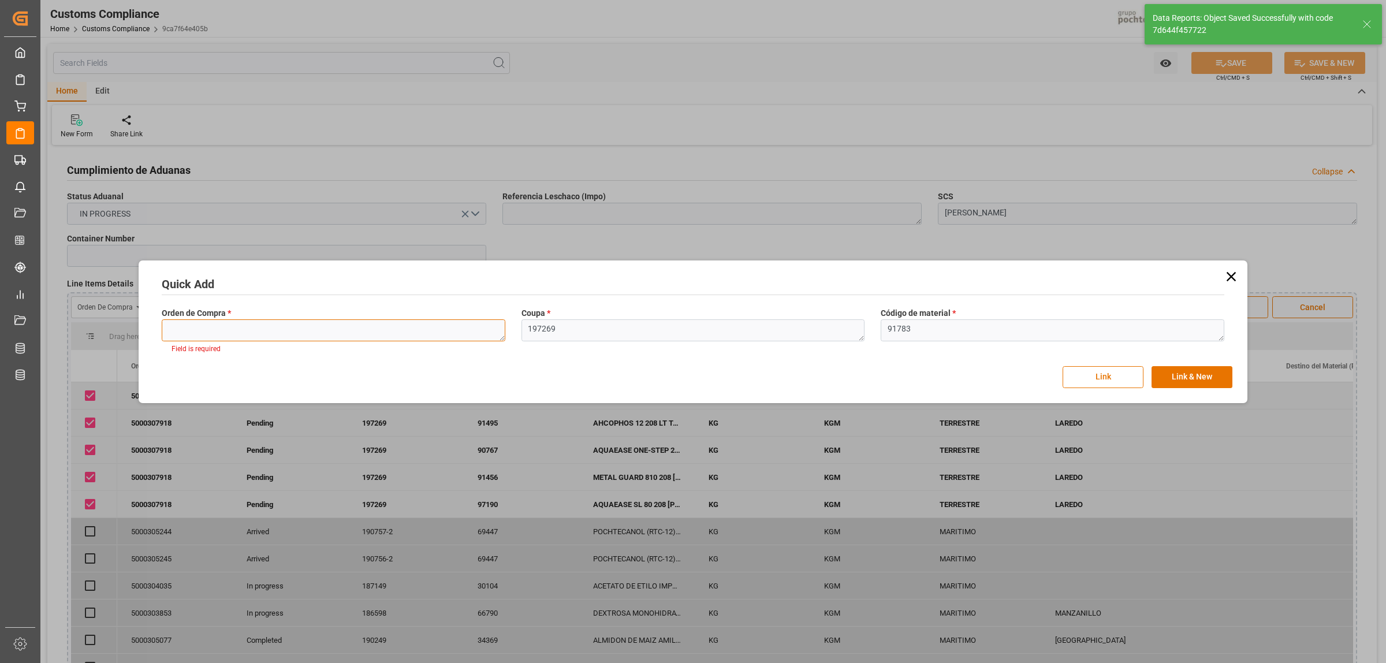
paste textarea "5000307918"
type textarea "5000307918"
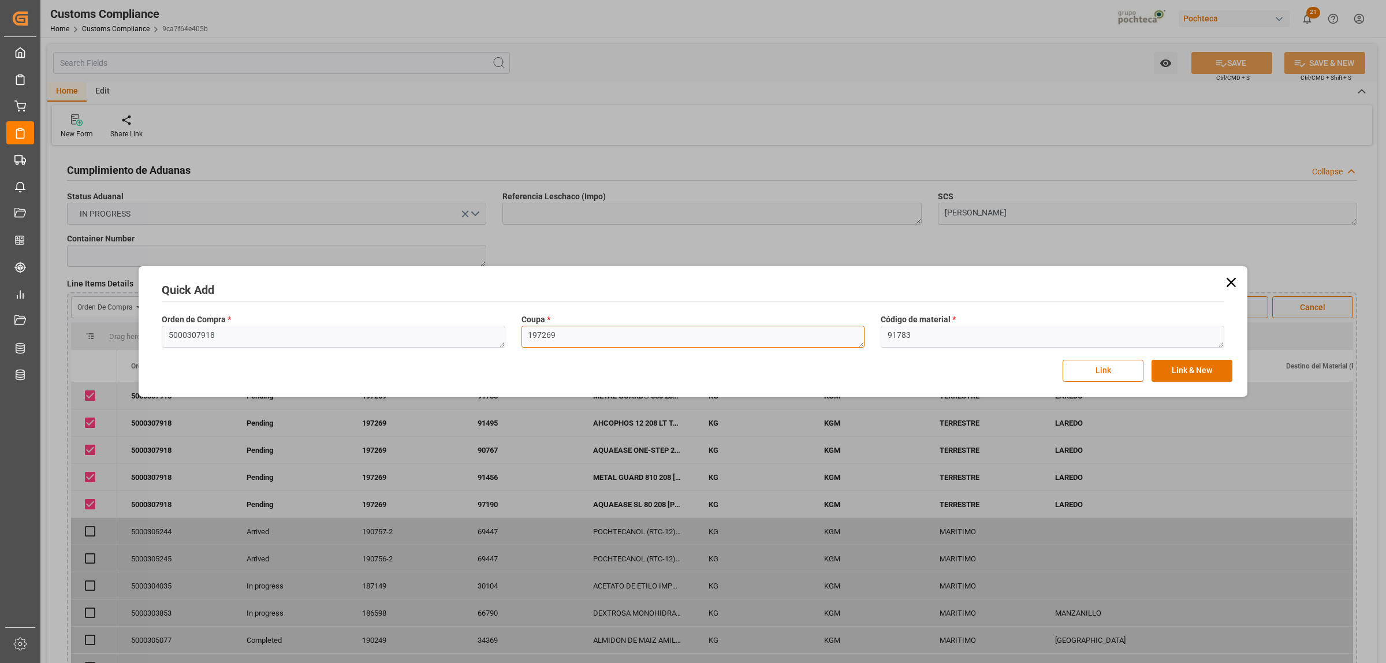
drag, startPoint x: 569, startPoint y: 340, endPoint x: 490, endPoint y: 341, distance: 79.1
click at [490, 341] on div "Orden de Compra * 5000307918 Coupa * 197269 Código de material * 91783" at bounding box center [693, 331] width 1079 height 42
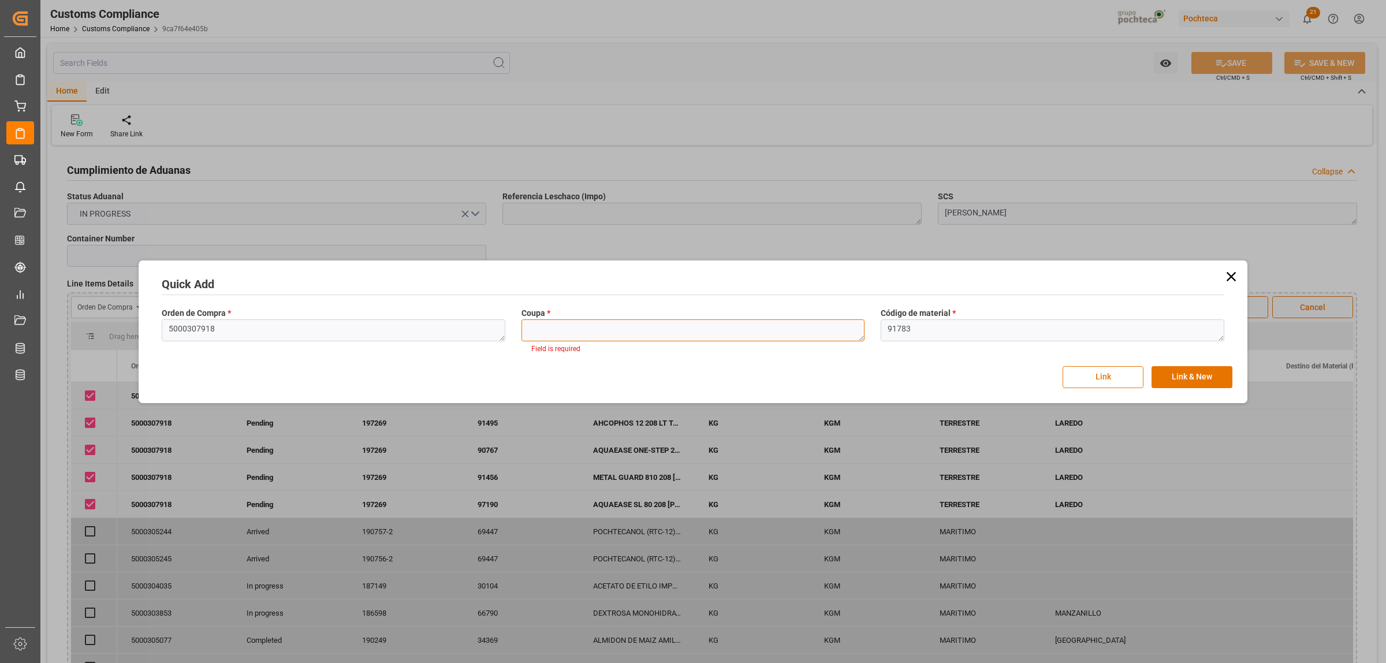
paste textarea "197269"
type textarea "197269"
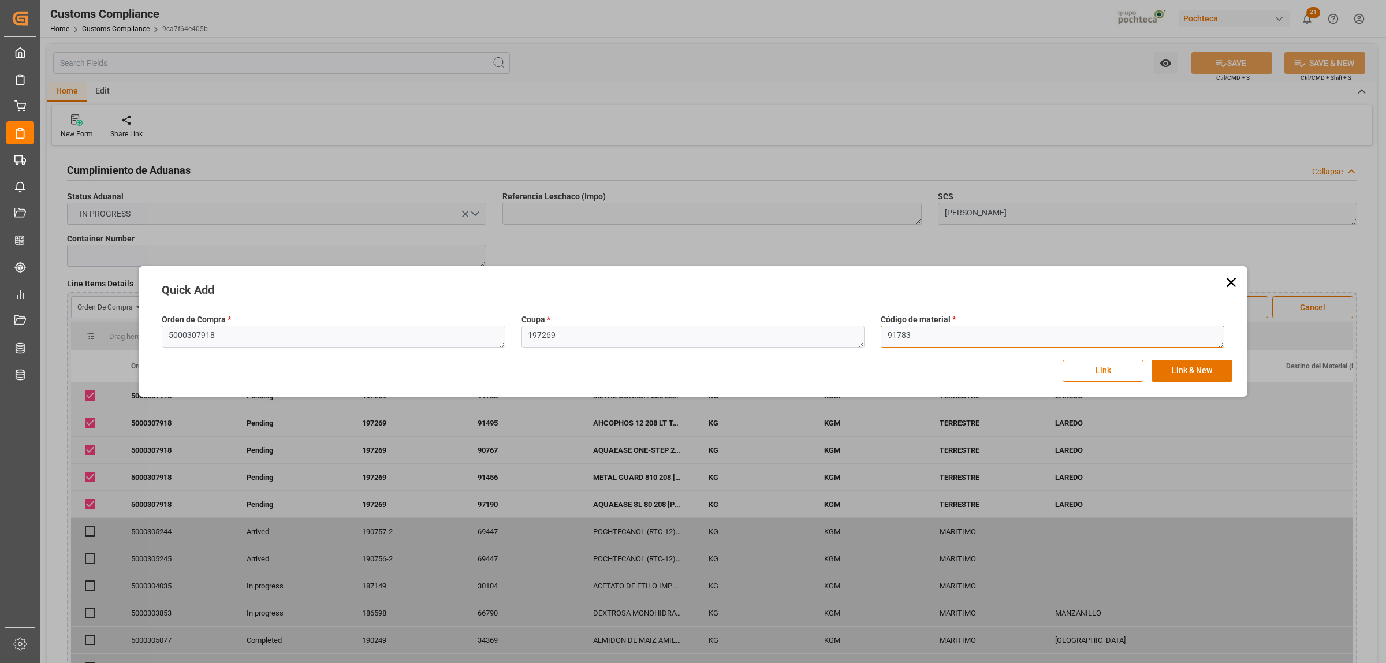
click at [931, 334] on textarea "91783" at bounding box center [1053, 337] width 344 height 22
drag, startPoint x: 916, startPoint y: 333, endPoint x: 881, endPoint y: 333, distance: 34.6
click at [881, 333] on textarea "91783" at bounding box center [1053, 337] width 344 height 22
paste textarea "9285"
type textarea "99285"
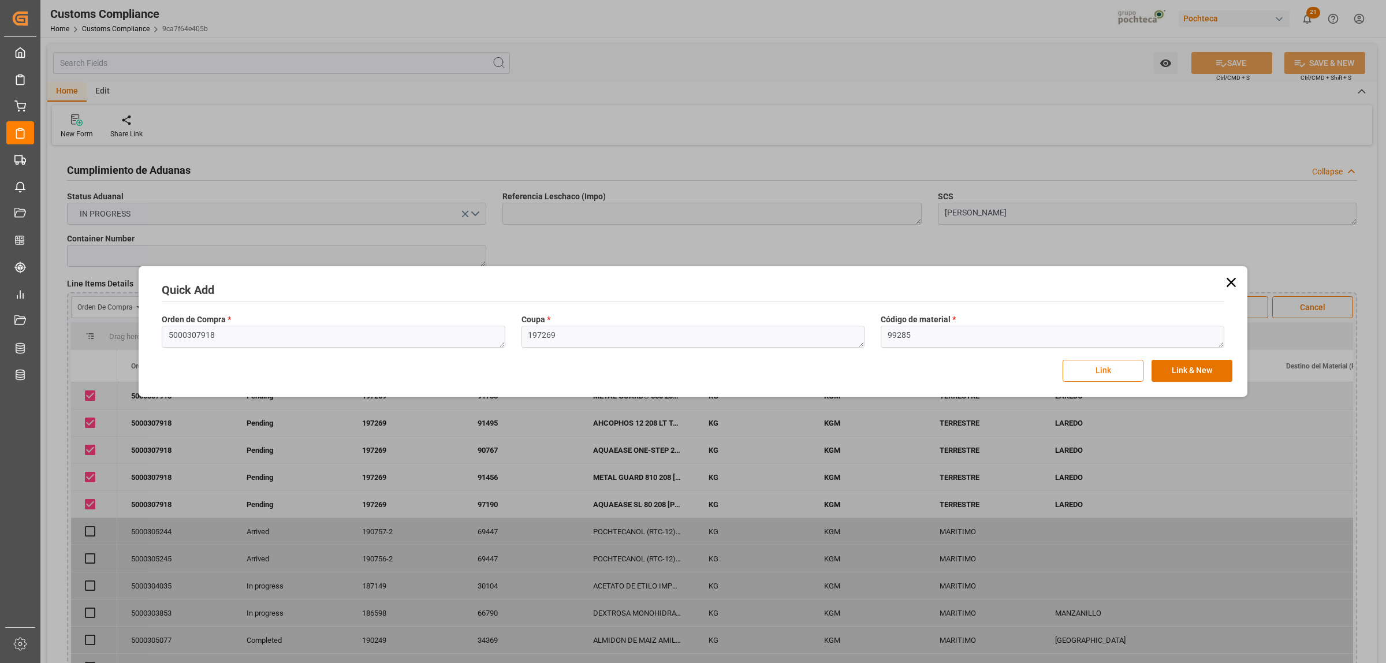
click at [1117, 371] on button "Link" at bounding box center [1103, 371] width 81 height 22
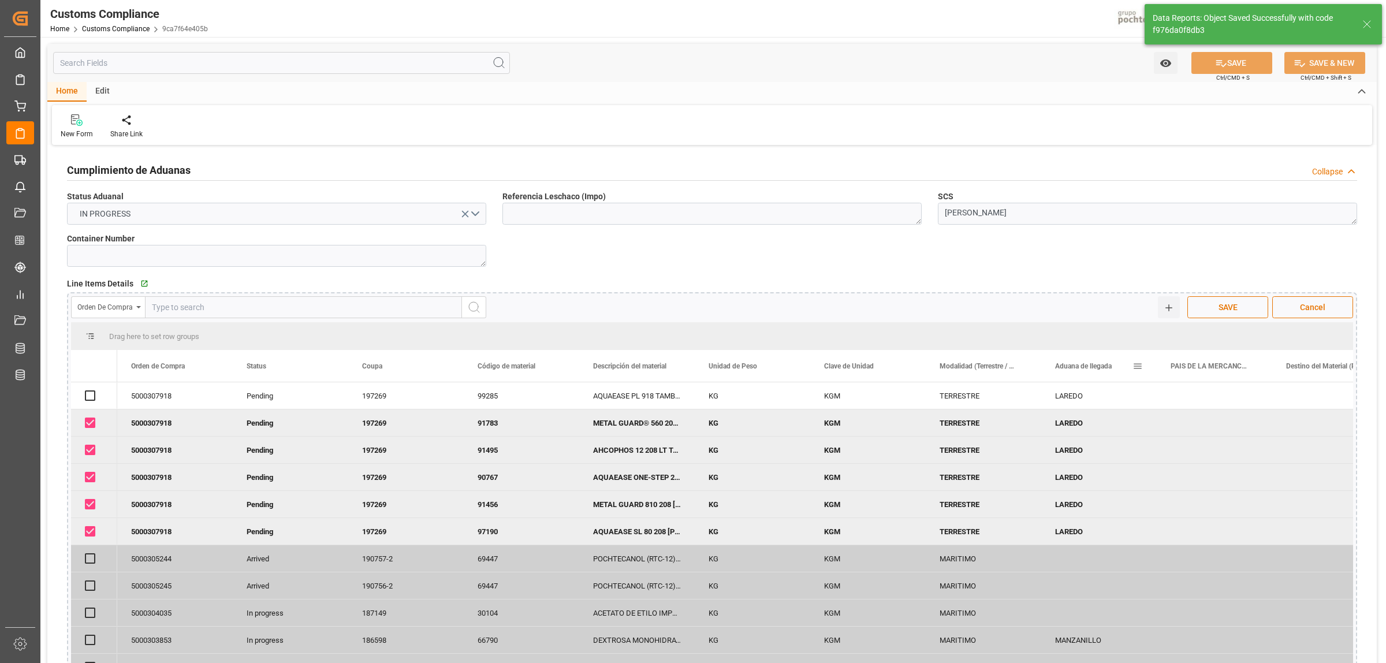
checkbox input "true"
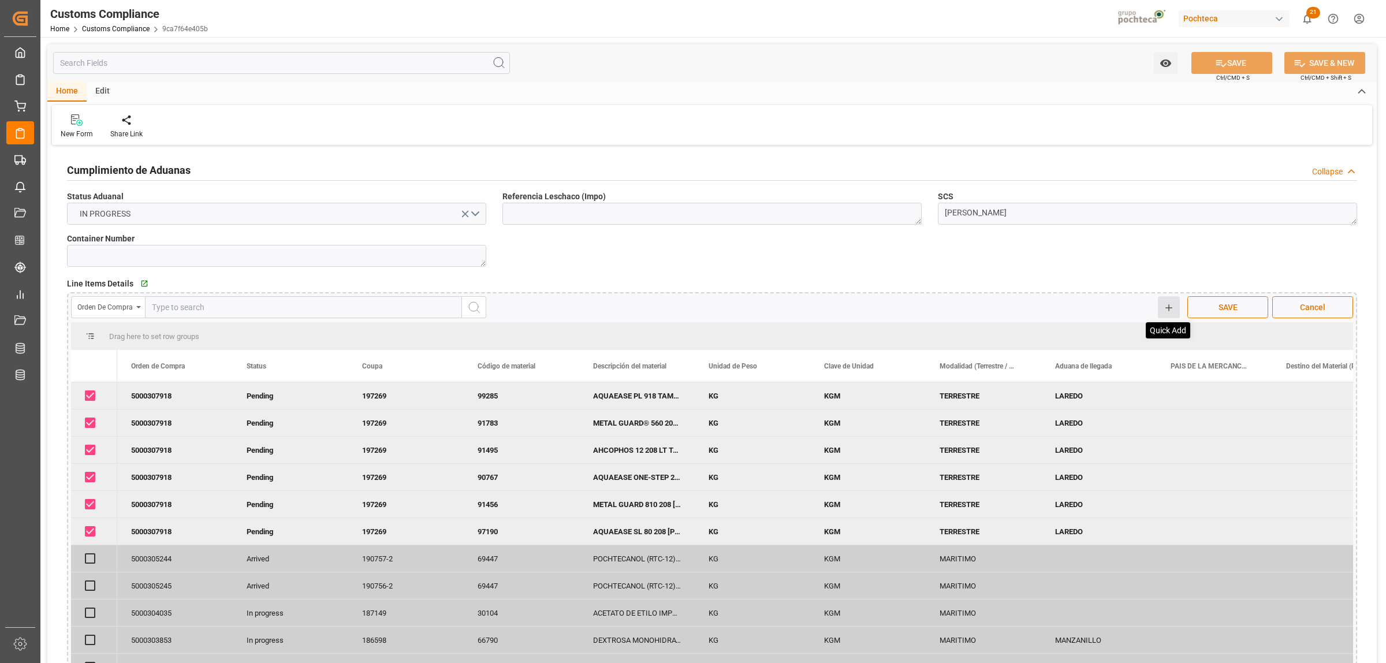
click at [1171, 311] on icon at bounding box center [1169, 308] width 10 height 10
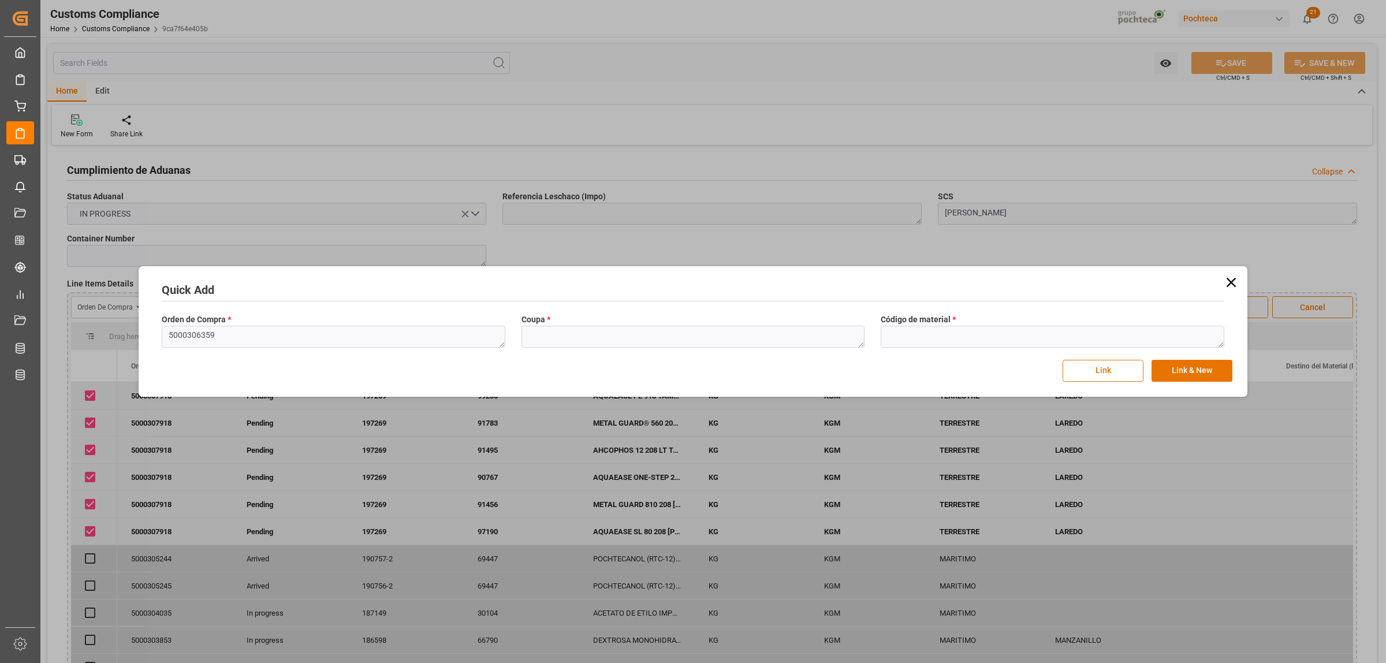
type textarea "5000306359"
click at [780, 344] on textarea at bounding box center [693, 337] width 344 height 22
paste textarea "193958"
type textarea "193958"
click at [1034, 341] on textarea at bounding box center [1053, 337] width 344 height 22
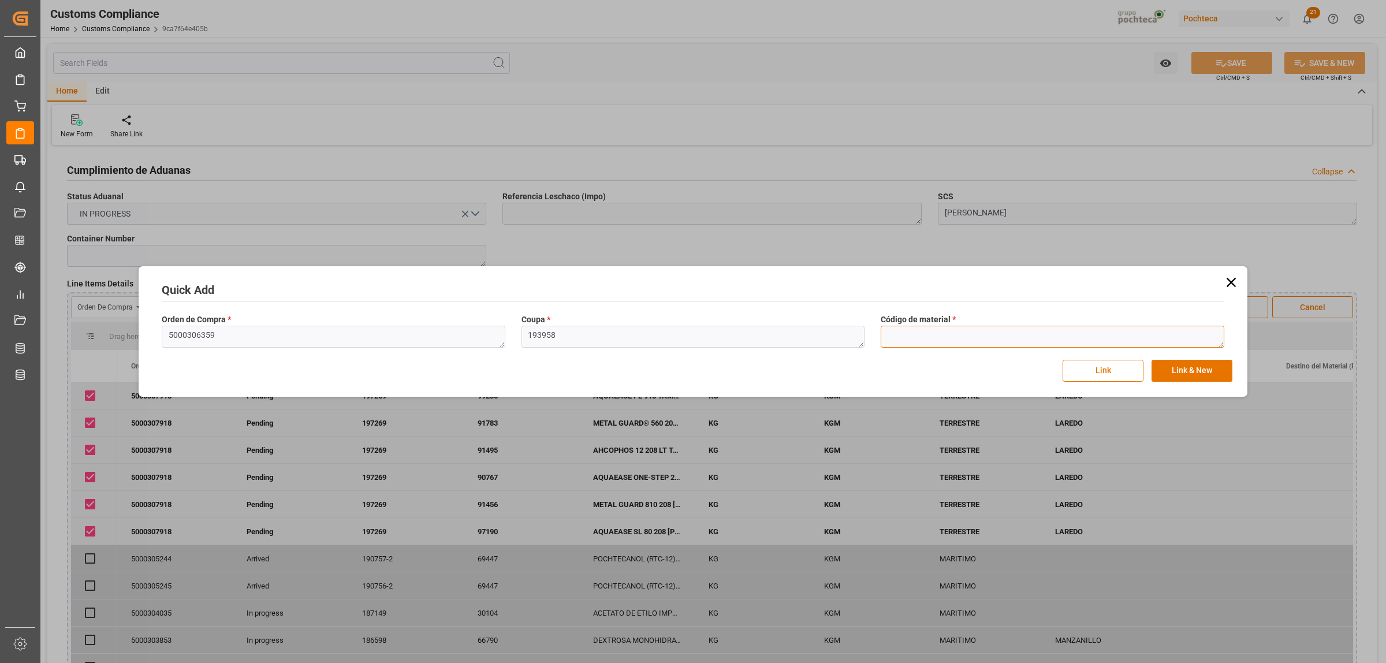
paste textarea "91783"
type textarea "91783"
click at [1112, 370] on button "Link" at bounding box center [1103, 371] width 81 height 22
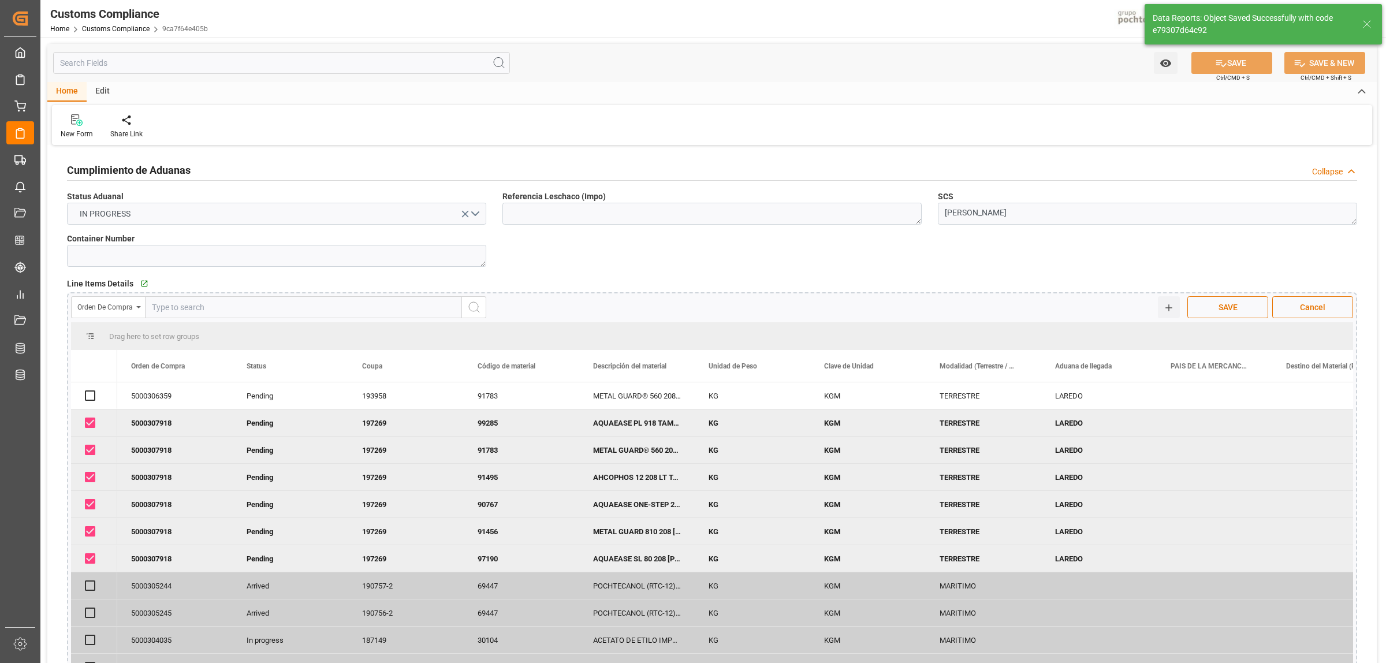
checkbox input "true"
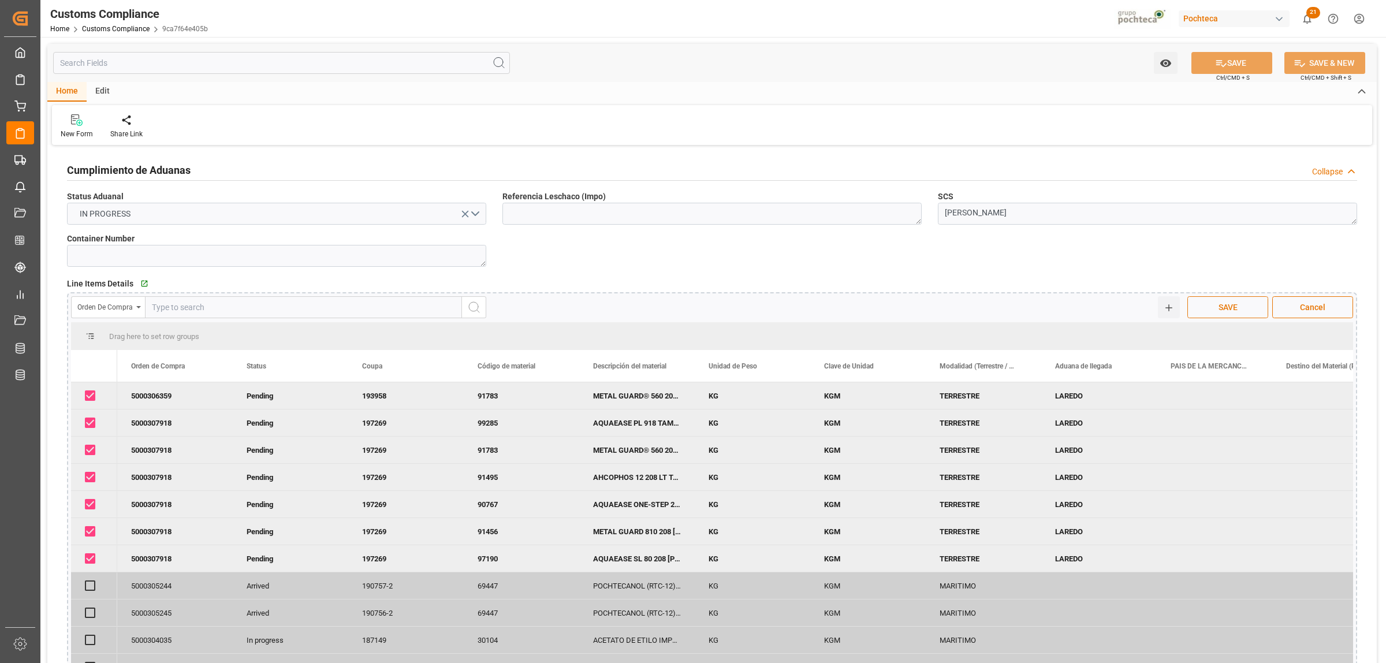
click at [1209, 308] on button "SAVE" at bounding box center [1227, 307] width 81 height 22
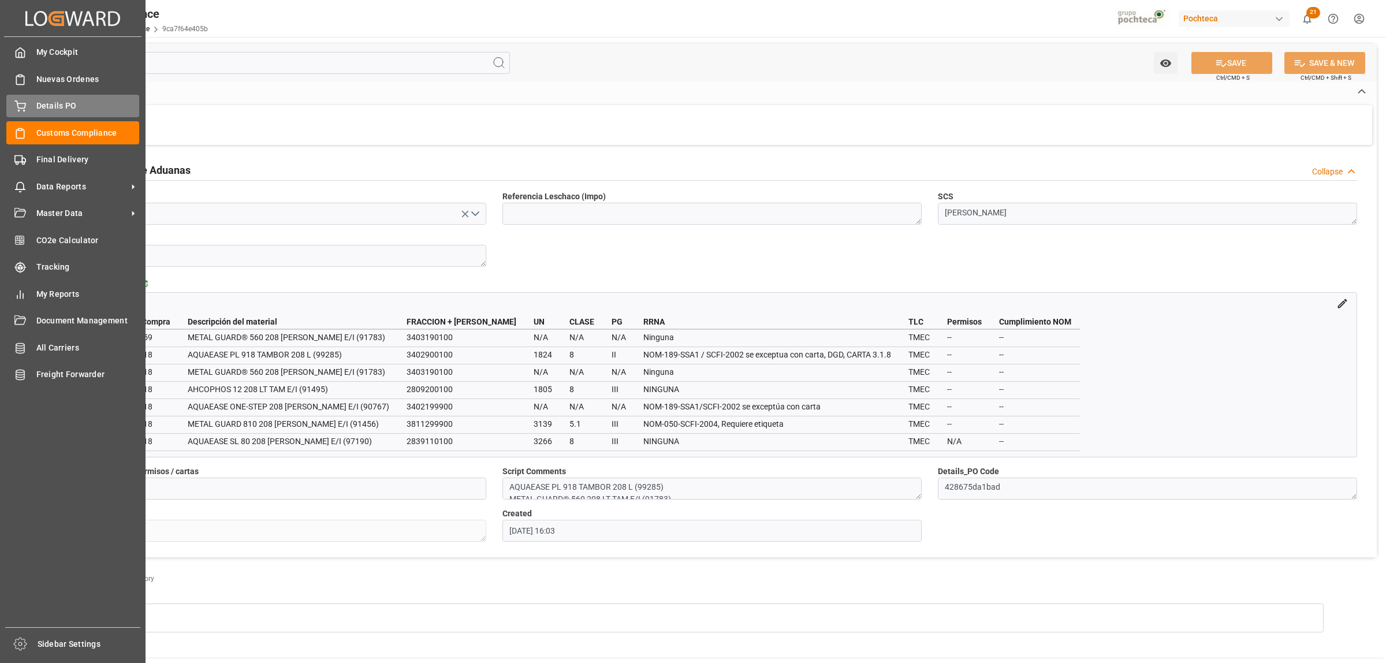
click at [42, 100] on span "Details PO" at bounding box center [87, 106] width 103 height 12
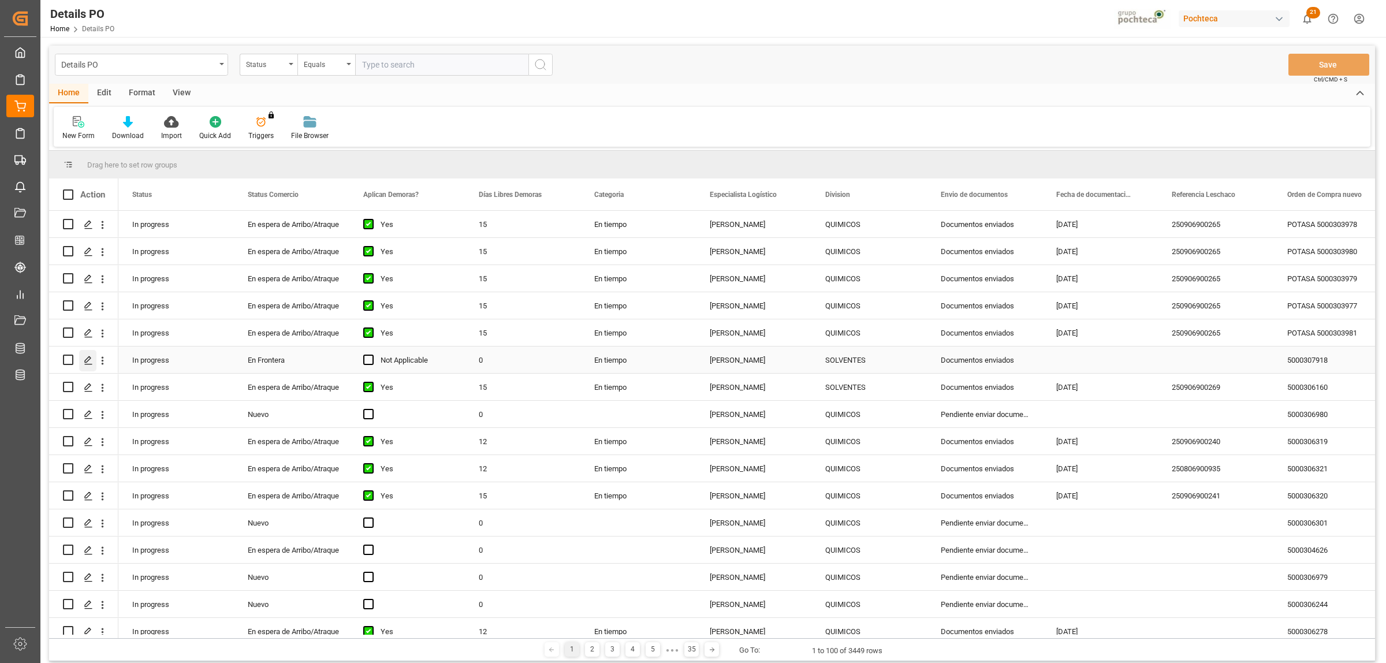
click at [88, 360] on polygon "Press SPACE to select this row." at bounding box center [88, 359] width 6 height 6
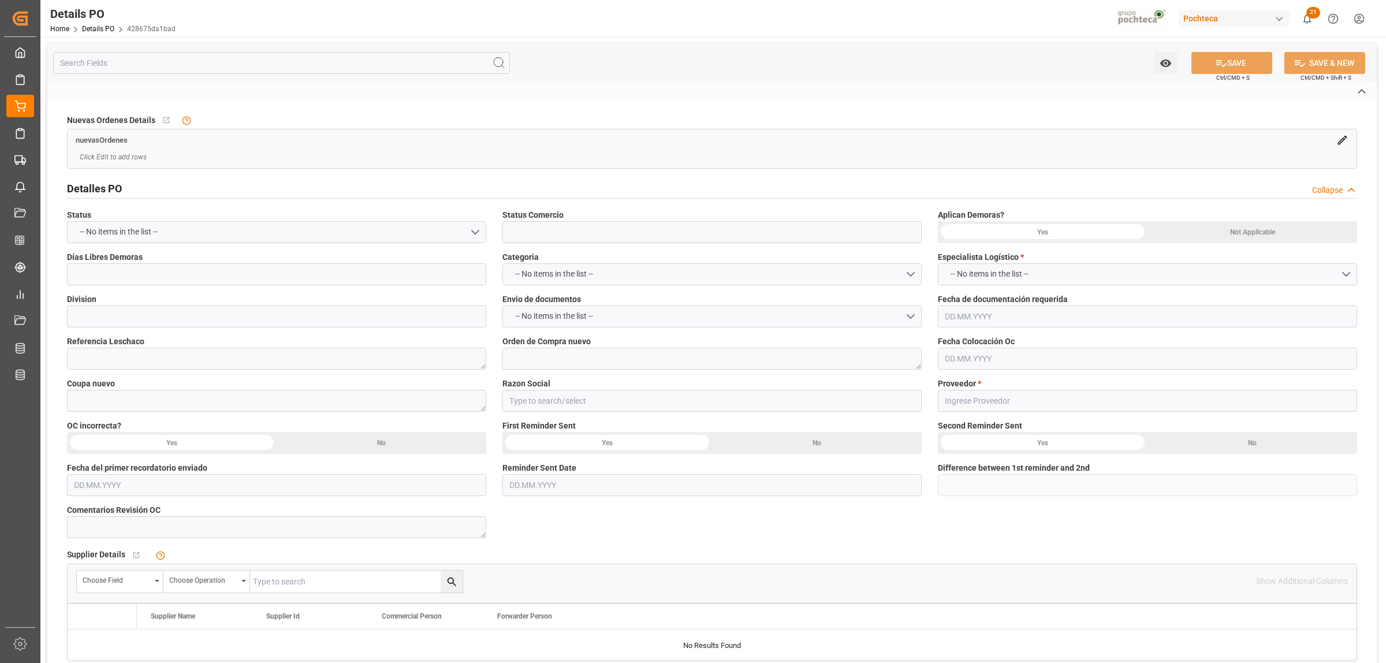
type input "En Frontera"
type input "SOLVENTES"
type textarea "5000307918"
type textarea "197269"
type input "Materias Primas"
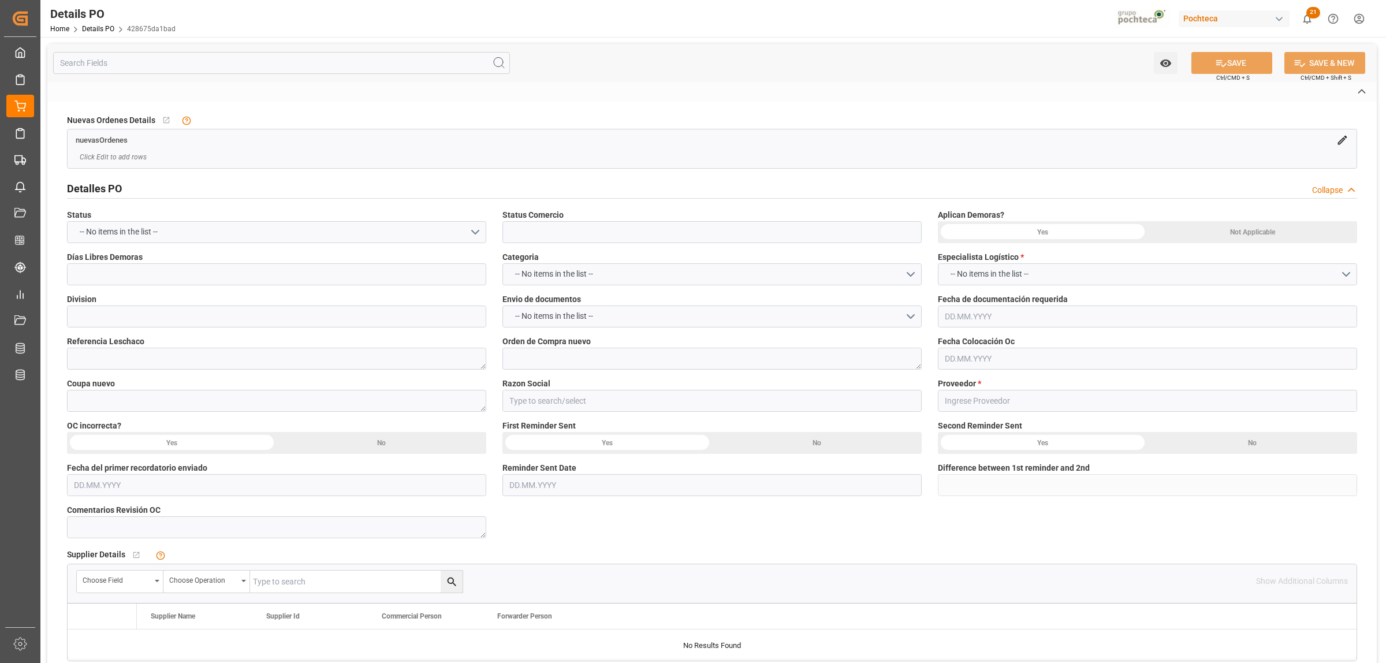
type input "HUBBARD HALL INC"
type textarea "2577570"
type textarea "AQUAEASE PL 918 TAMBOR 208 L (99285) METAL GUARD® 560 208 LT TAM E/I (91783) AH…"
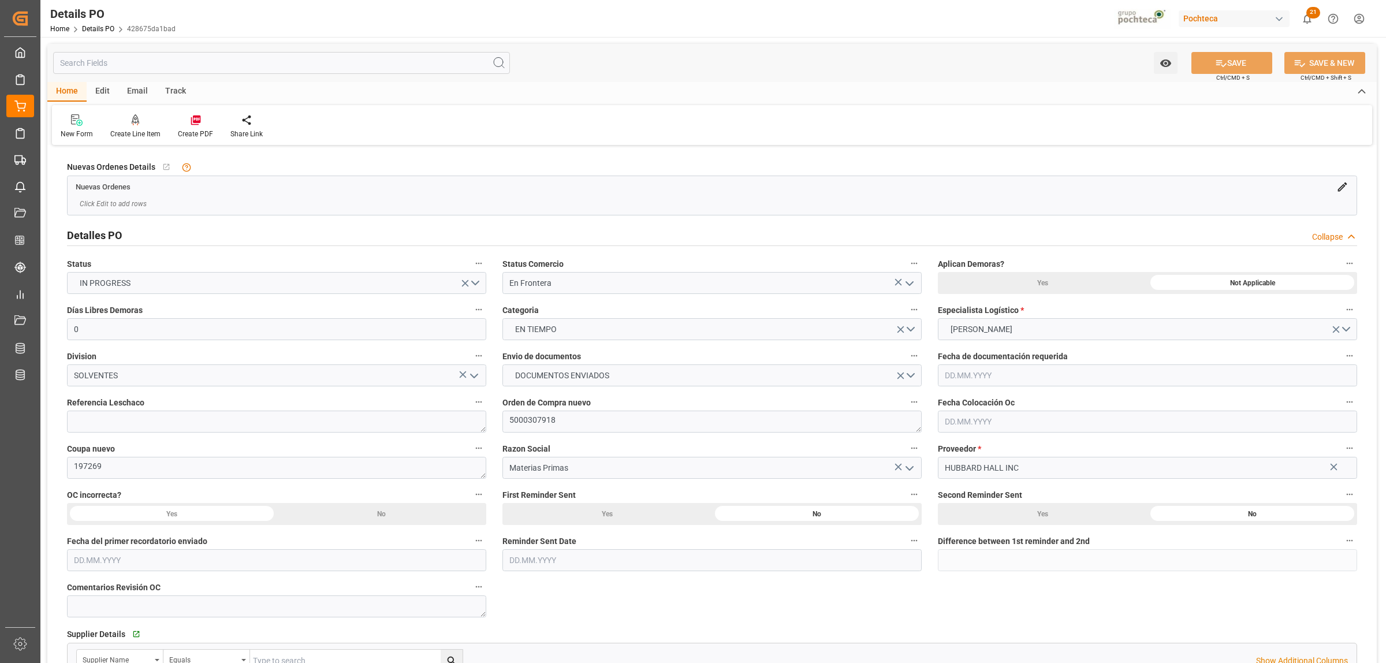
type input "0"
type input "[DATE]"
click at [565, 419] on textarea "5000307918" at bounding box center [711, 422] width 419 height 22
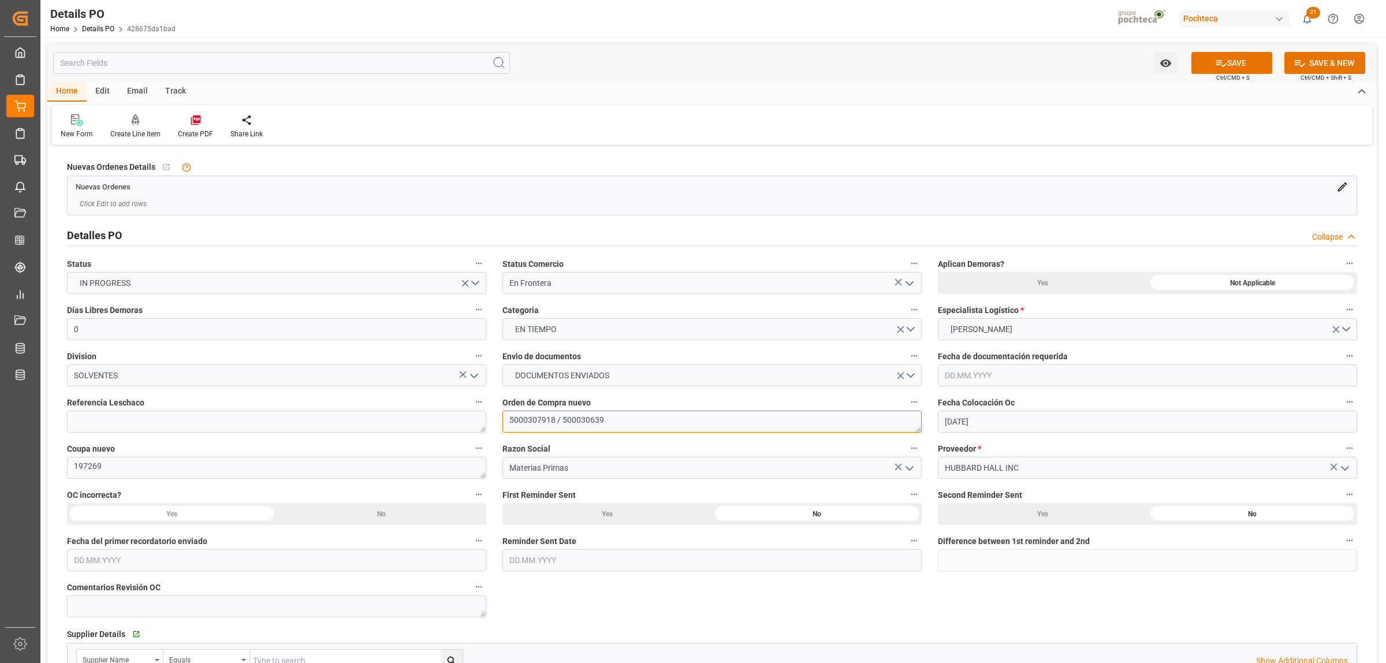
type textarea "5000307918 / 500030639"
click at [154, 469] on textarea "197269" at bounding box center [276, 468] width 419 height 22
type textarea "197269 / 193958"
click at [1251, 64] on button "SAVE" at bounding box center [1231, 63] width 81 height 22
click at [191, 125] on icon at bounding box center [196, 120] width 12 height 12
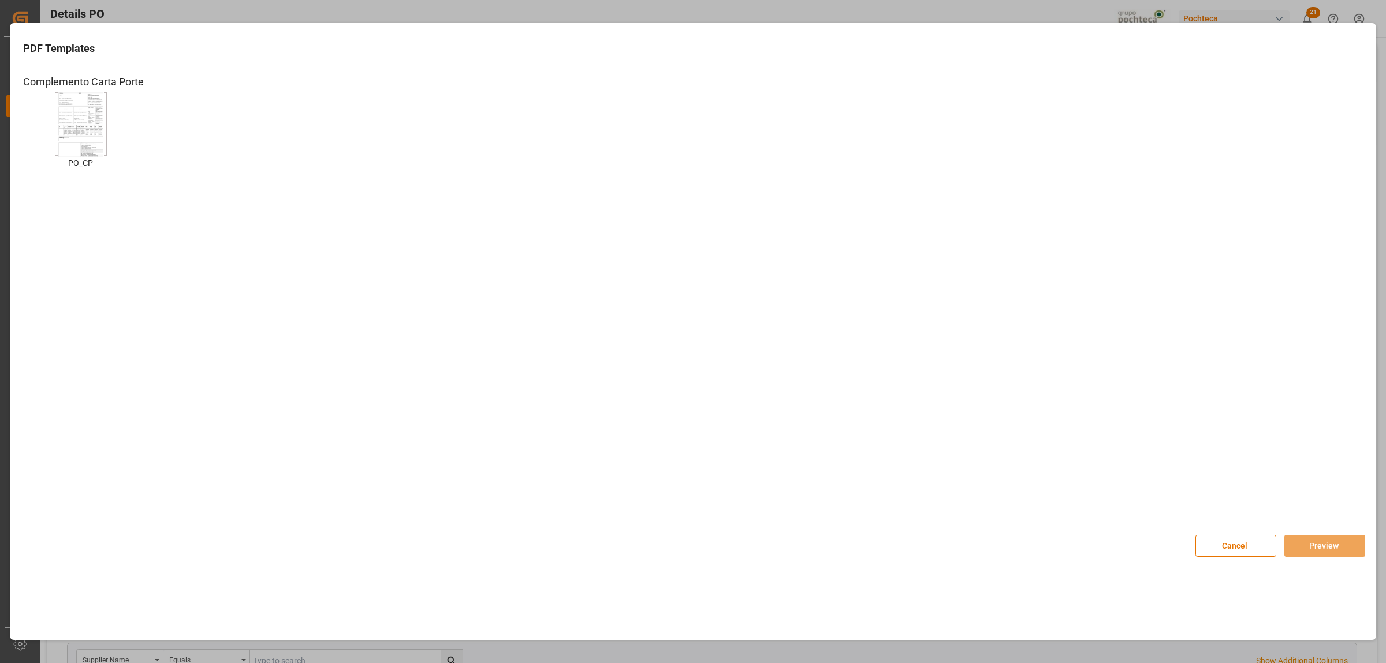
click at [96, 136] on img at bounding box center [81, 124] width 46 height 65
click at [1306, 550] on button "Preview" at bounding box center [1324, 546] width 81 height 22
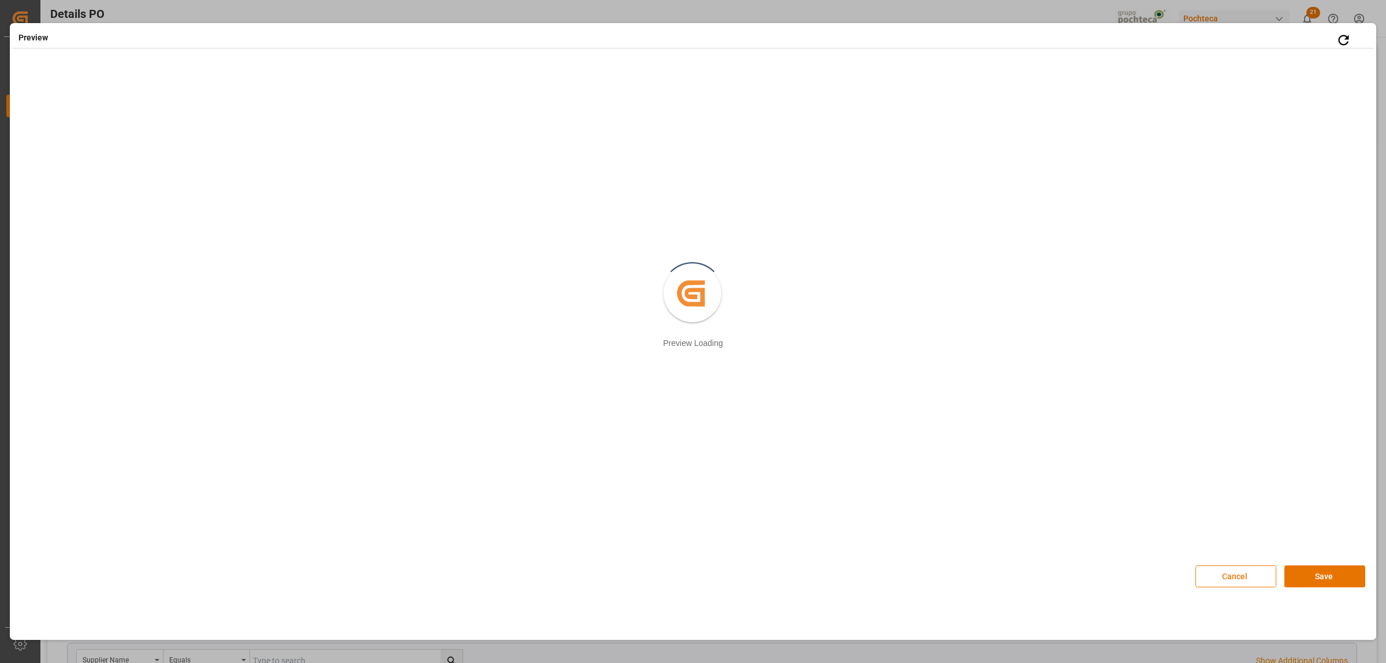
click at [1252, 578] on button "Cancel" at bounding box center [1235, 576] width 81 height 22
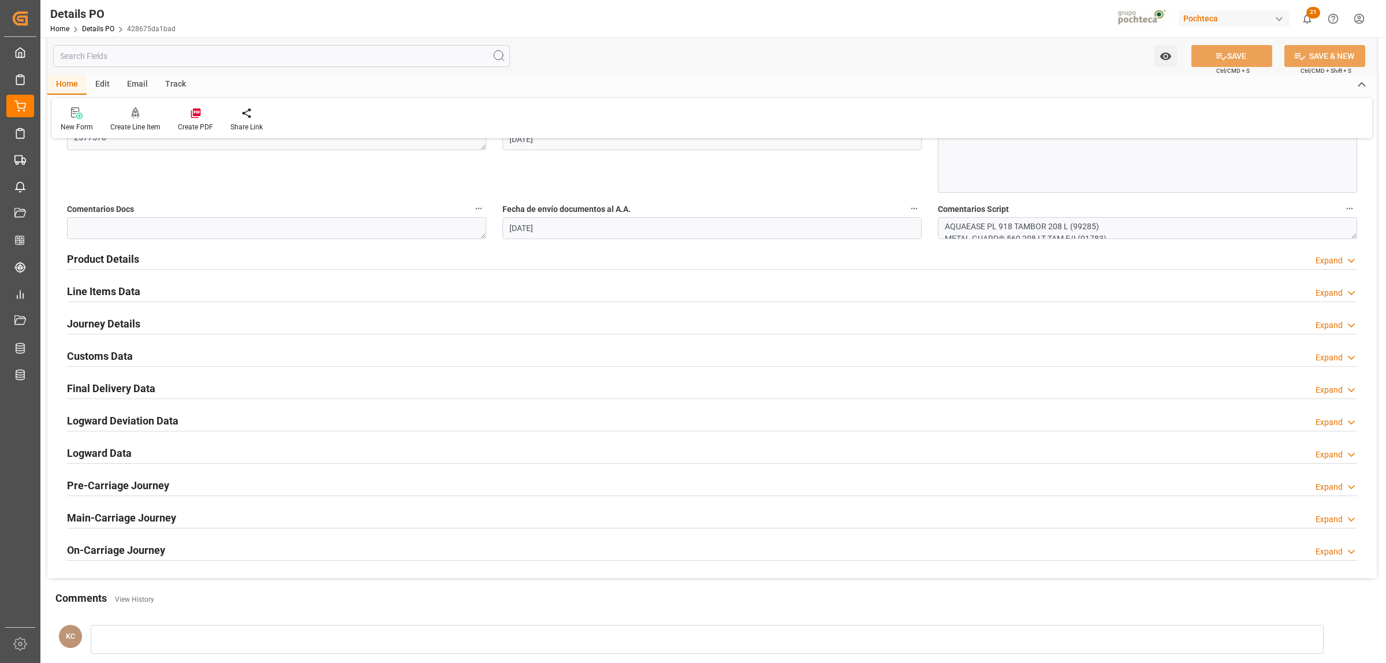
scroll to position [650, 0]
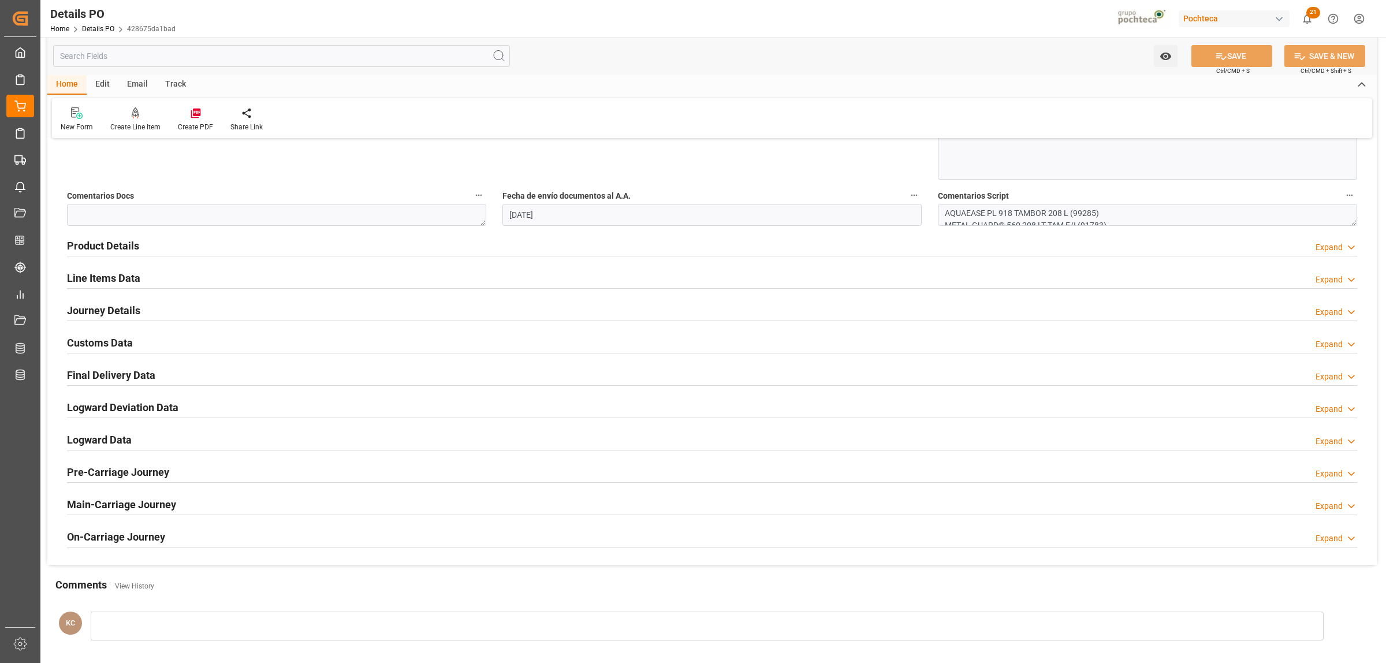
click at [125, 280] on h2 "Line Items Data" at bounding box center [103, 278] width 73 height 16
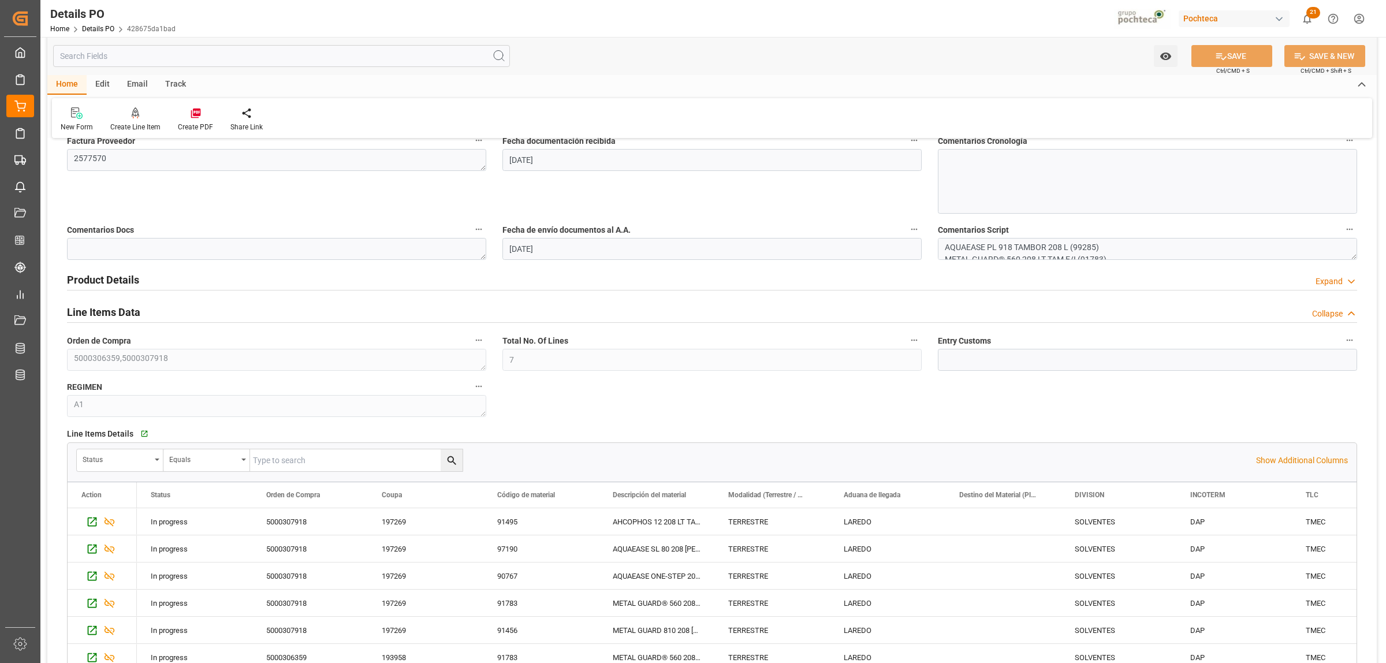
scroll to position [505, 0]
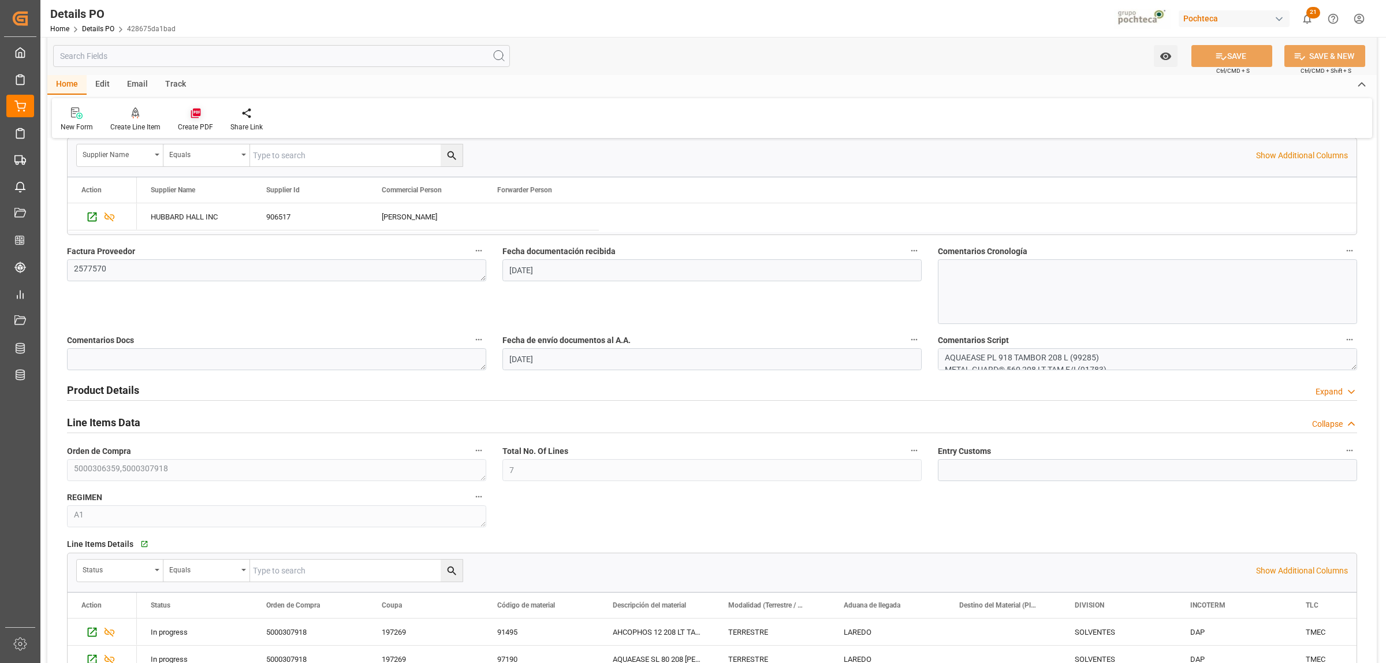
click at [198, 113] on icon at bounding box center [196, 113] width 12 height 12
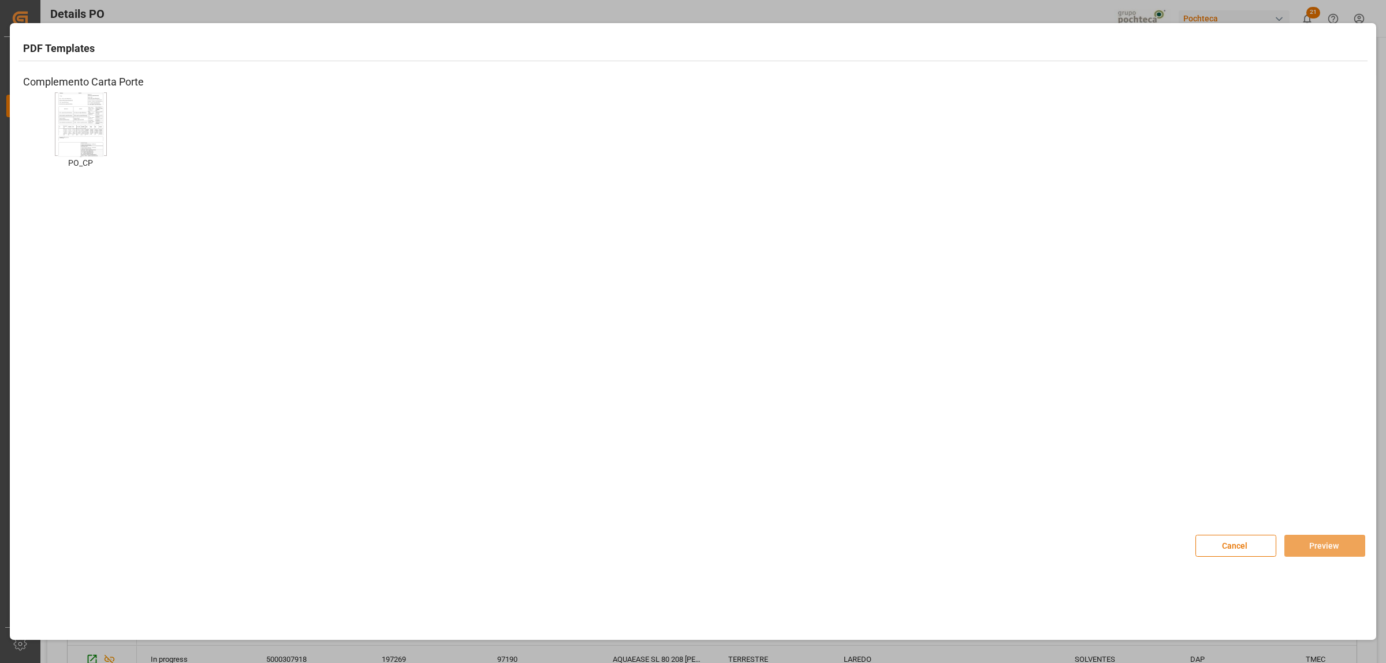
click at [88, 129] on img at bounding box center [81, 124] width 46 height 65
click at [1321, 550] on button "Preview" at bounding box center [1324, 546] width 81 height 22
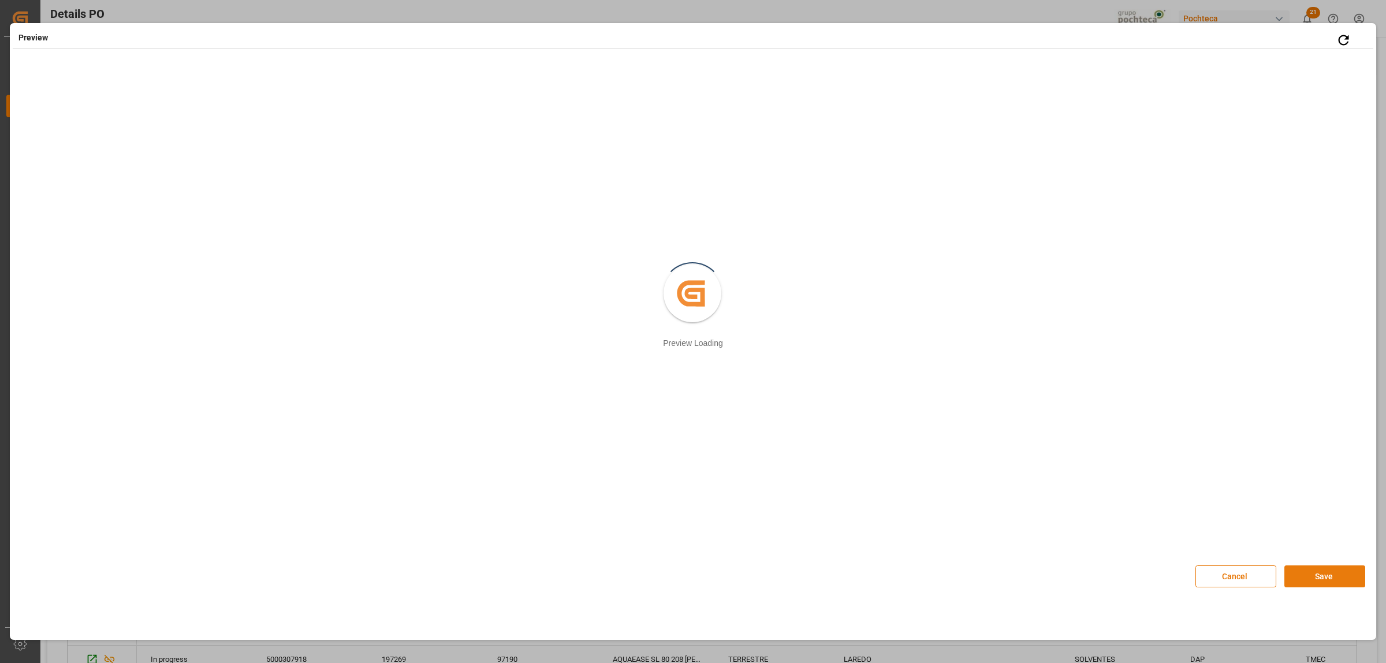
click at [1309, 575] on button "Save" at bounding box center [1324, 576] width 81 height 22
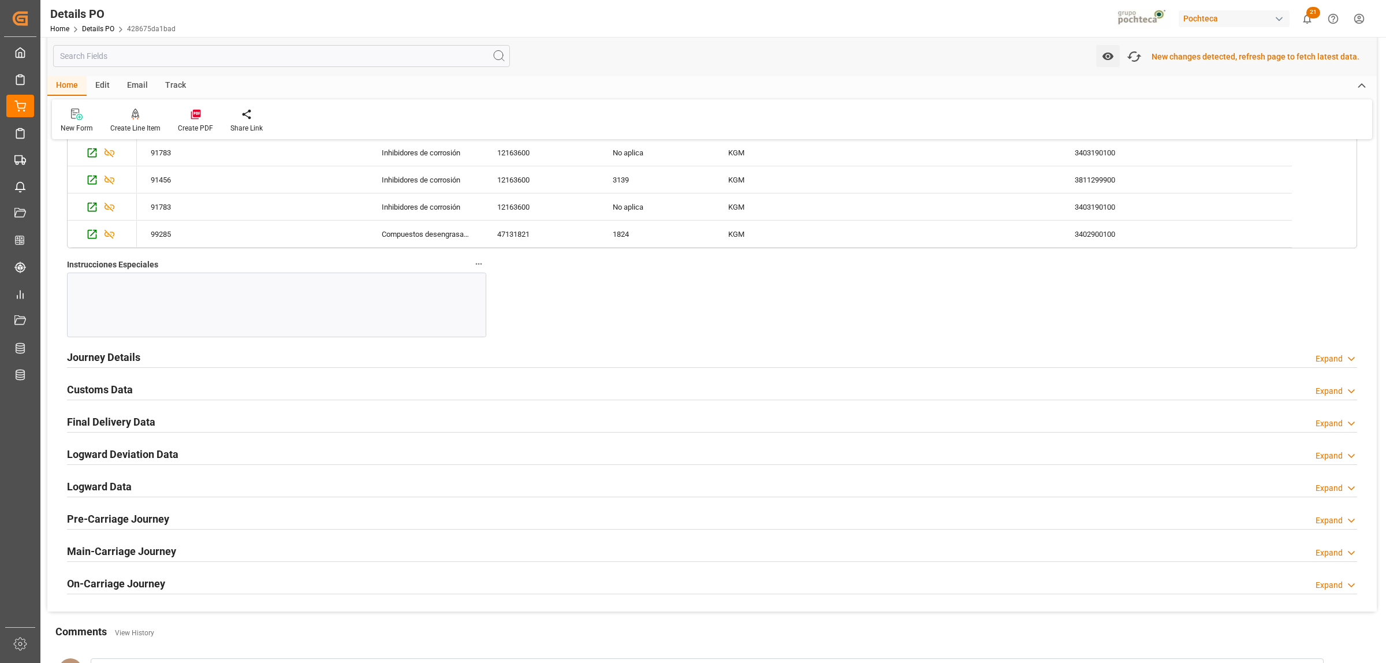
scroll to position [1317, 0]
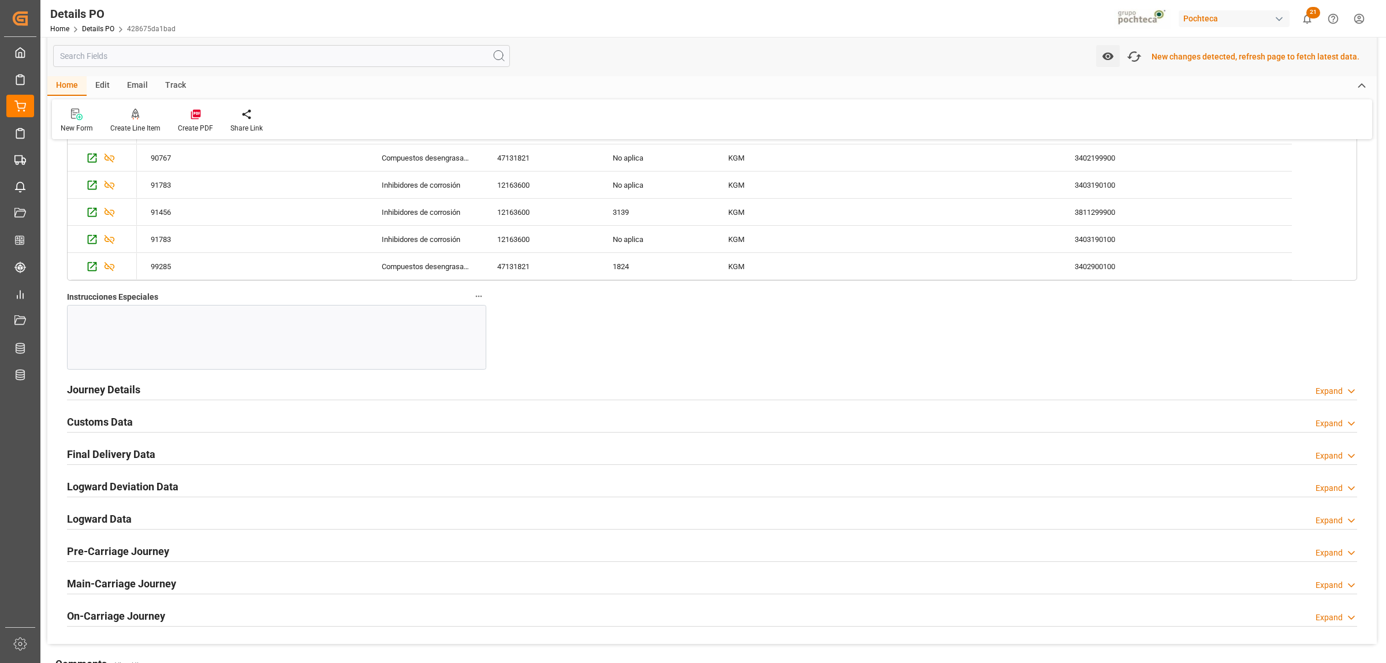
click at [102, 426] on h2 "Customs Data" at bounding box center [100, 422] width 66 height 16
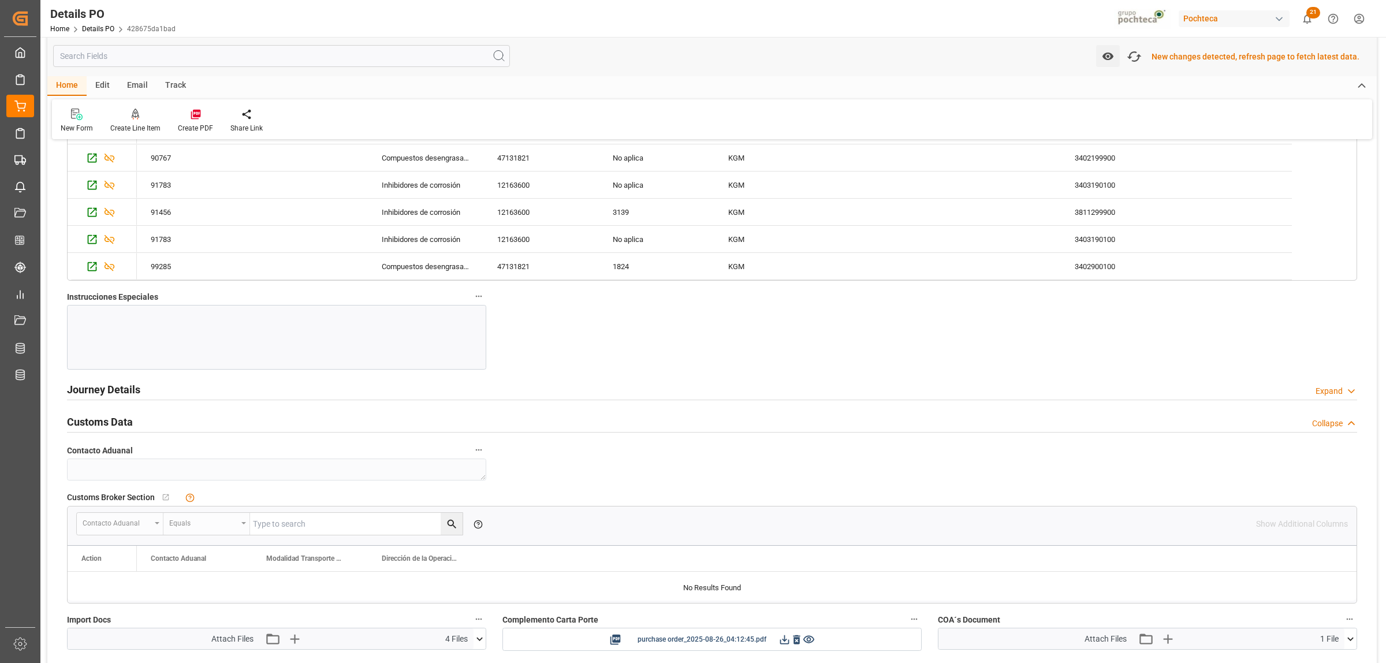
scroll to position [1389, 0]
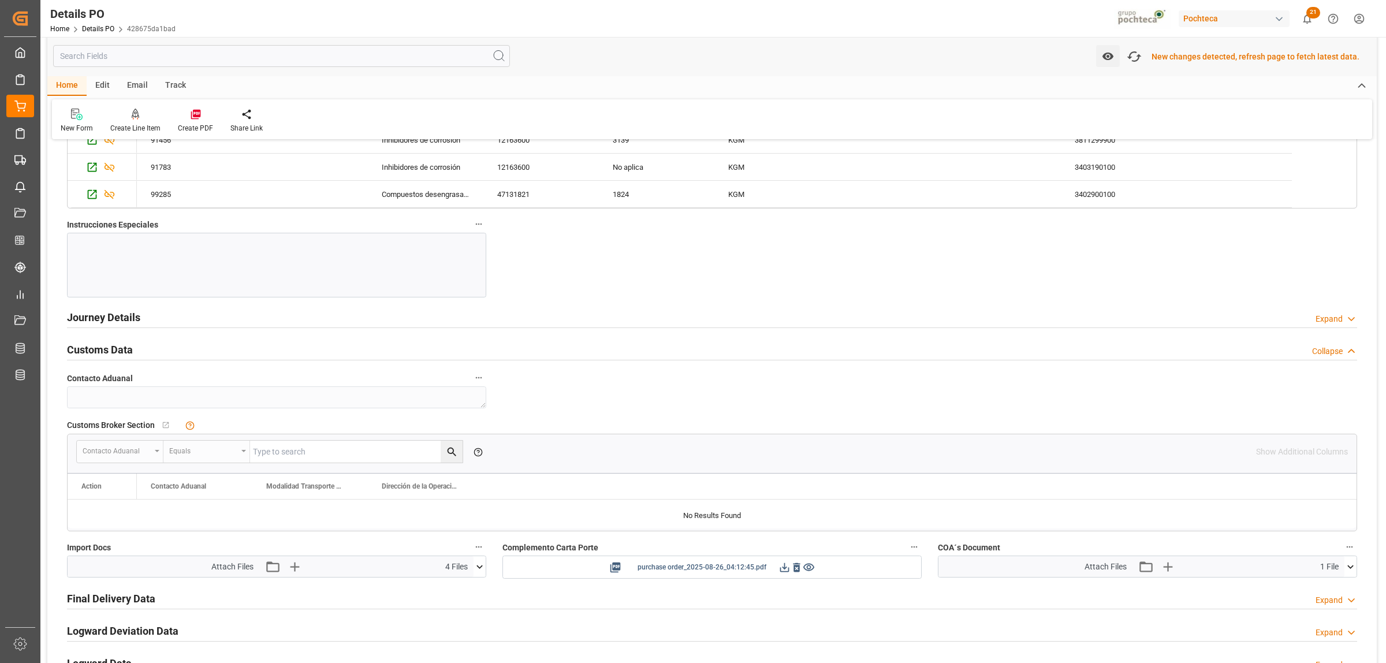
click at [781, 572] on icon at bounding box center [784, 567] width 12 height 12
